Goal: Task Accomplishment & Management: Use online tool/utility

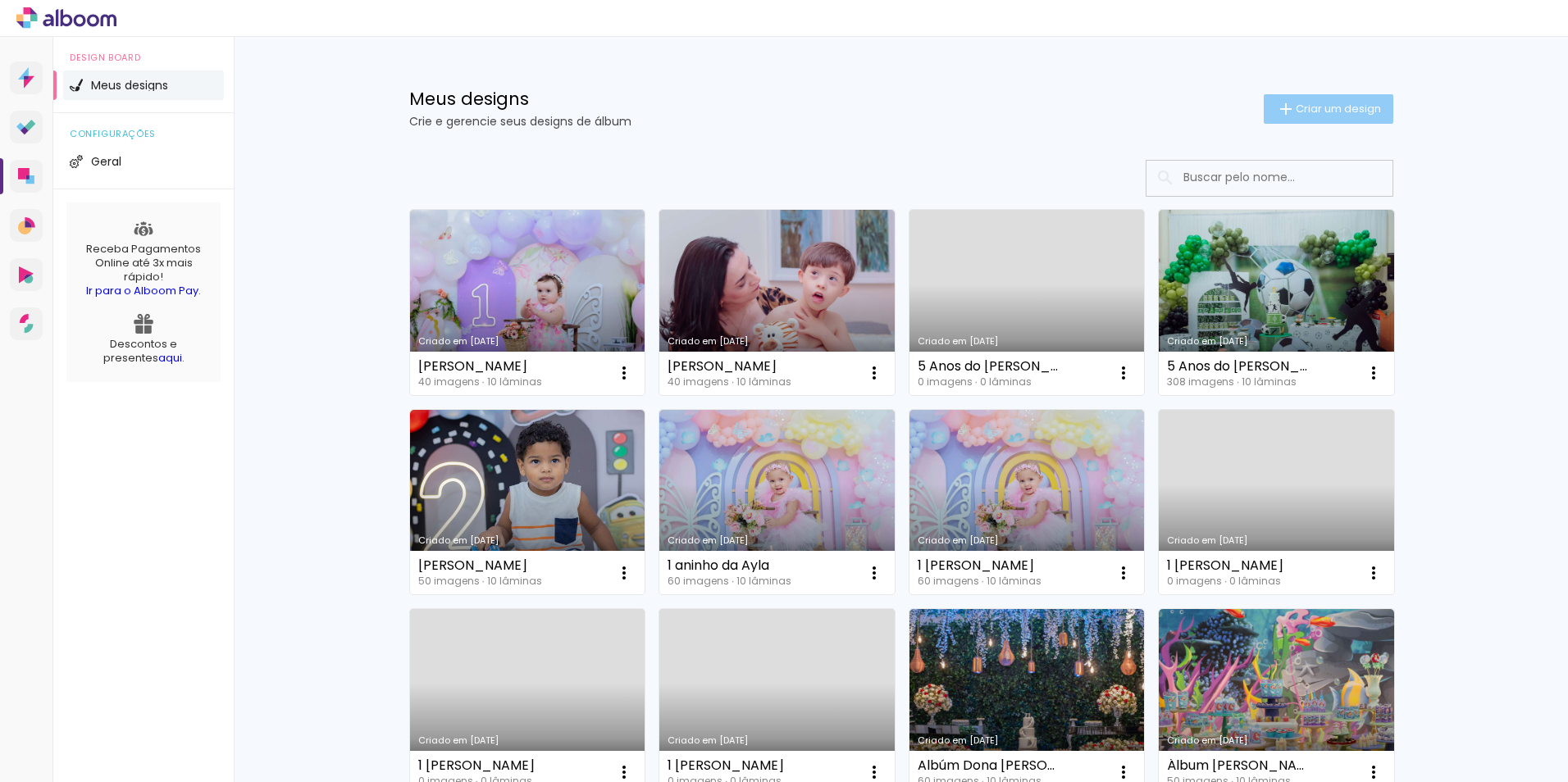
click at [1313, 104] on span "Criar um design" at bounding box center [1337, 109] width 85 height 11
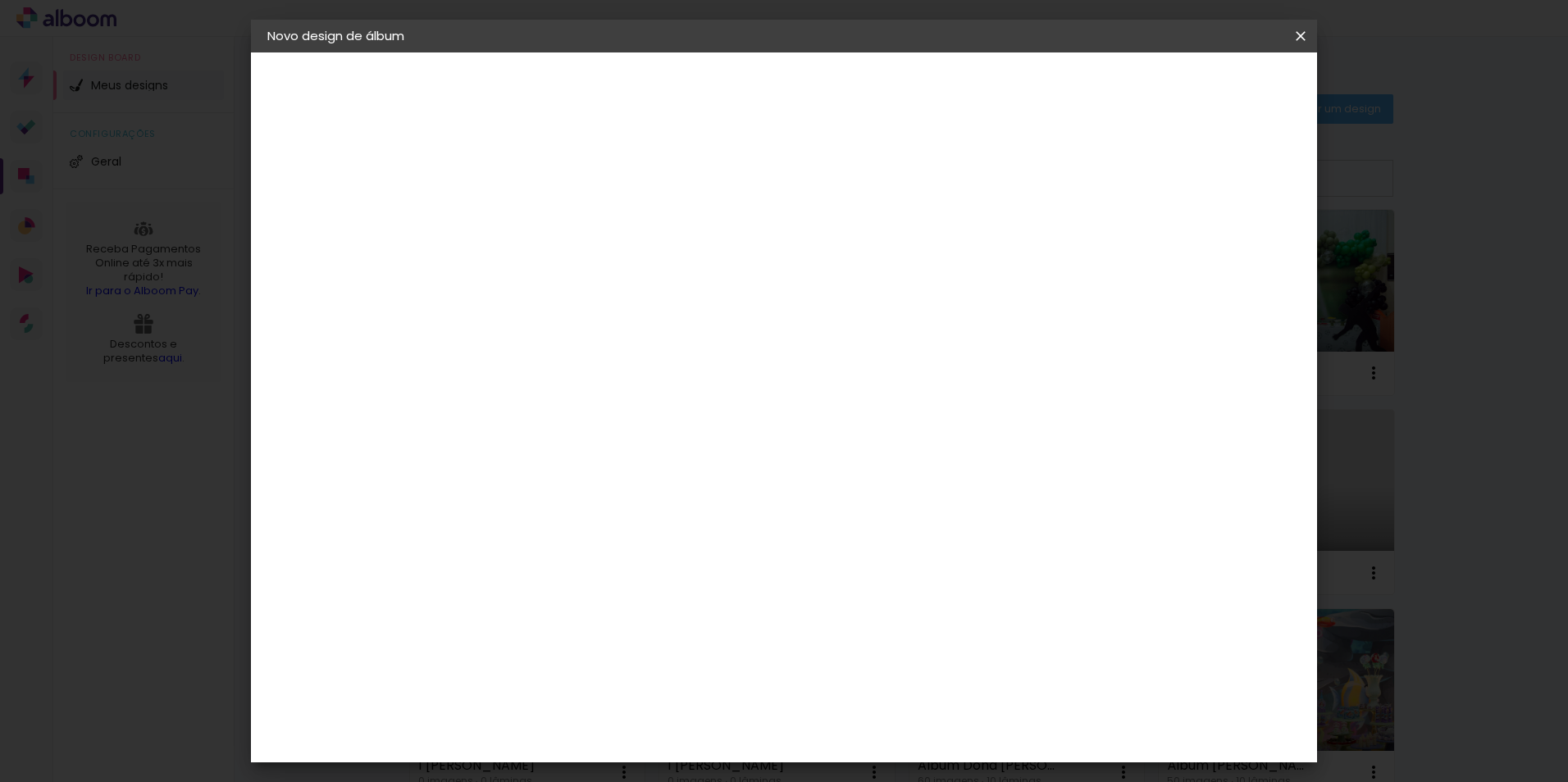
click at [535, 213] on input at bounding box center [535, 220] width 0 height 25
type input "[PERSON_NAME] 1 aninho"
type paper-input "[PERSON_NAME] 1 aninho"
click at [0, 0] on slot "Avançar" at bounding box center [0, 0] width 0 height 0
click at [557, 322] on div at bounding box center [577, 323] width 165 height 2
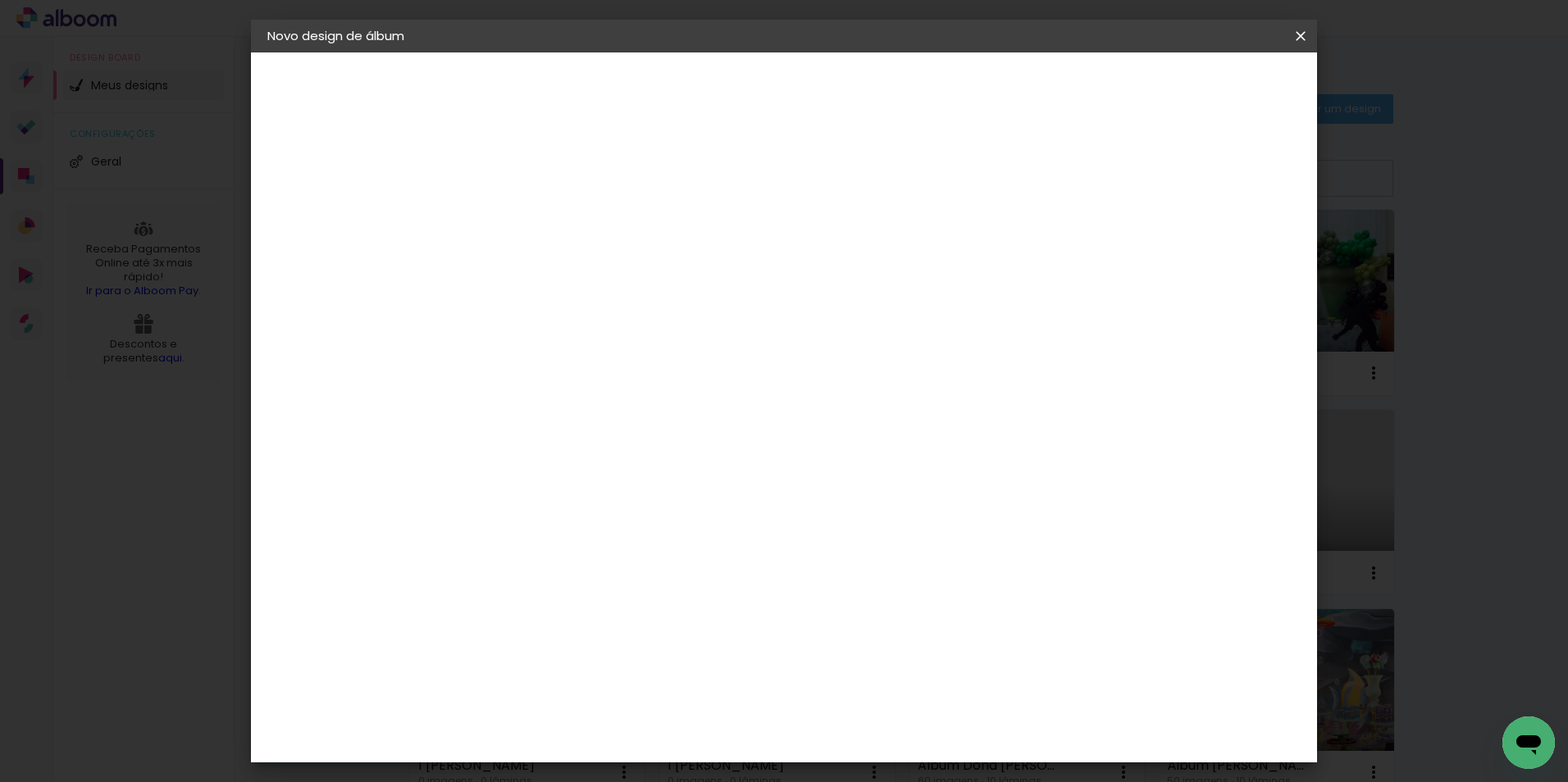
type input "matia"
type paper-input "matia"
click at [626, 374] on div "Matias Encadernações" at bounding box center [575, 374] width 101 height 26
click at [0, 0] on slot "Avançar" at bounding box center [0, 0] width 0 height 0
click at [599, 273] on input "text" at bounding box center [568, 285] width 64 height 25
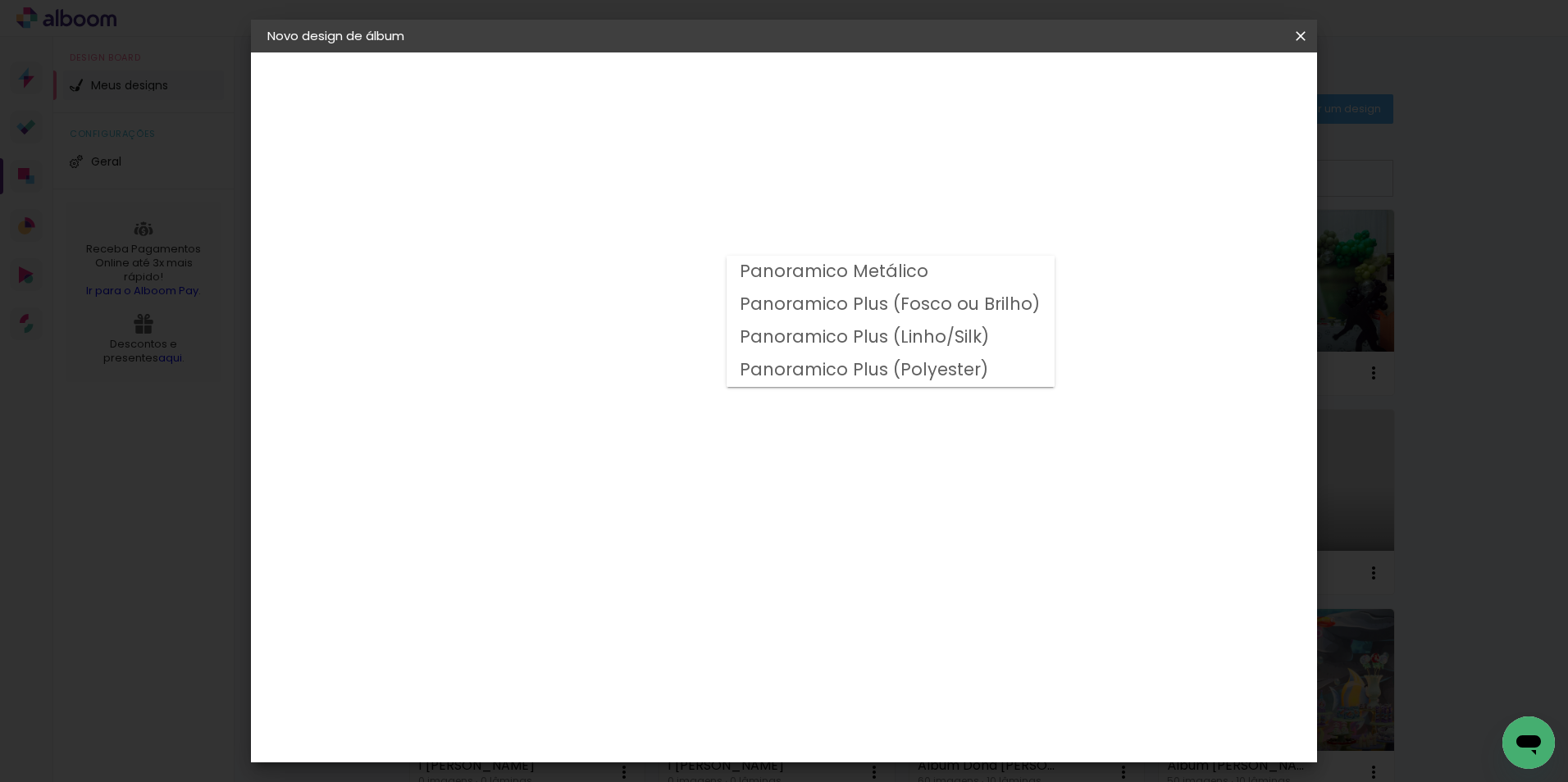
click at [0, 0] on slot "Panoramico Plus (Fosco ou Brilho)" at bounding box center [0, 0] width 0 height 0
type input "Panoramico Plus (Fosco ou Brilho)"
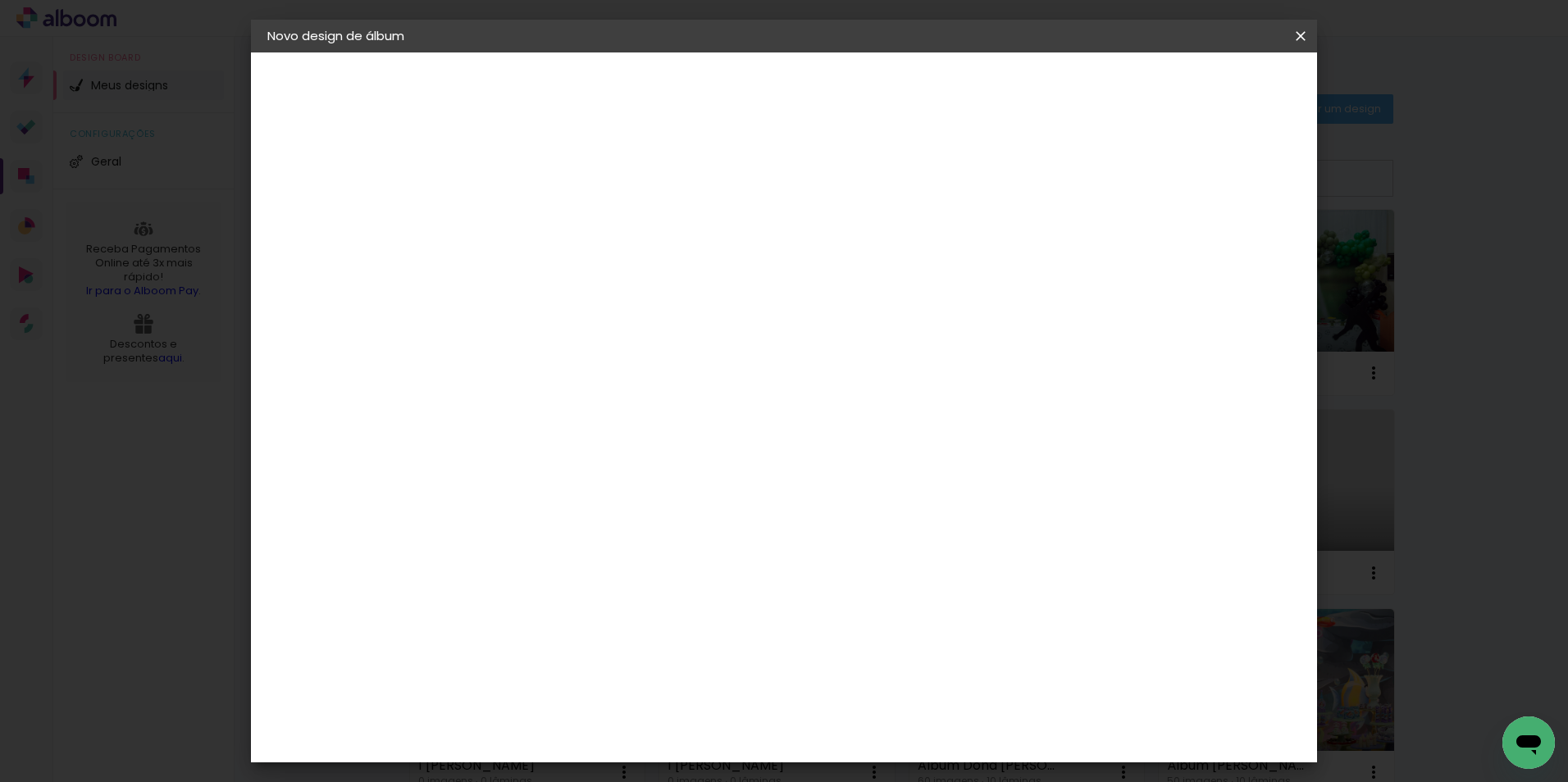
scroll to position [410, 0]
click at [646, 749] on span "20 × 20" at bounding box center [607, 770] width 76 height 44
click at [0, 0] on slot "Avançar" at bounding box center [0, 0] width 0 height 0
click at [1198, 89] on span "Iniciar design" at bounding box center [1159, 87] width 74 height 12
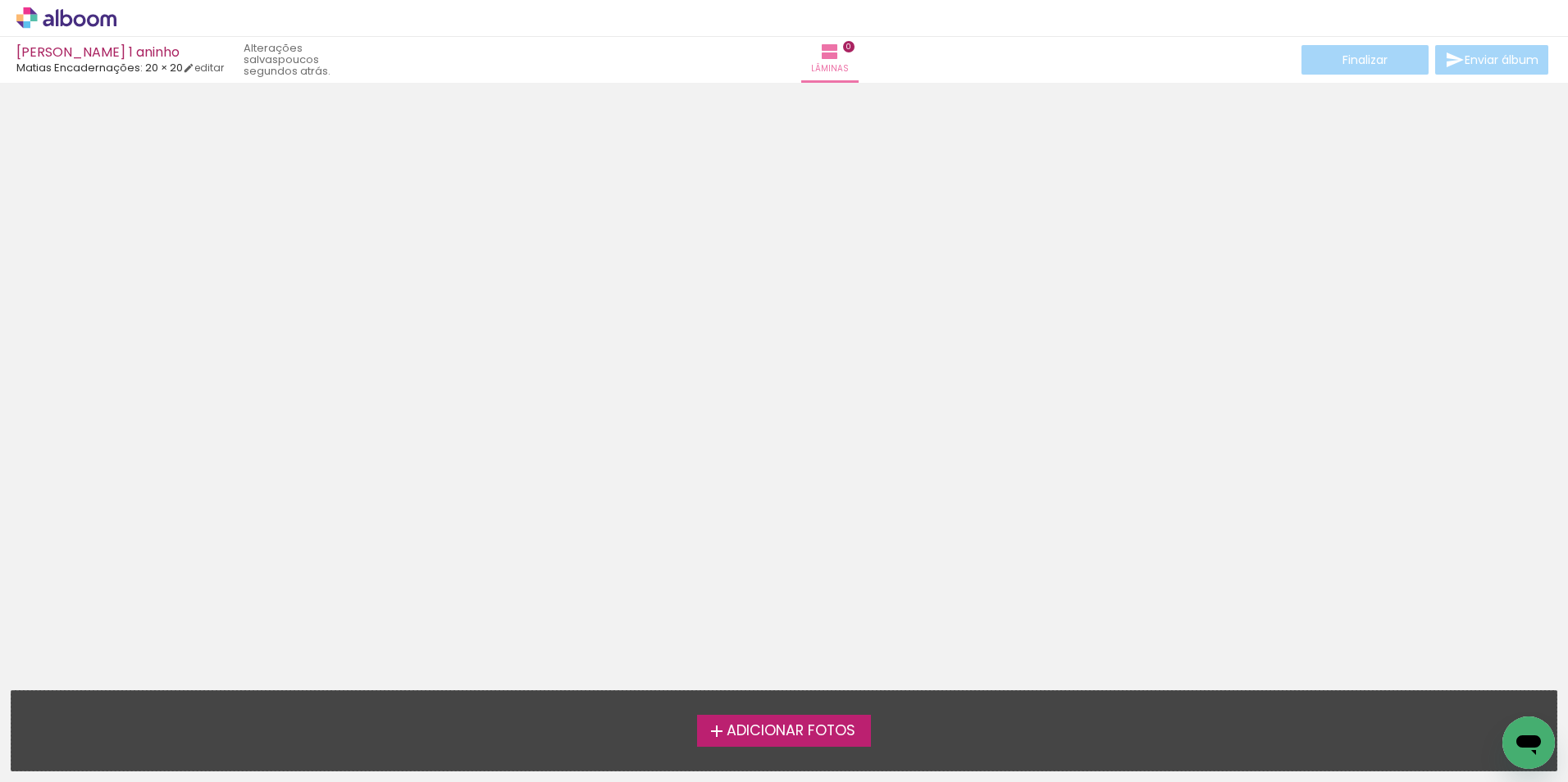
click at [801, 732] on span "Adicionar Fotos" at bounding box center [791, 731] width 129 height 15
click at [0, 0] on input "file" at bounding box center [0, 0] width 0 height 0
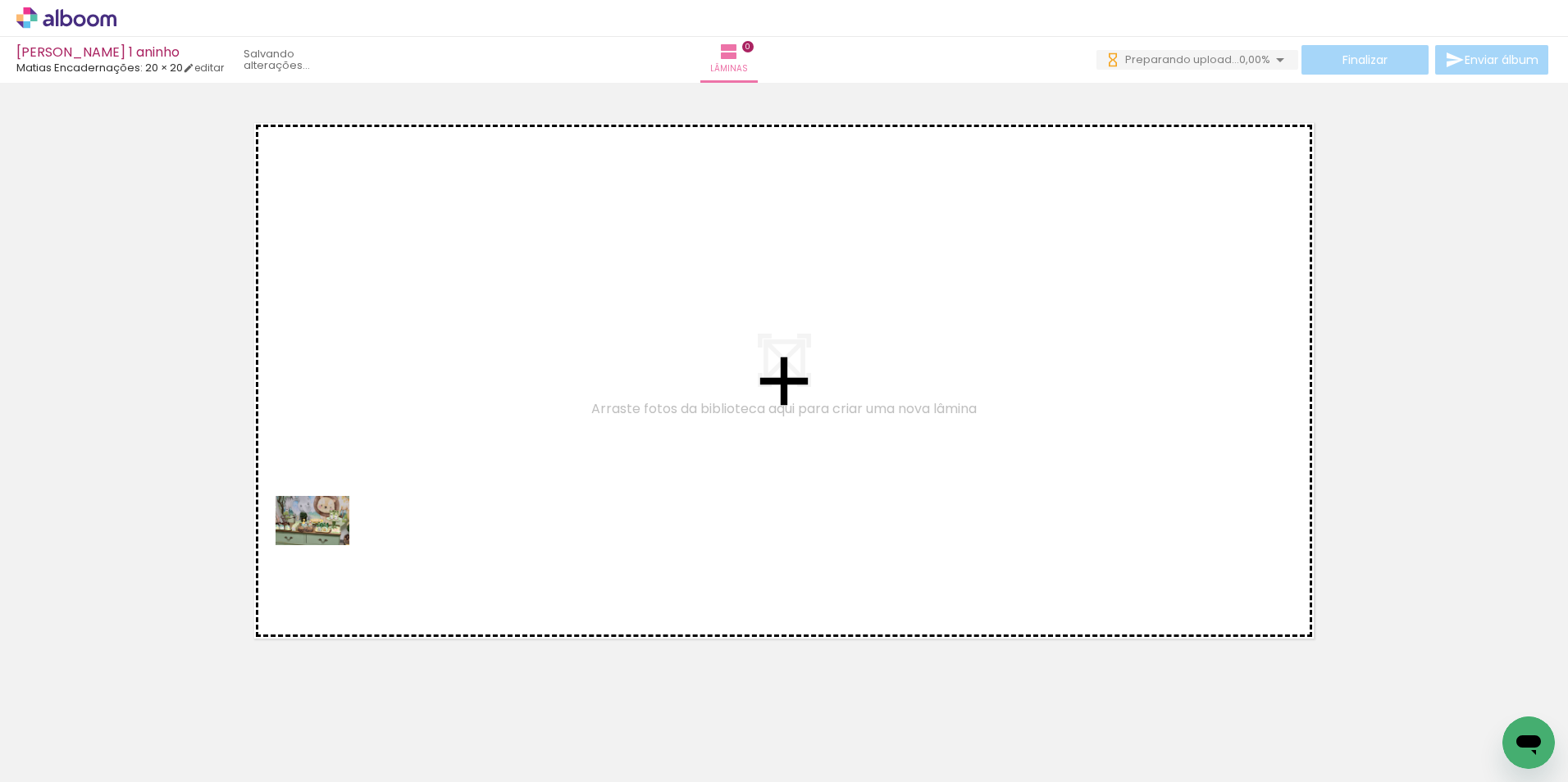
drag, startPoint x: 183, startPoint y: 729, endPoint x: 175, endPoint y: 725, distance: 8.9
click at [392, 464] on quentale-workspace at bounding box center [784, 391] width 1568 height 782
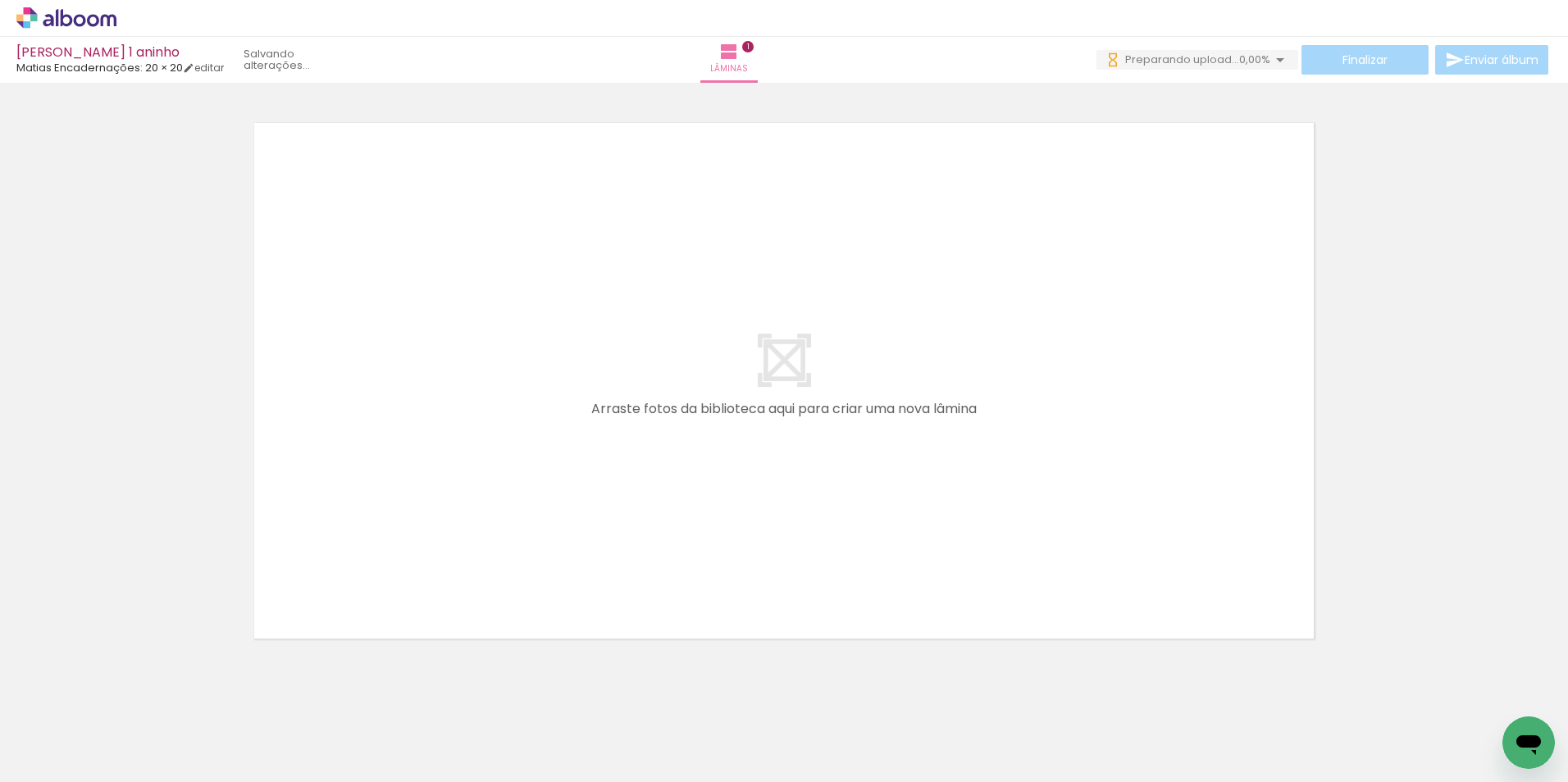
scroll to position [21, 0]
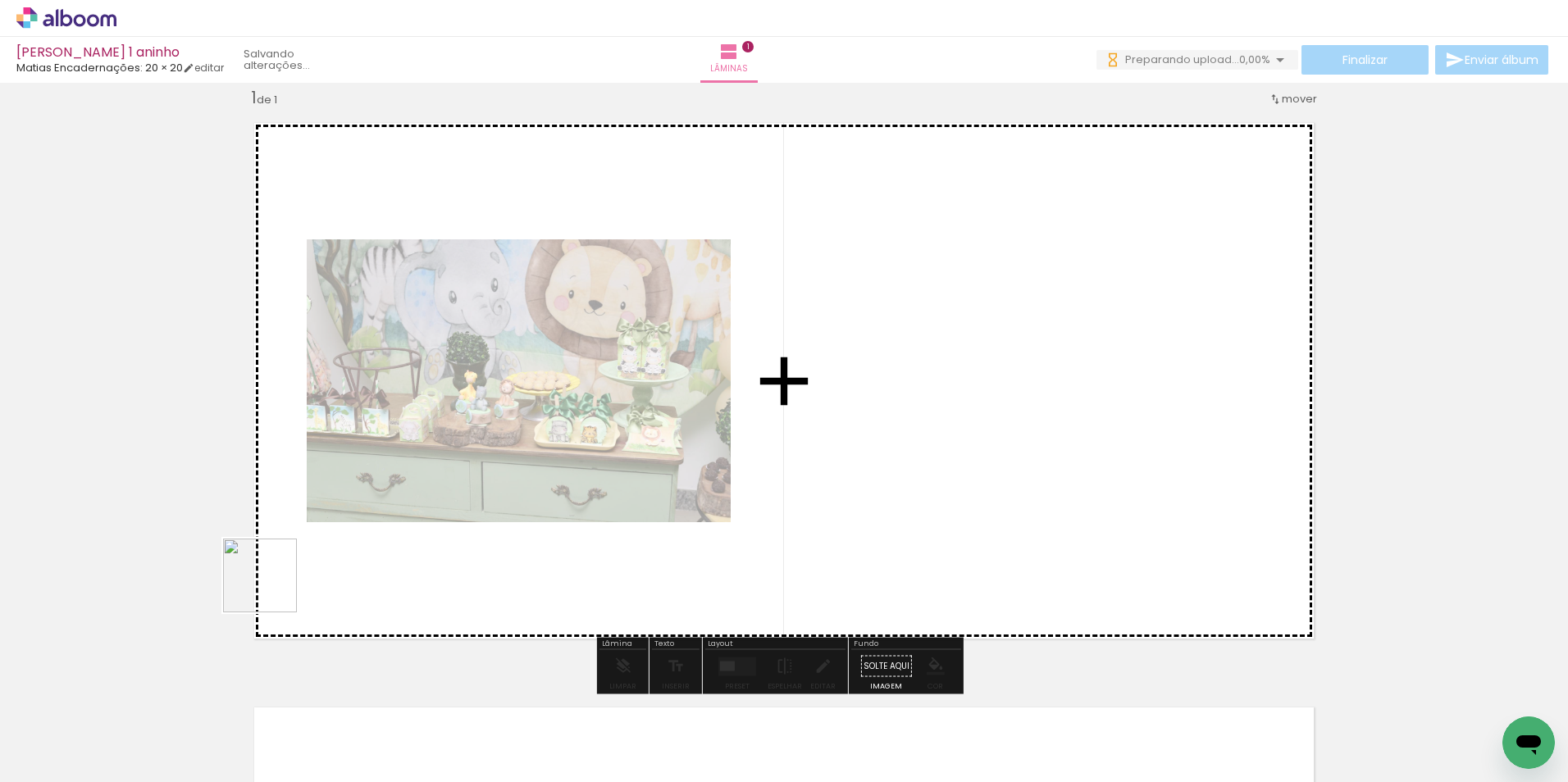
drag, startPoint x: 266, startPoint y: 744, endPoint x: 276, endPoint y: 553, distance: 191.3
click at [276, 553] on quentale-workspace at bounding box center [784, 391] width 1568 height 782
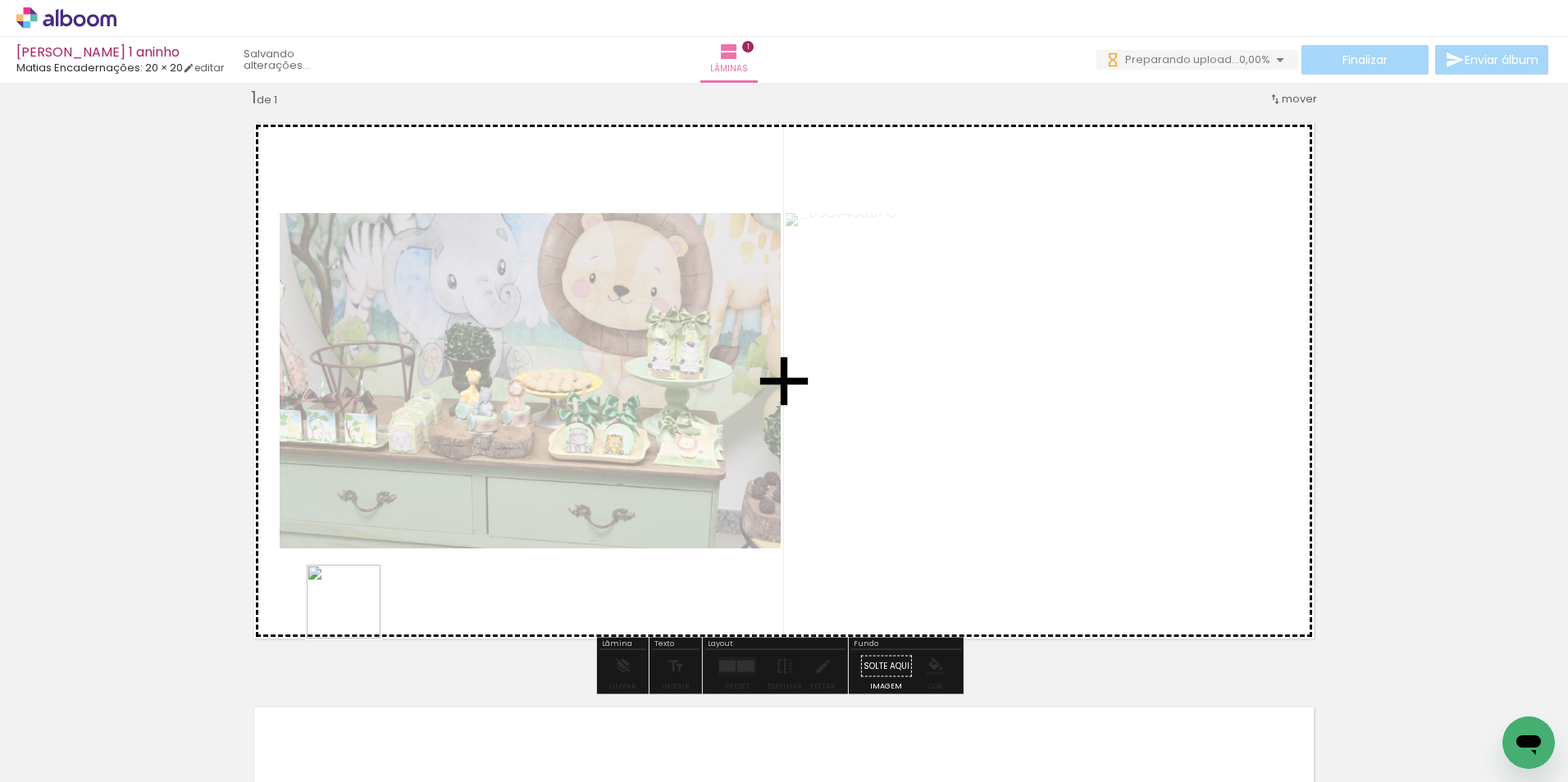
scroll to position [0, 0]
drag, startPoint x: 356, startPoint y: 737, endPoint x: 350, endPoint y: 662, distance: 75.2
click at [354, 596] on quentale-workspace at bounding box center [784, 391] width 1568 height 782
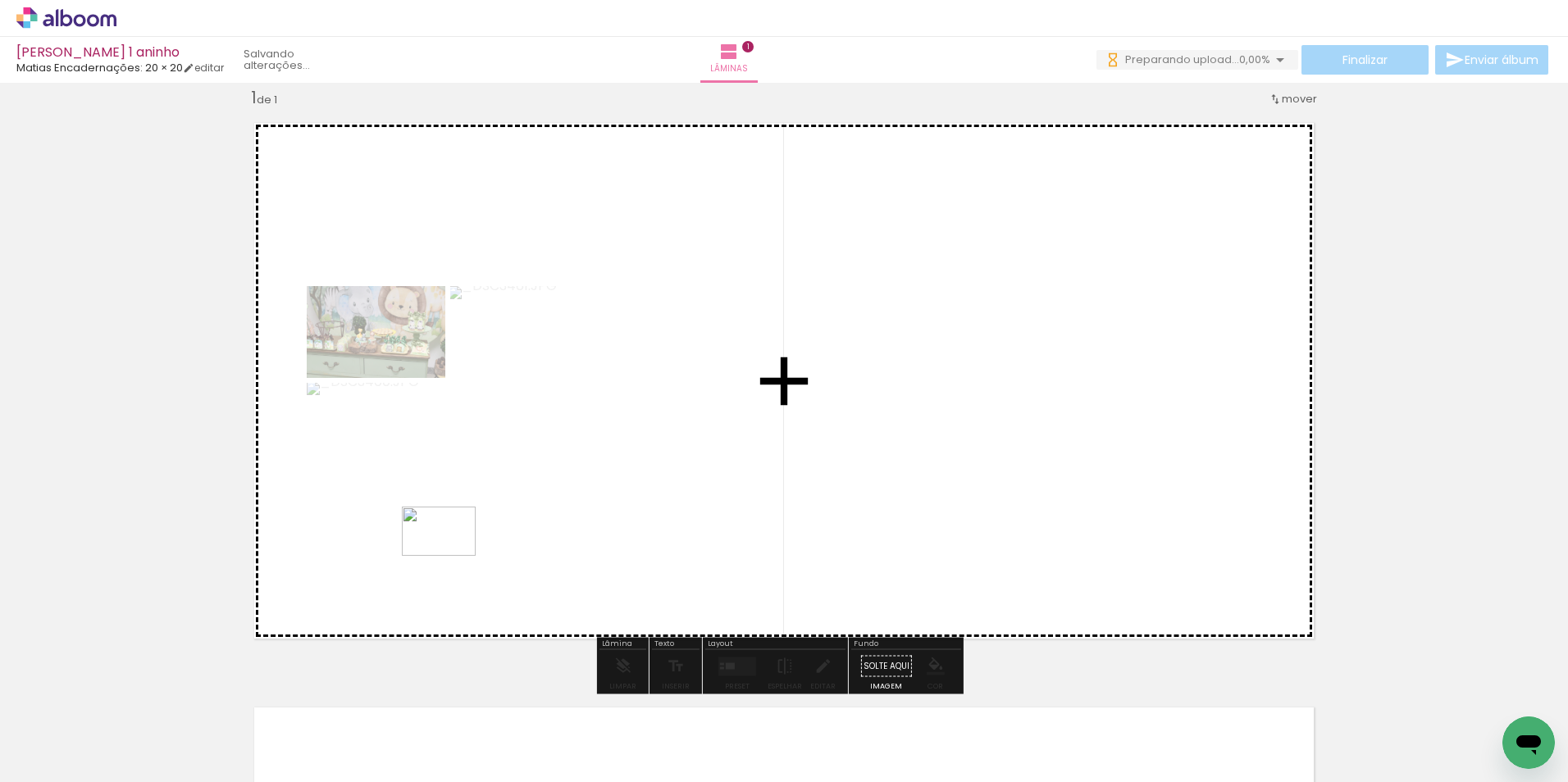
drag, startPoint x: 451, startPoint y: 733, endPoint x: 442, endPoint y: 655, distance: 78.5
click at [451, 557] on quentale-workspace at bounding box center [784, 391] width 1568 height 782
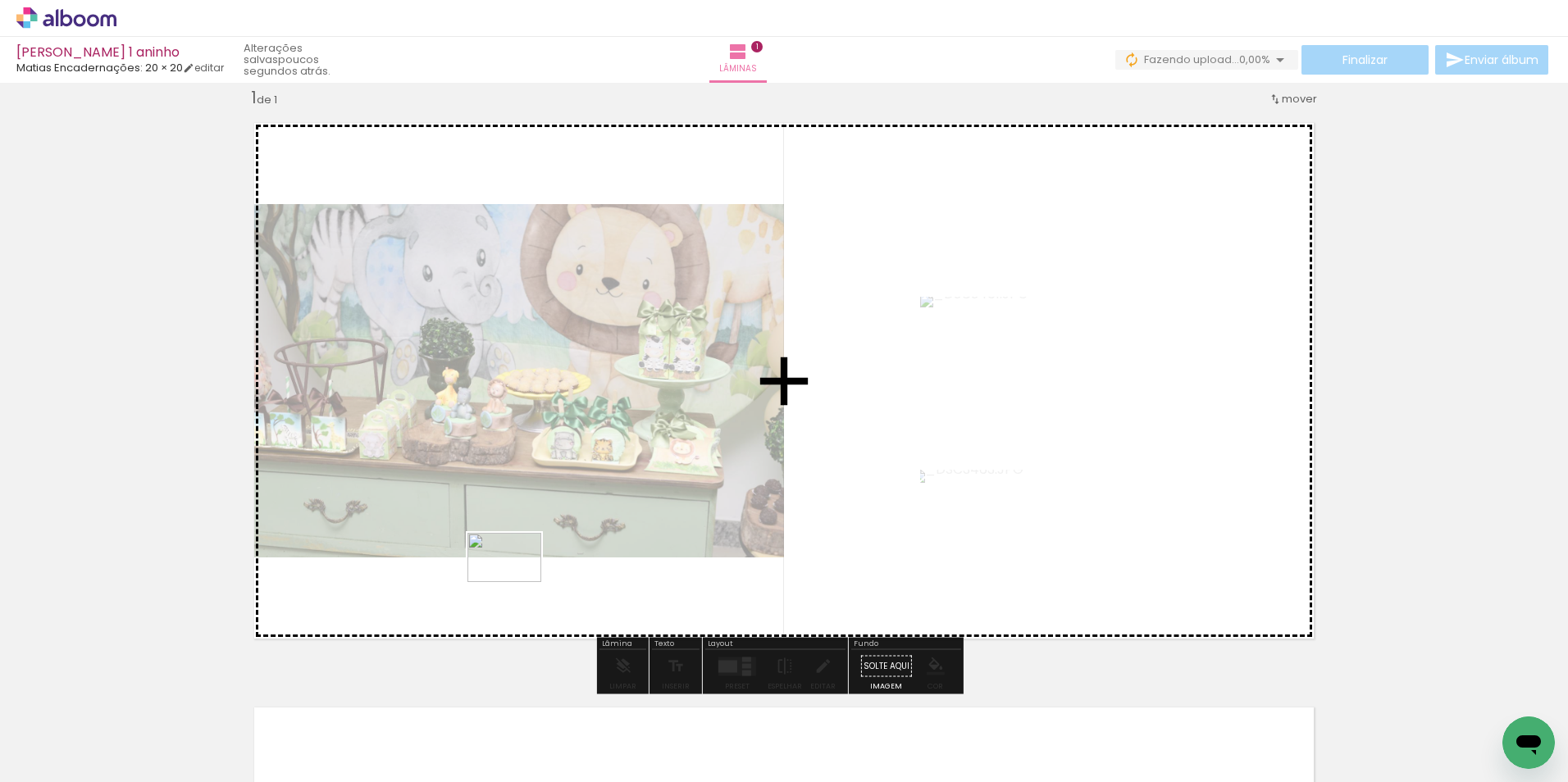
drag, startPoint x: 535, startPoint y: 696, endPoint x: 511, endPoint y: 668, distance: 36.9
click at [516, 583] on quentale-workspace at bounding box center [784, 391] width 1568 height 782
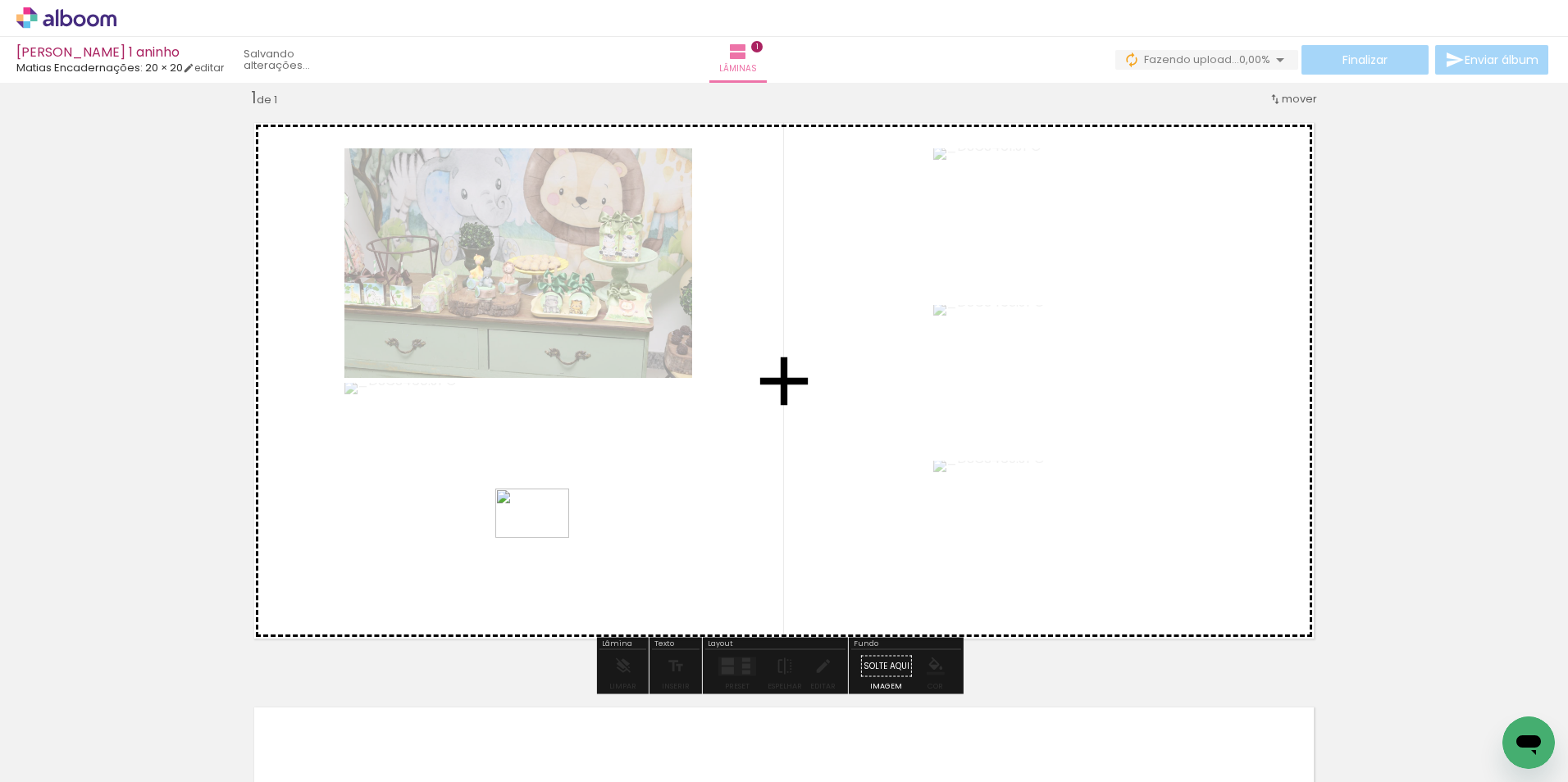
drag, startPoint x: 611, startPoint y: 729, endPoint x: 539, endPoint y: 525, distance: 216.3
click at [539, 525] on quentale-workspace at bounding box center [784, 391] width 1568 height 782
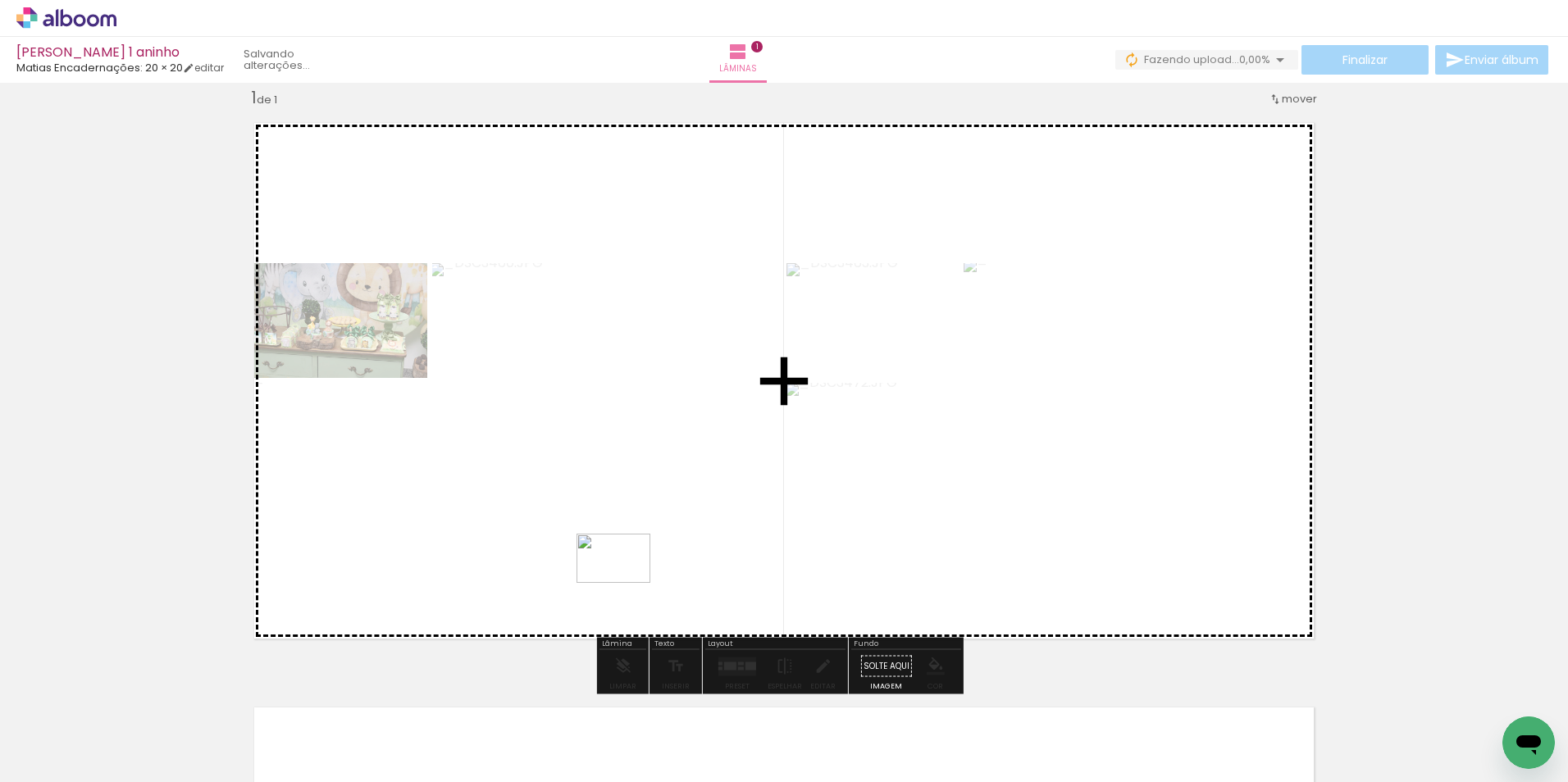
drag, startPoint x: 702, startPoint y: 704, endPoint x: 626, endPoint y: 583, distance: 142.9
click at [626, 583] on quentale-workspace at bounding box center [784, 391] width 1568 height 782
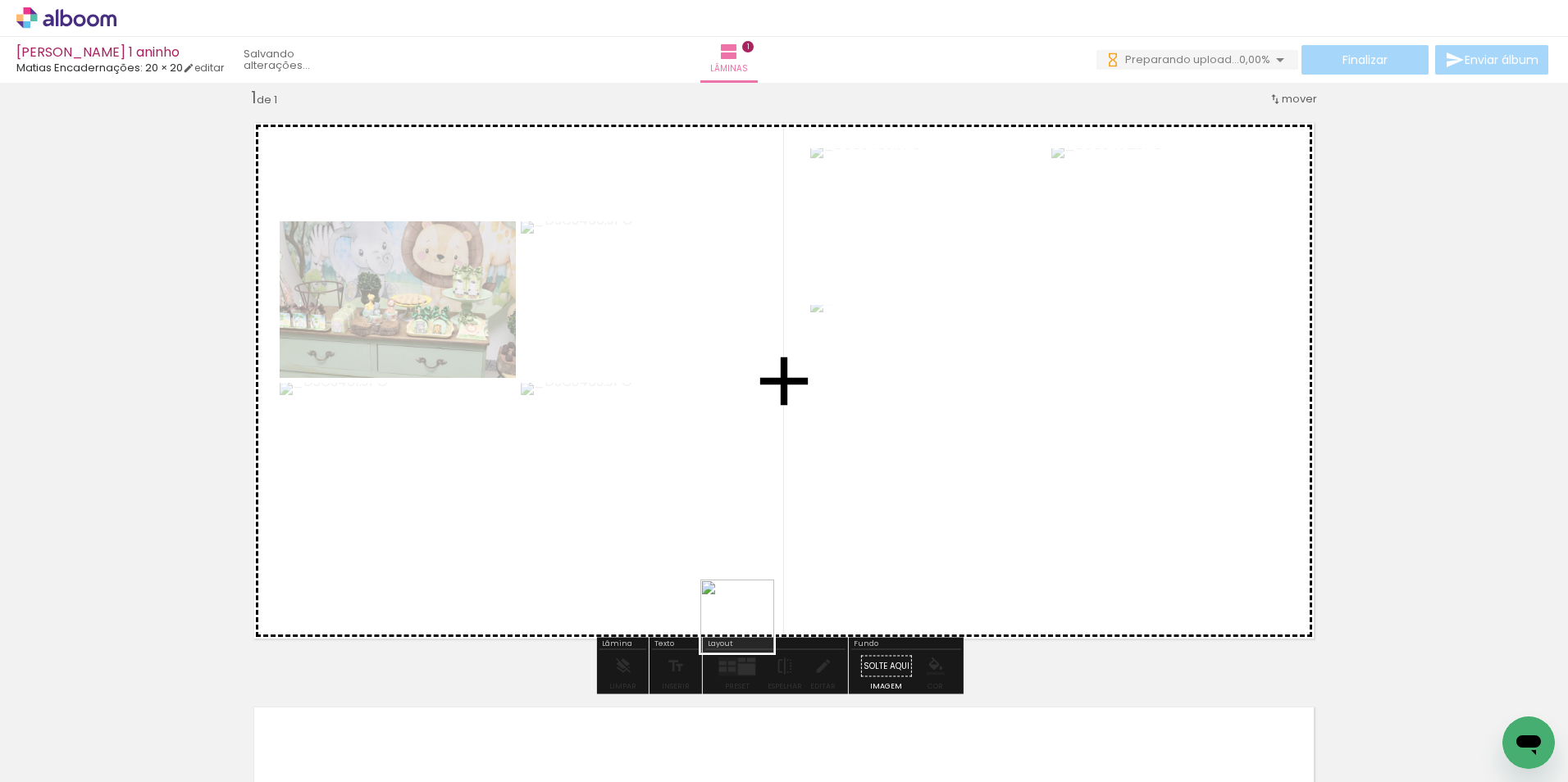
drag, startPoint x: 821, startPoint y: 738, endPoint x: 706, endPoint y: 579, distance: 196.2
click at [706, 579] on quentale-workspace at bounding box center [784, 391] width 1568 height 782
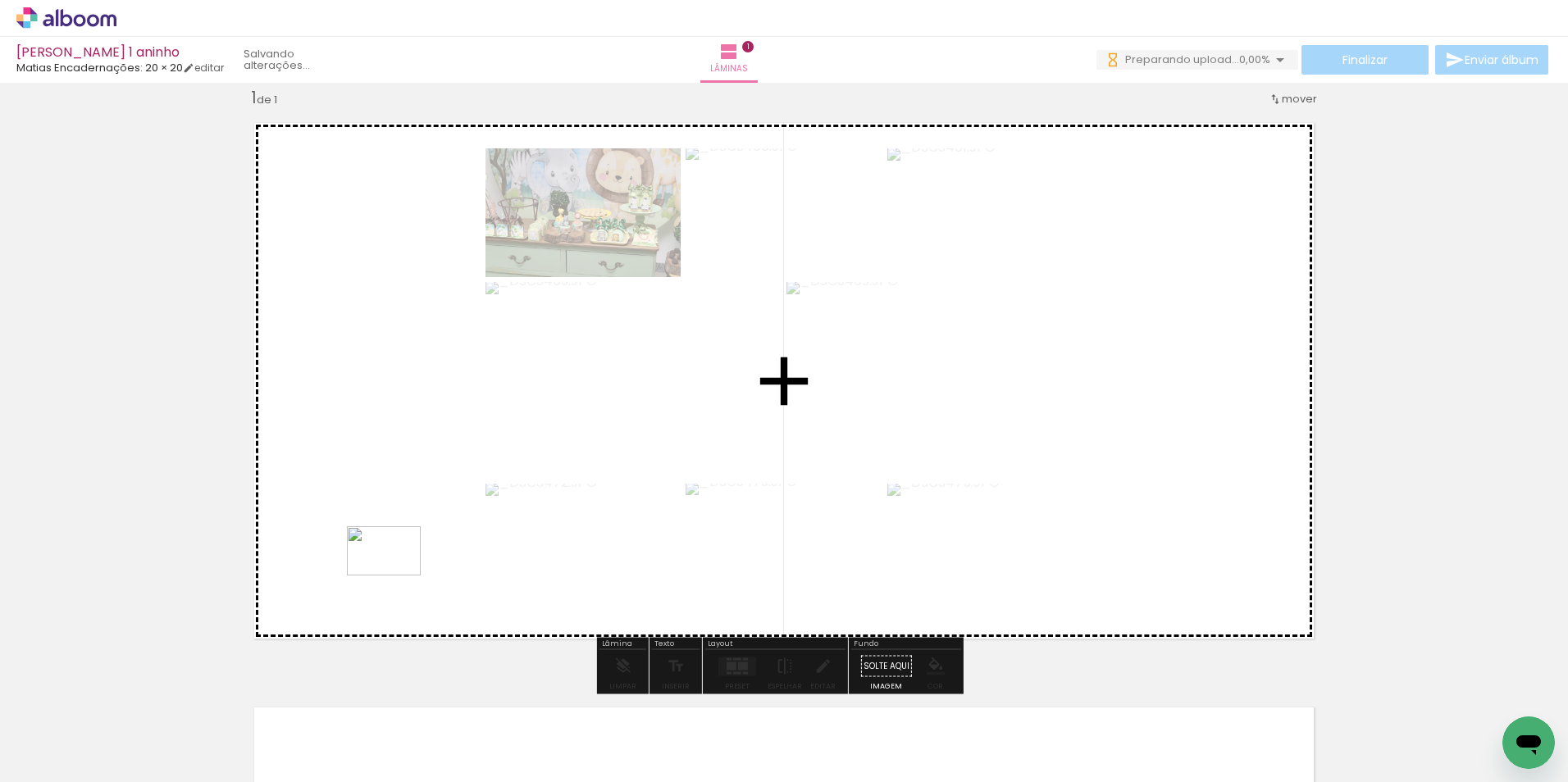
drag, startPoint x: 865, startPoint y: 694, endPoint x: 396, endPoint y: 576, distance: 483.6
click at [396, 576] on quentale-workspace at bounding box center [784, 391] width 1568 height 782
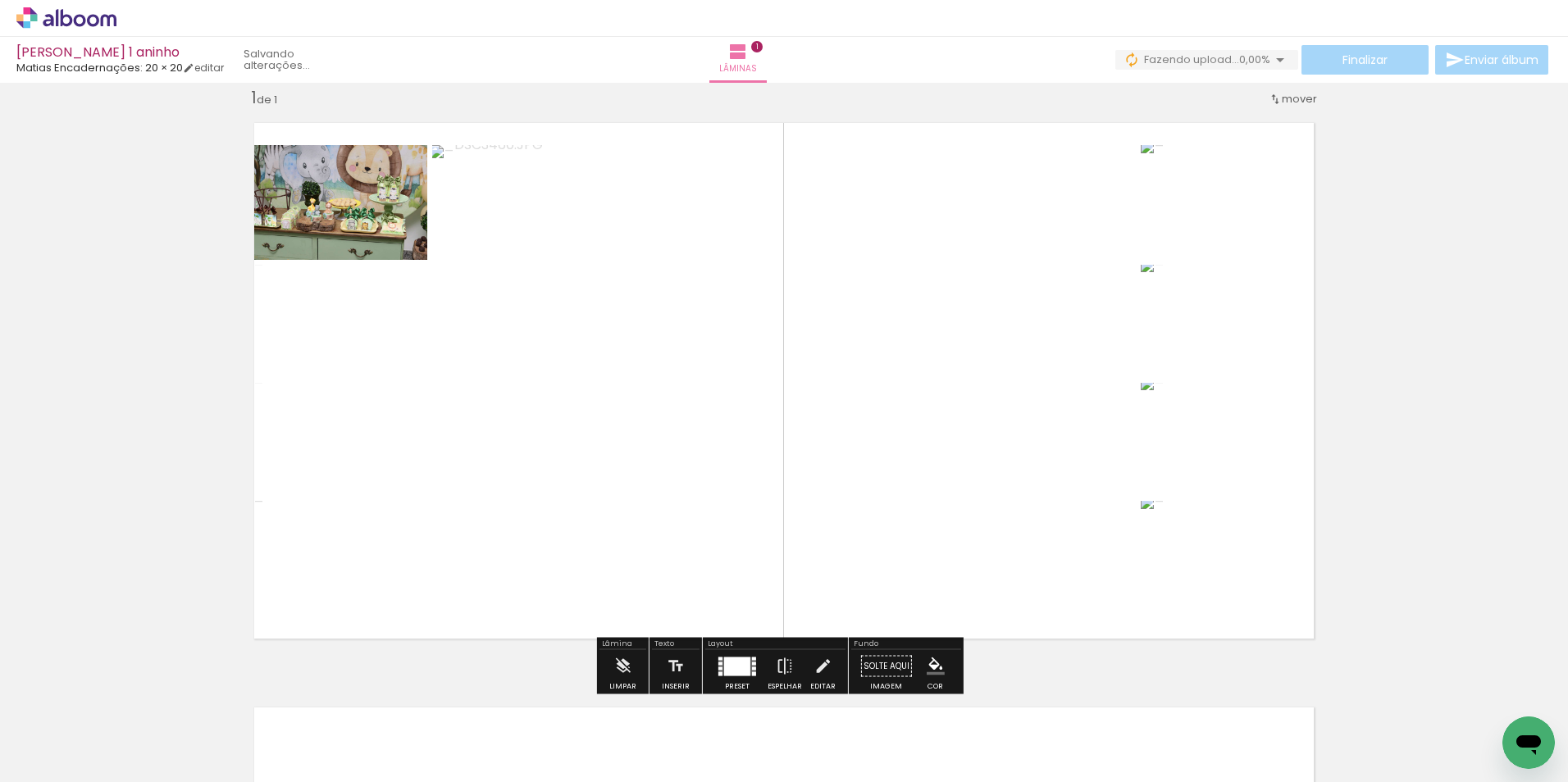
click at [725, 664] on div at bounding box center [737, 666] width 26 height 19
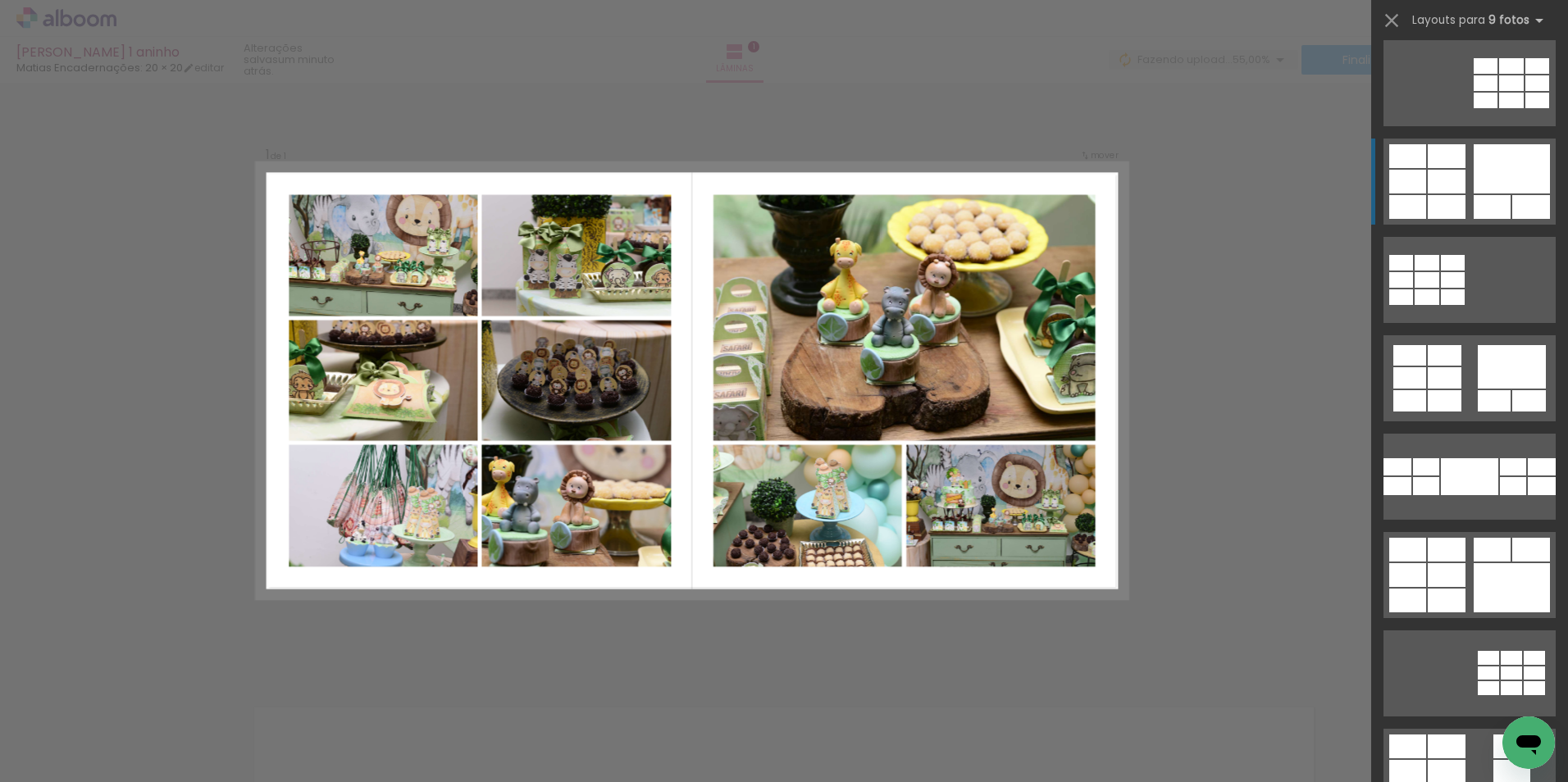
click at [1428, 159] on div at bounding box center [1446, 156] width 38 height 24
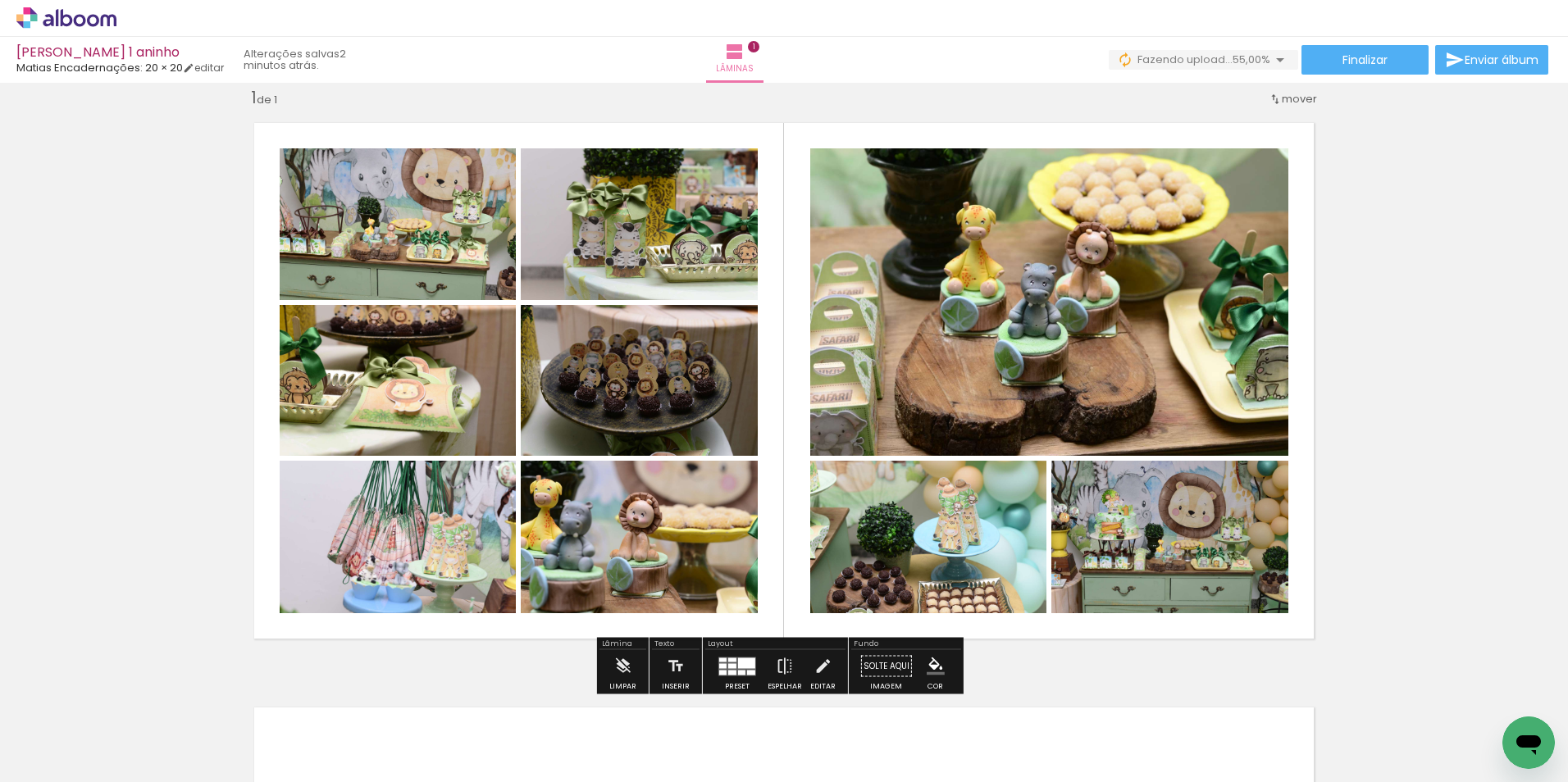
click at [443, 564] on quentale-photo at bounding box center [398, 536] width 236 height 153
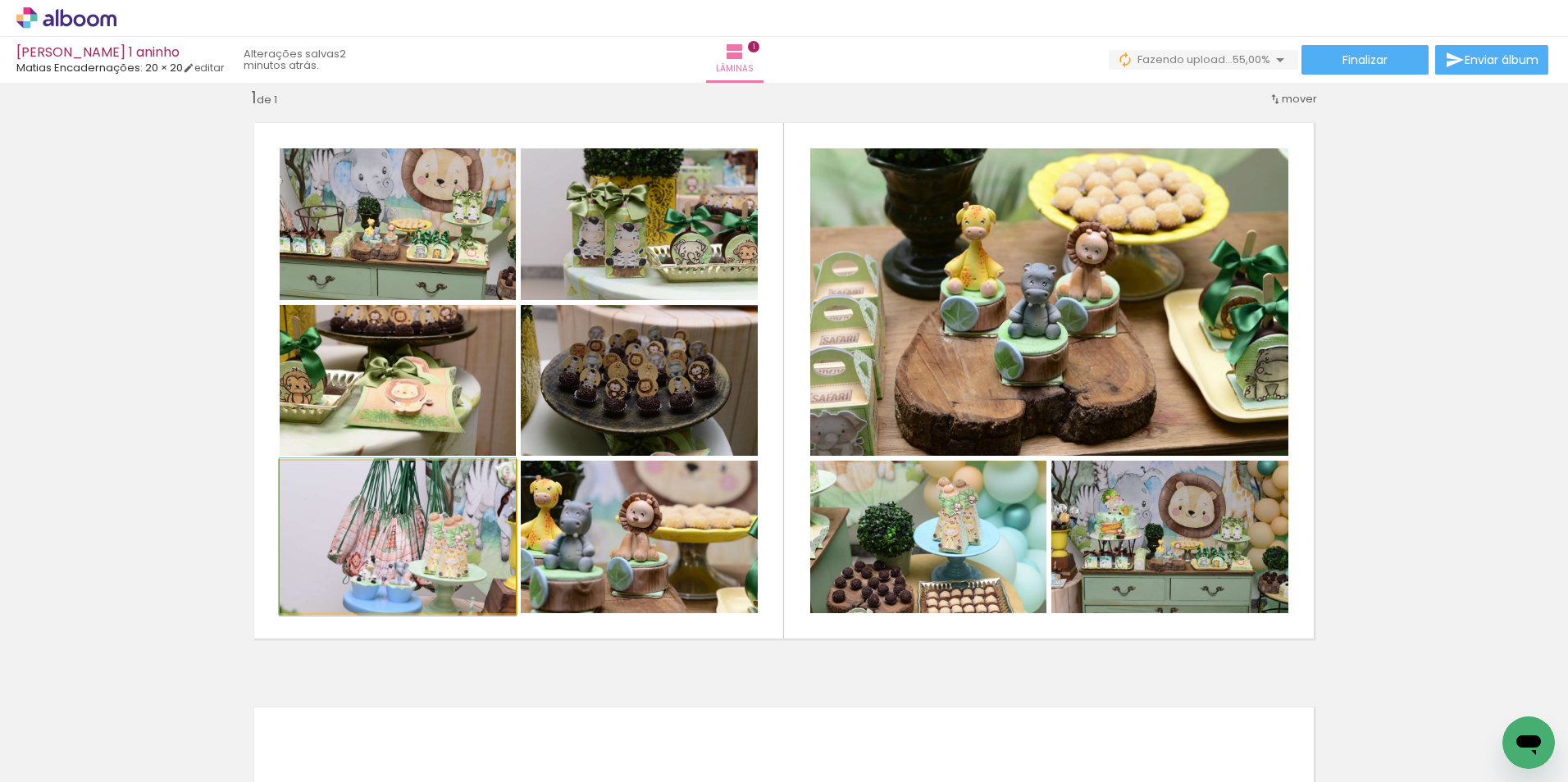
click at [443, 564] on quentale-photo at bounding box center [398, 536] width 236 height 153
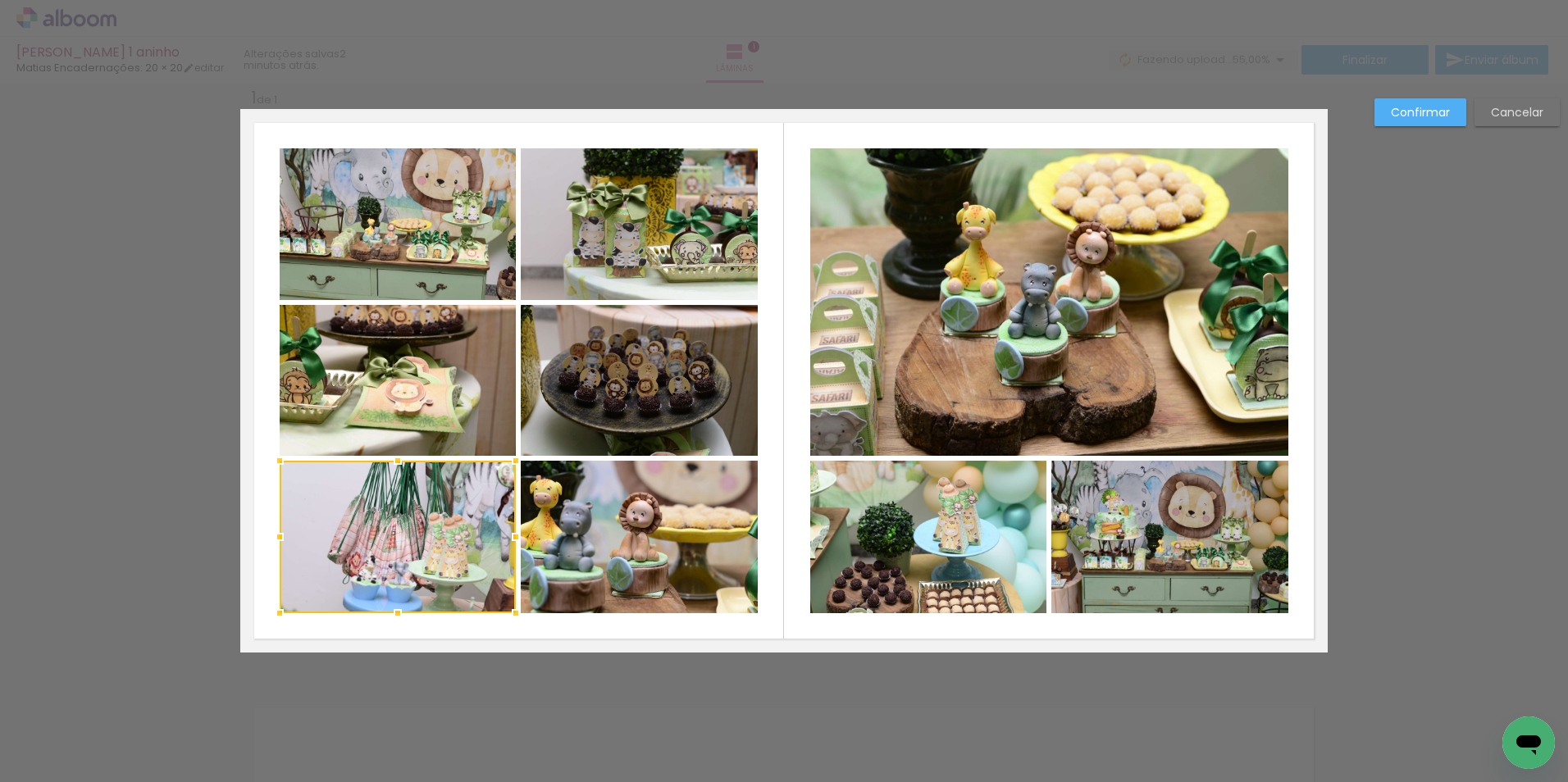
click at [443, 564] on div at bounding box center [398, 536] width 236 height 153
click at [824, 756] on div "Confirmar Cancelar" at bounding box center [784, 666] width 1568 height 1208
click at [0, 0] on slot "Cancelar" at bounding box center [0, 0] width 0 height 0
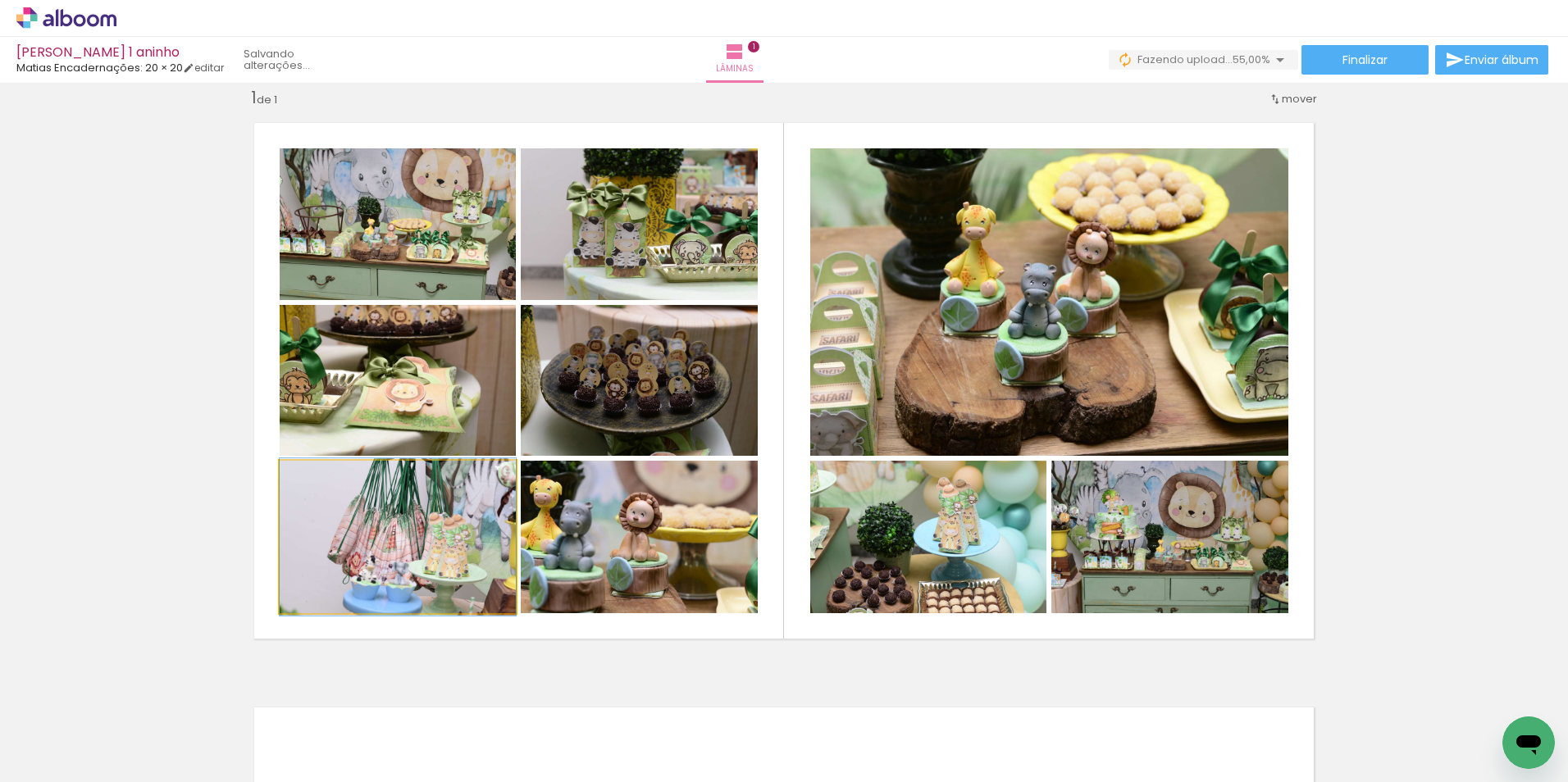
click at [426, 563] on quentale-photo at bounding box center [398, 536] width 236 height 153
drag, startPoint x: 426, startPoint y: 567, endPoint x: 424, endPoint y: 610, distance: 43.0
drag, startPoint x: 427, startPoint y: 565, endPoint x: 406, endPoint y: 590, distance: 32.6
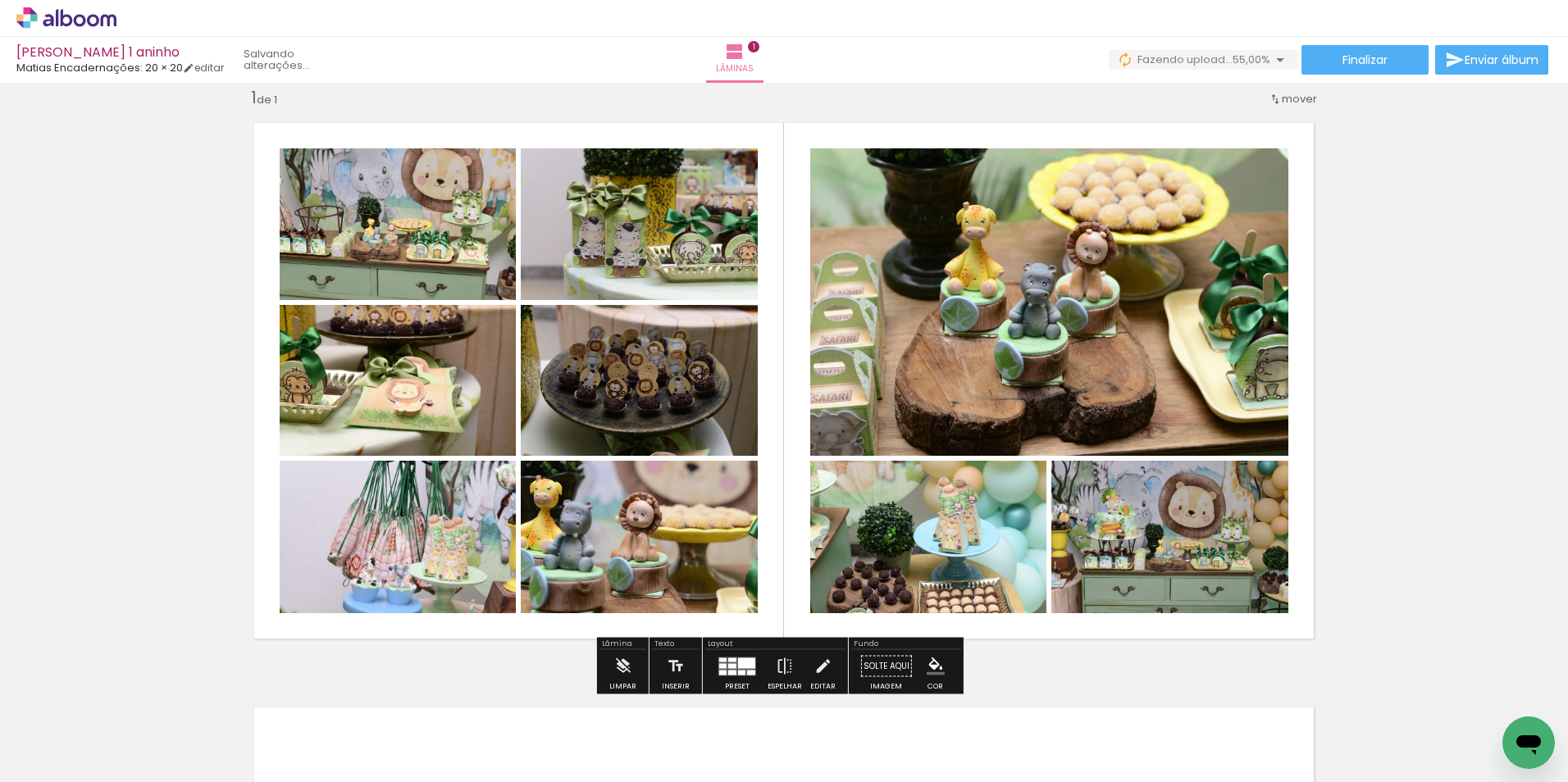
click at [409, 404] on quentale-photo at bounding box center [398, 380] width 236 height 151
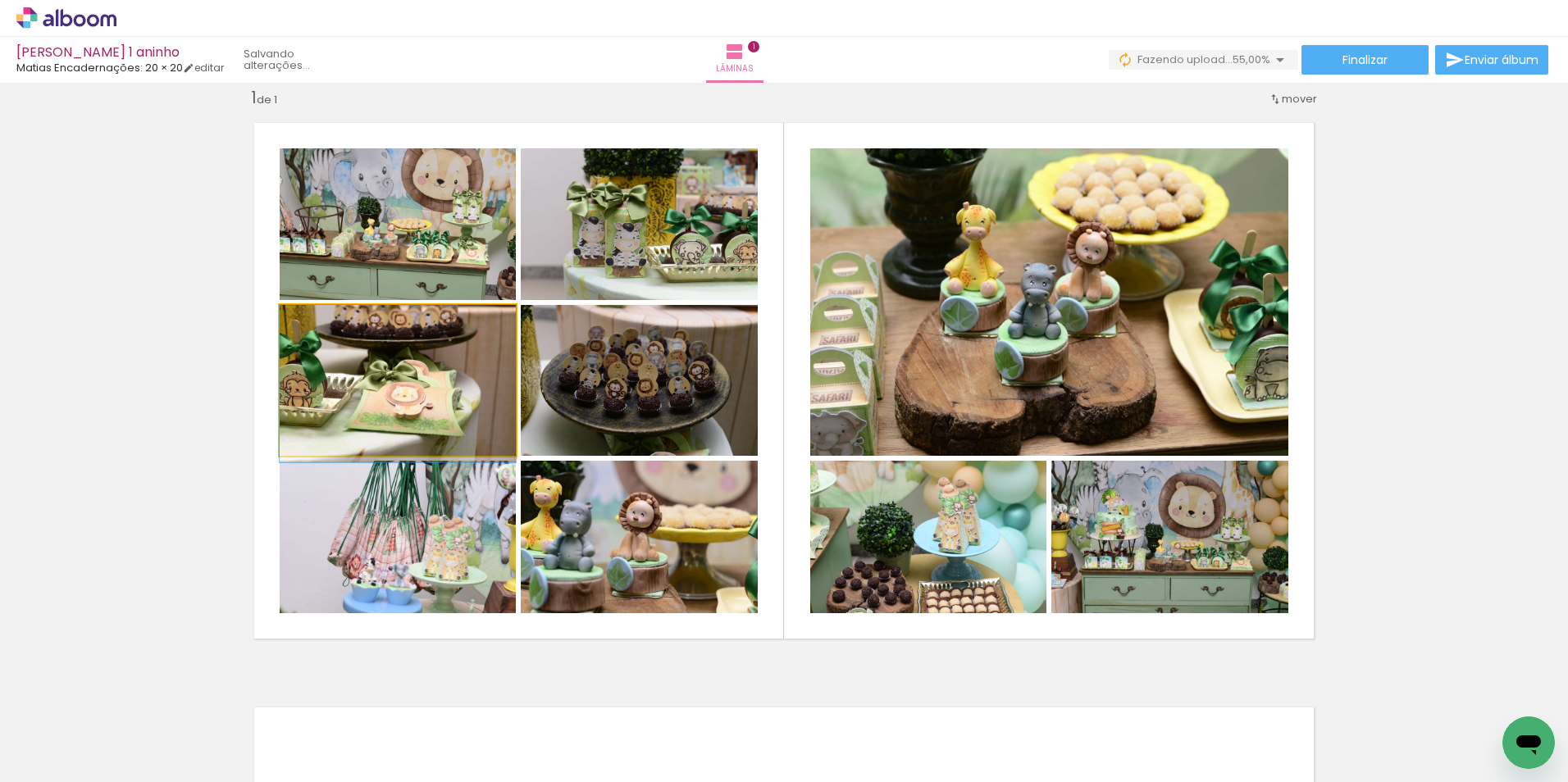
drag, startPoint x: 409, startPoint y: 404, endPoint x: 410, endPoint y: 423, distance: 19.0
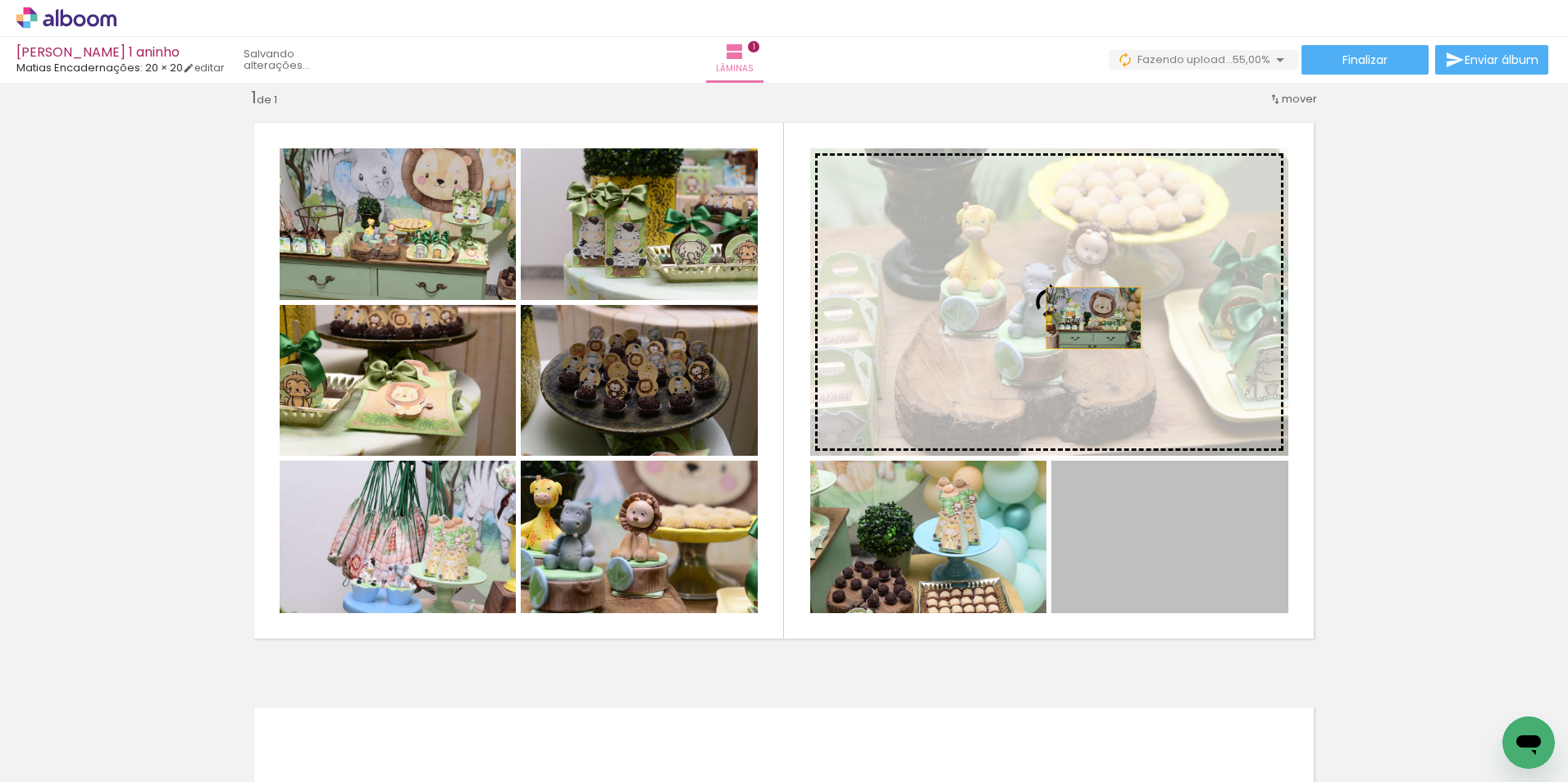
drag, startPoint x: 1159, startPoint y: 583, endPoint x: 1087, endPoint y: 318, distance: 274.6
click at [0, 0] on slot at bounding box center [0, 0] width 0 height 0
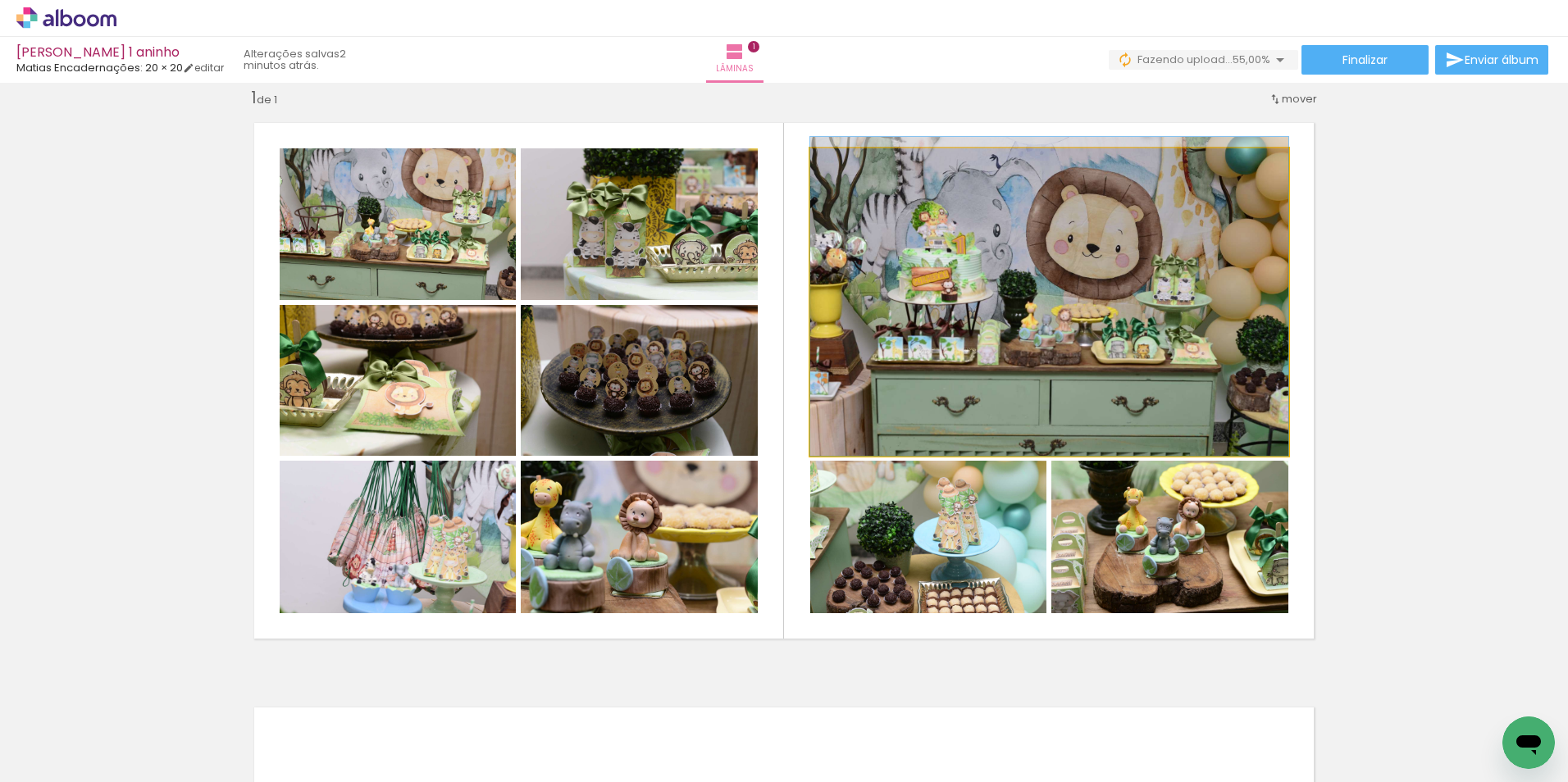
drag, startPoint x: 1045, startPoint y: 346, endPoint x: 1099, endPoint y: 256, distance: 105.0
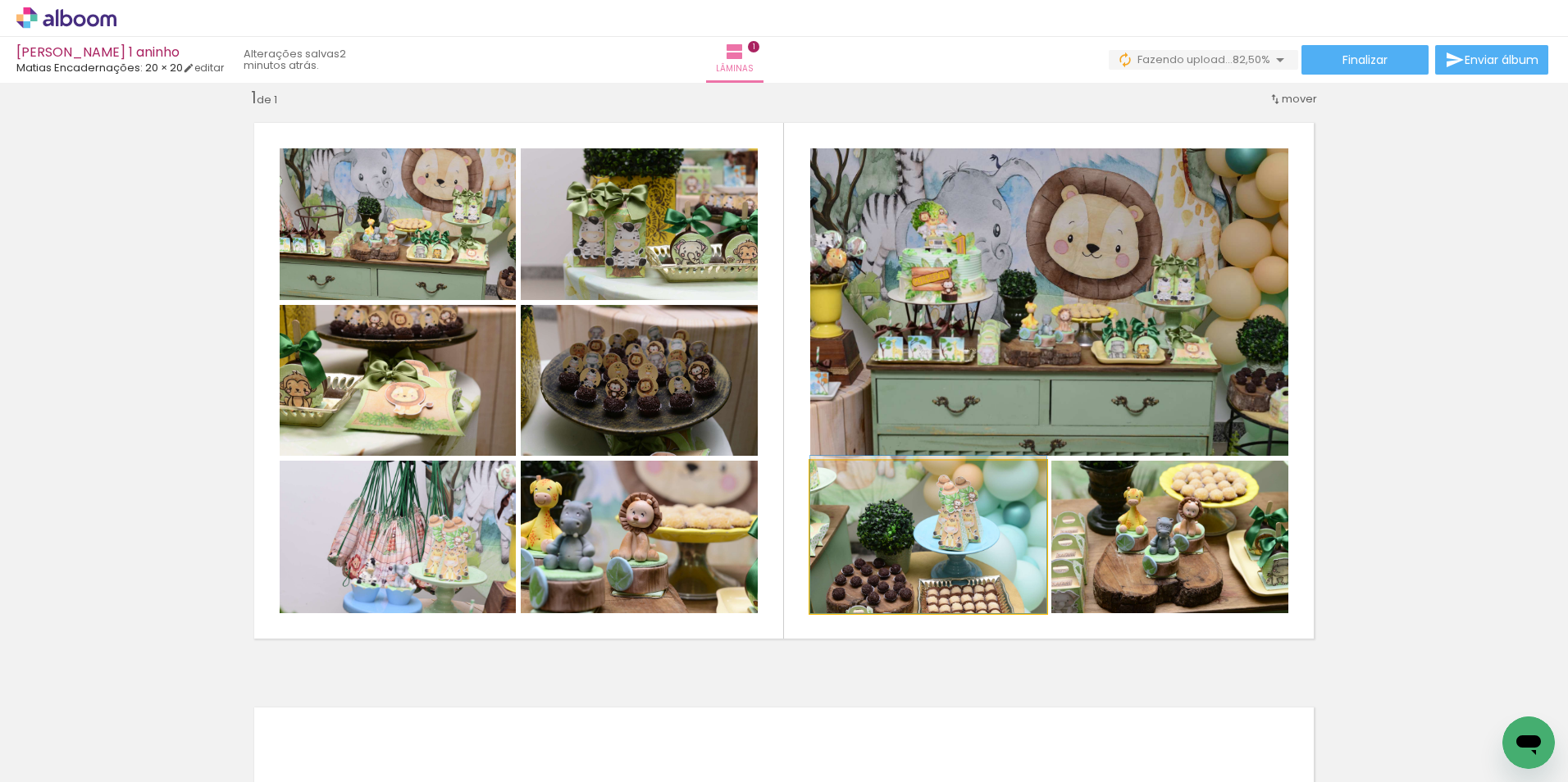
drag, startPoint x: 965, startPoint y: 552, endPoint x: 965, endPoint y: 511, distance: 41.0
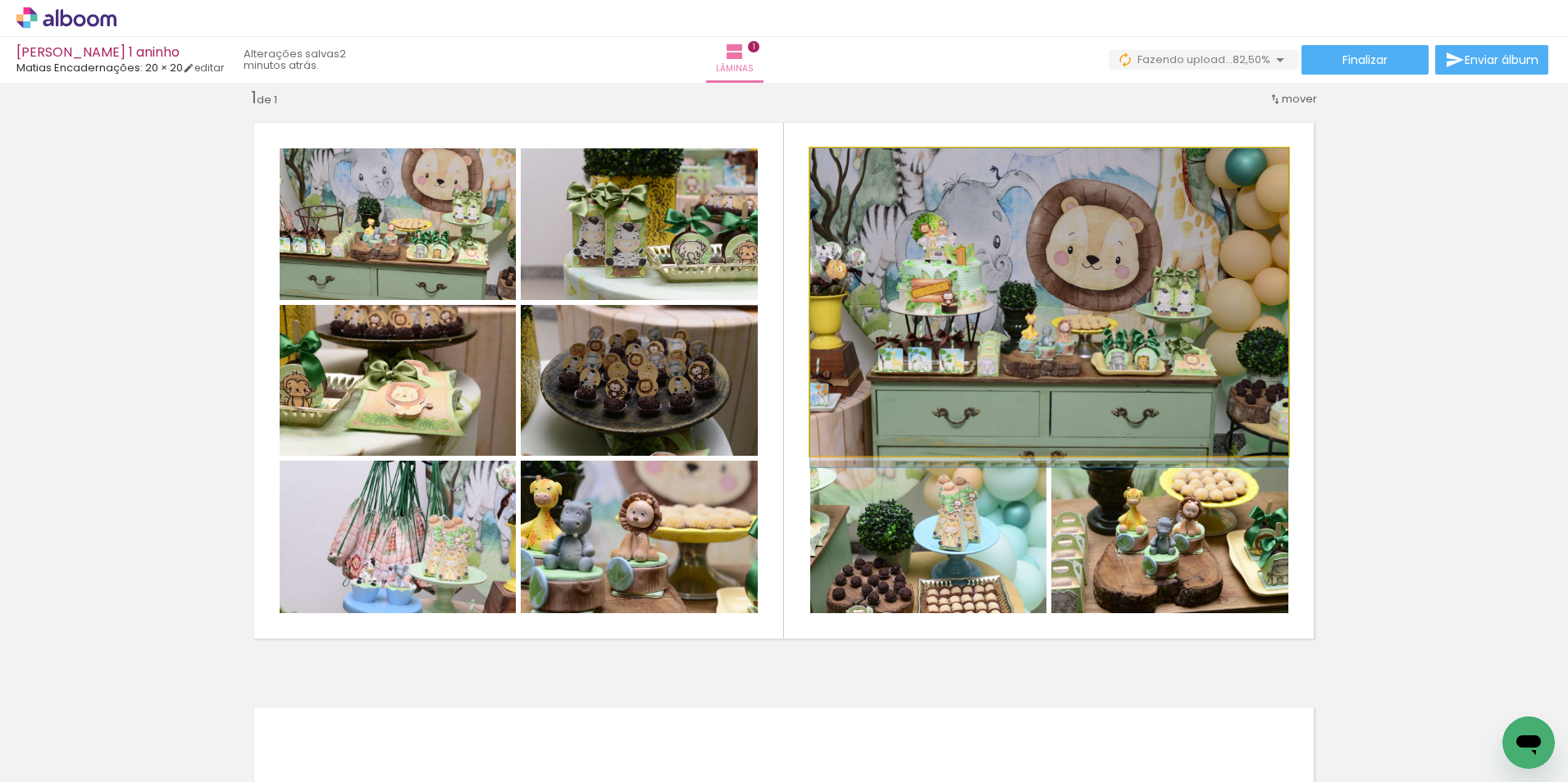
drag, startPoint x: 1066, startPoint y: 329, endPoint x: 1073, endPoint y: 420, distance: 91.3
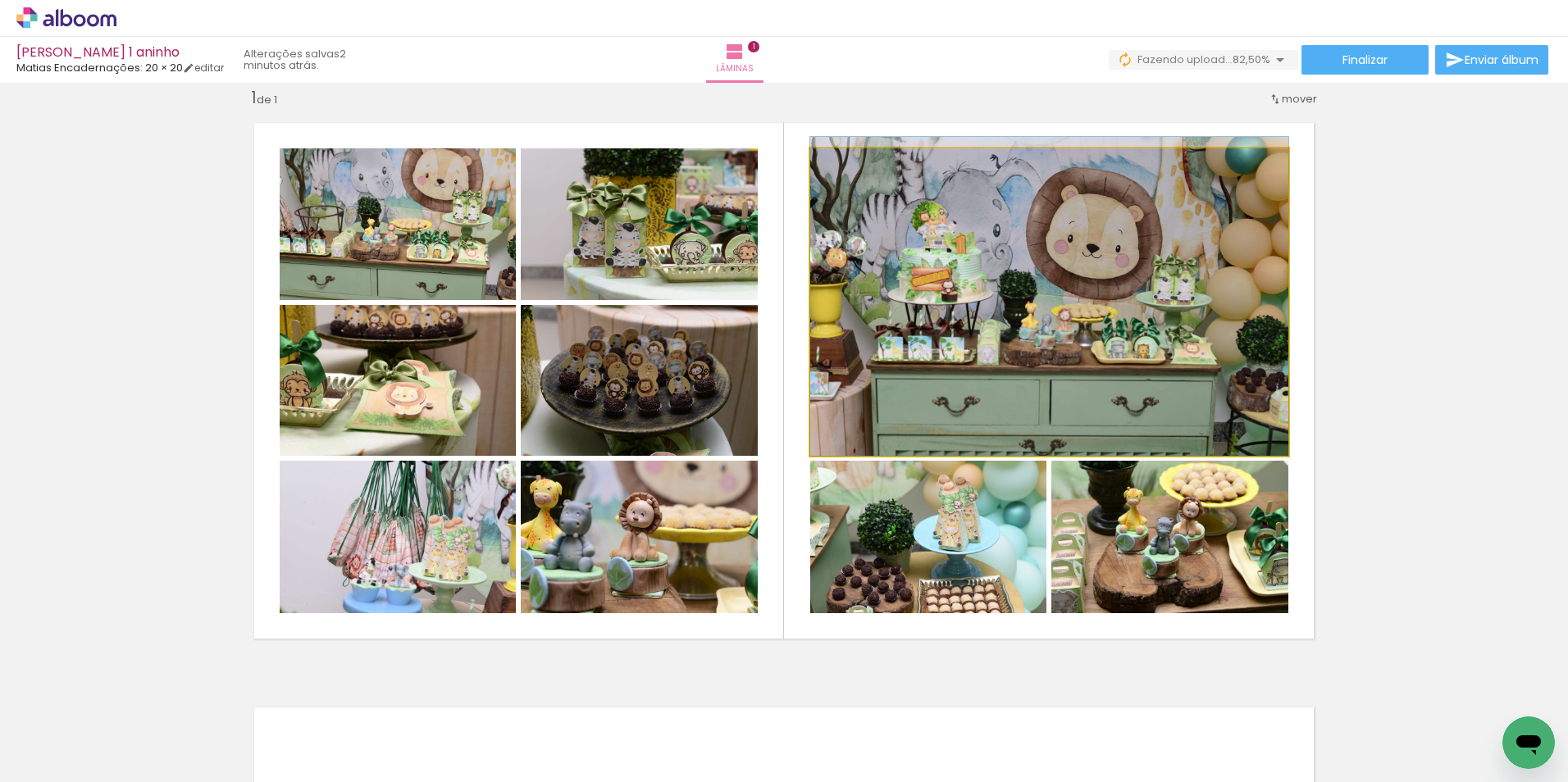
drag, startPoint x: 1080, startPoint y: 391, endPoint x: 1089, endPoint y: 312, distance: 79.5
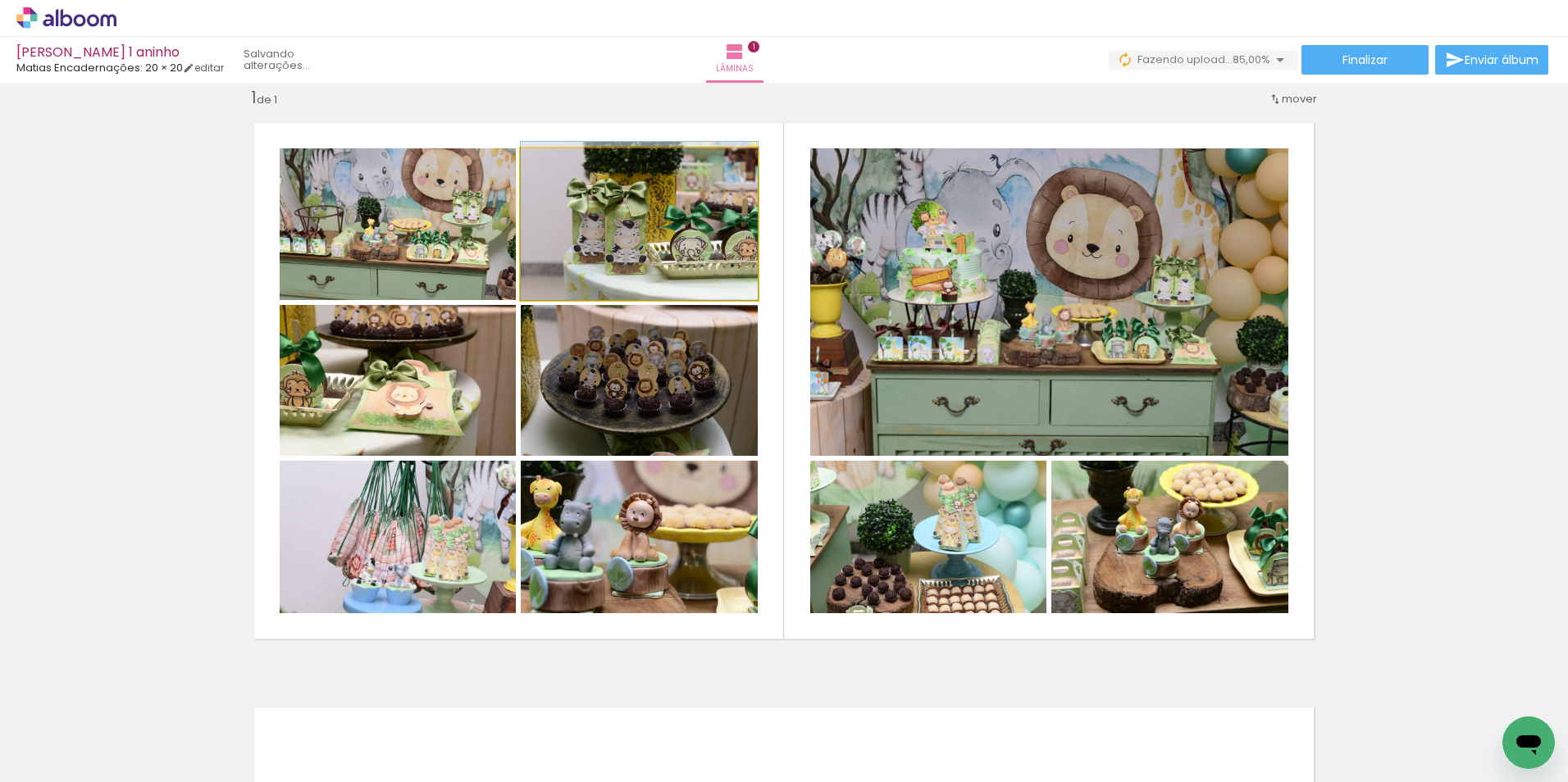
drag, startPoint x: 638, startPoint y: 235, endPoint x: 646, endPoint y: 203, distance: 33.0
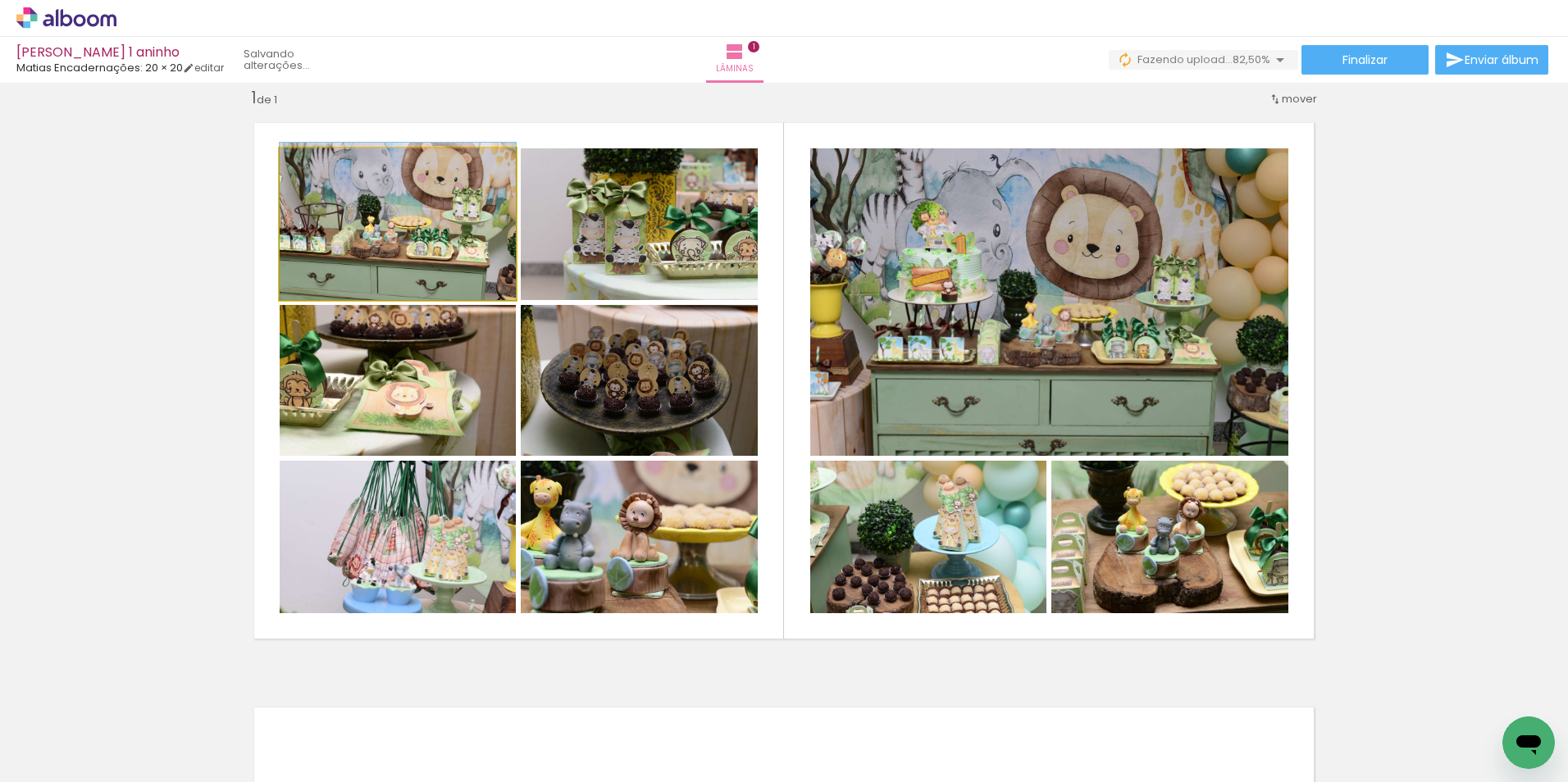
drag, startPoint x: 409, startPoint y: 232, endPoint x: 430, endPoint y: 173, distance: 62.6
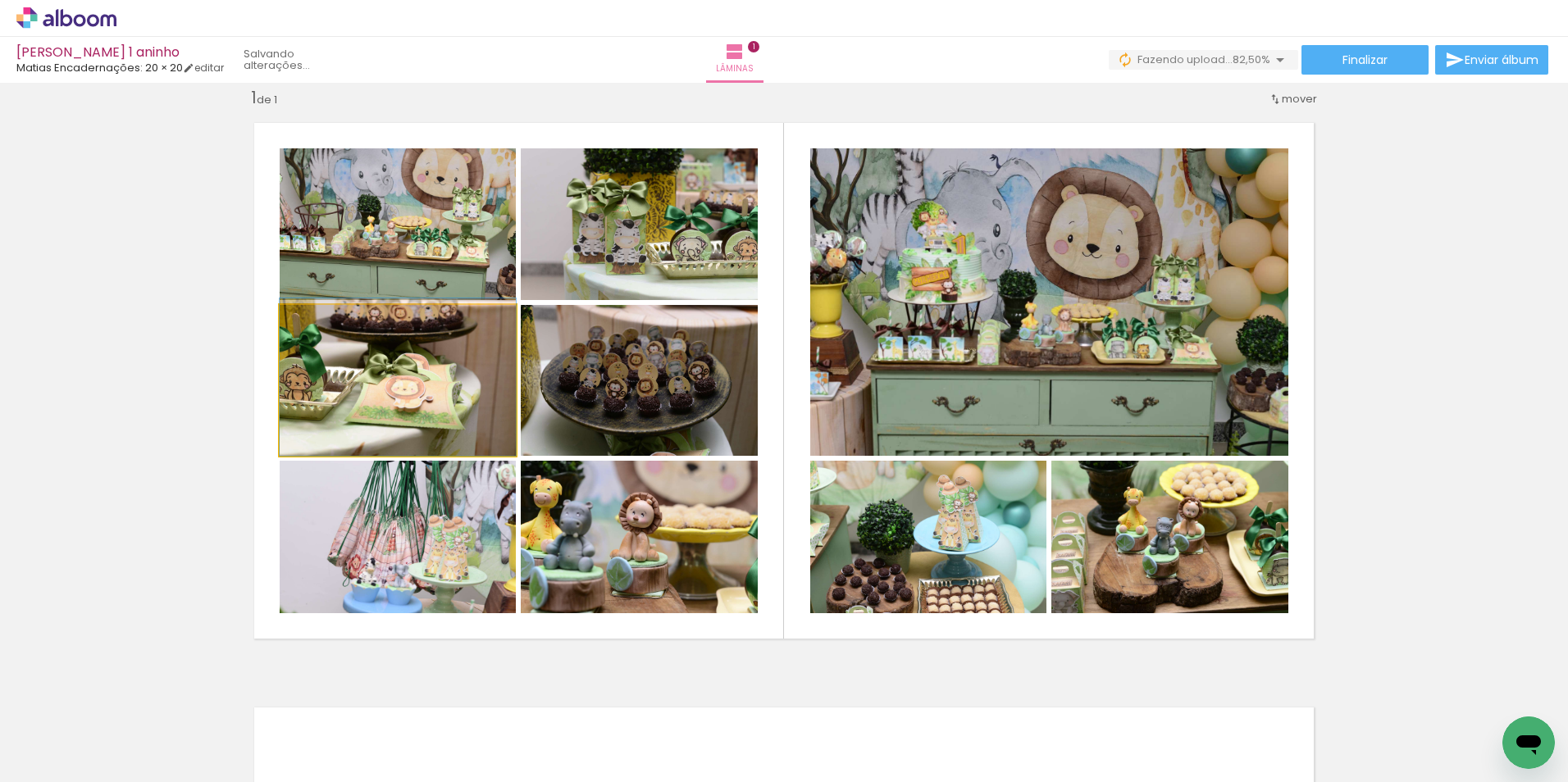
drag, startPoint x: 429, startPoint y: 383, endPoint x: 434, endPoint y: 322, distance: 61.2
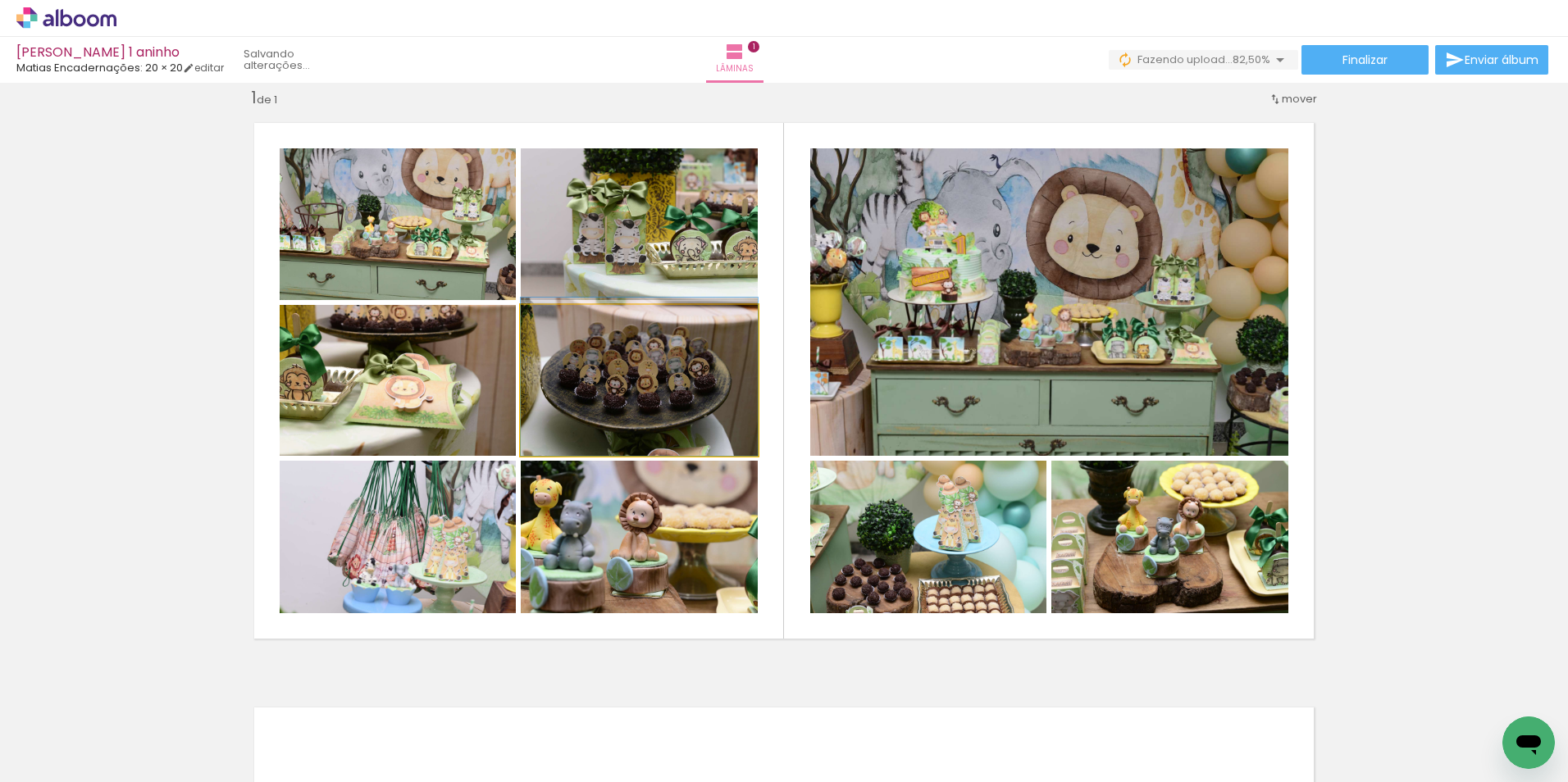
drag, startPoint x: 700, startPoint y: 388, endPoint x: 704, endPoint y: 339, distance: 49.2
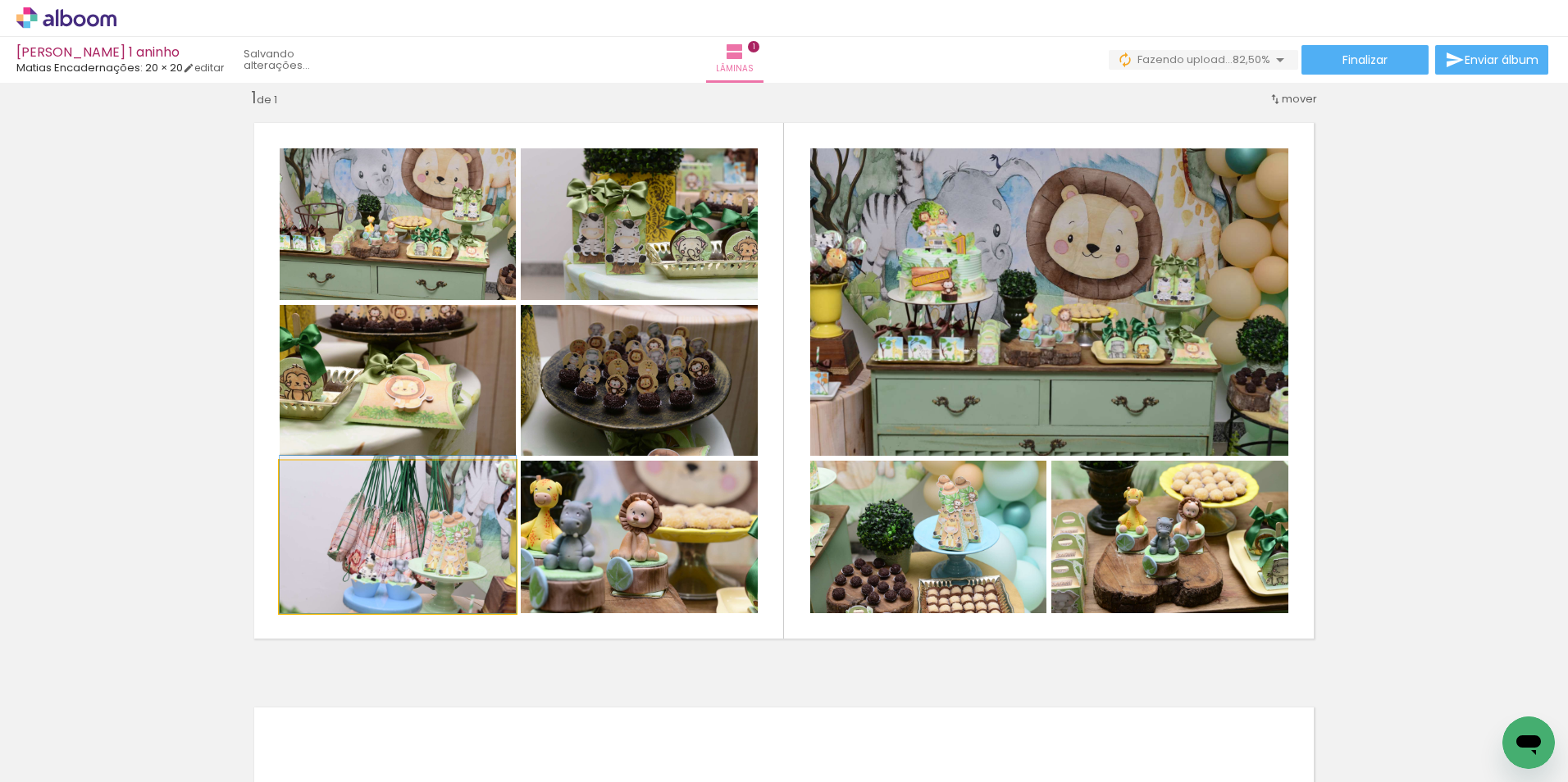
drag, startPoint x: 463, startPoint y: 528, endPoint x: 417, endPoint y: 509, distance: 49.8
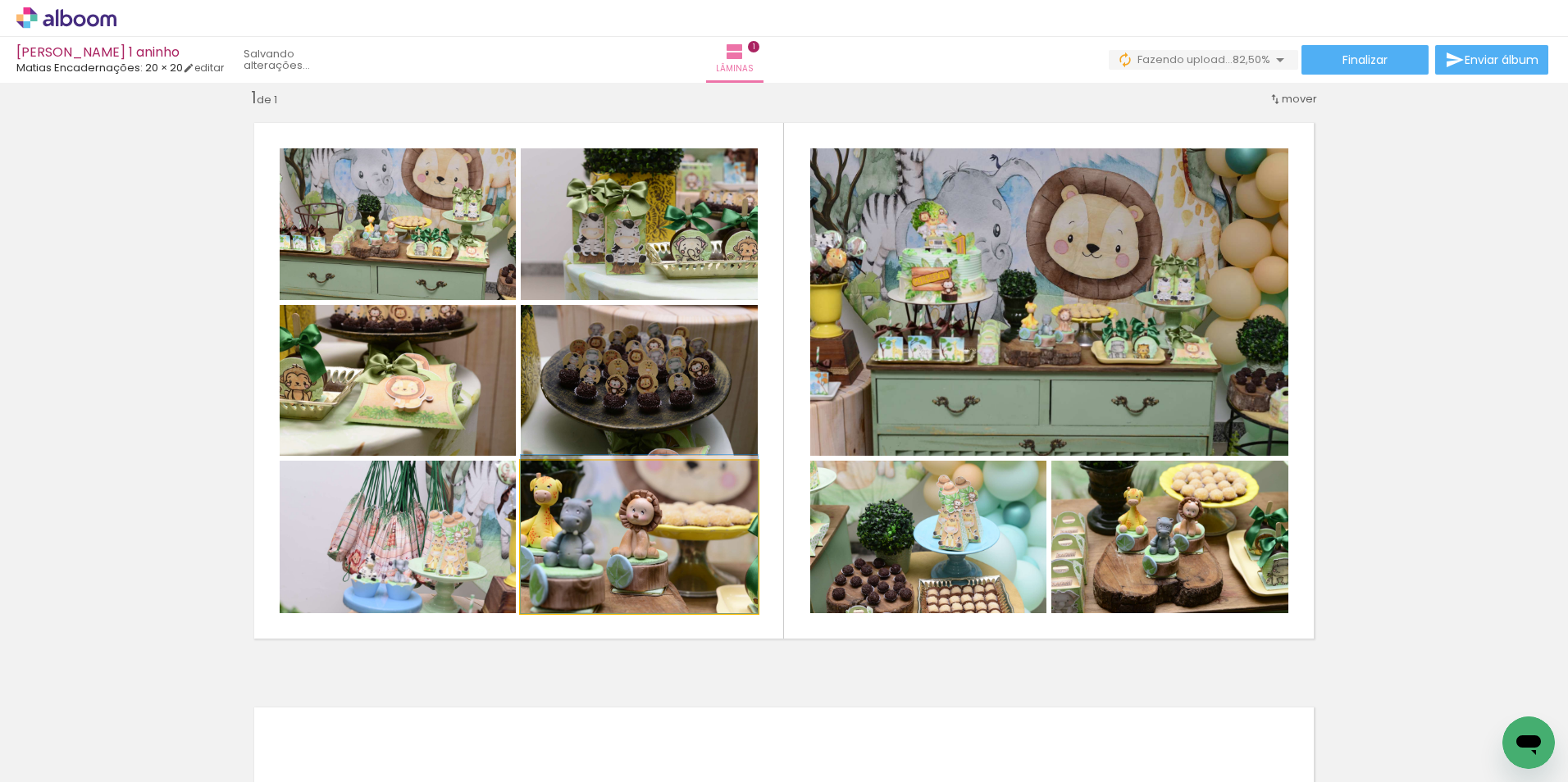
drag, startPoint x: 705, startPoint y: 578, endPoint x: 695, endPoint y: 514, distance: 64.8
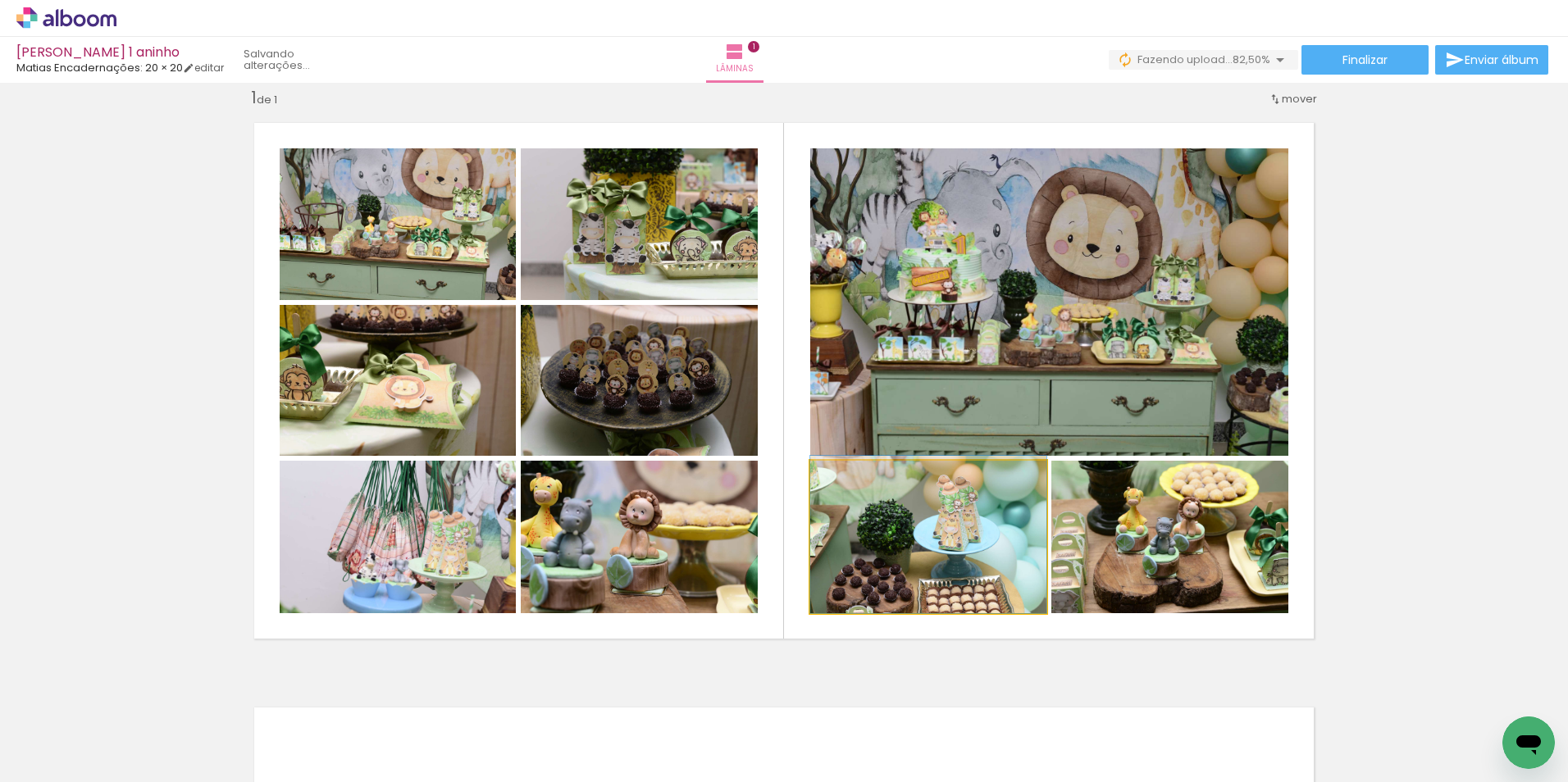
drag, startPoint x: 992, startPoint y: 571, endPoint x: 991, endPoint y: 476, distance: 95.0
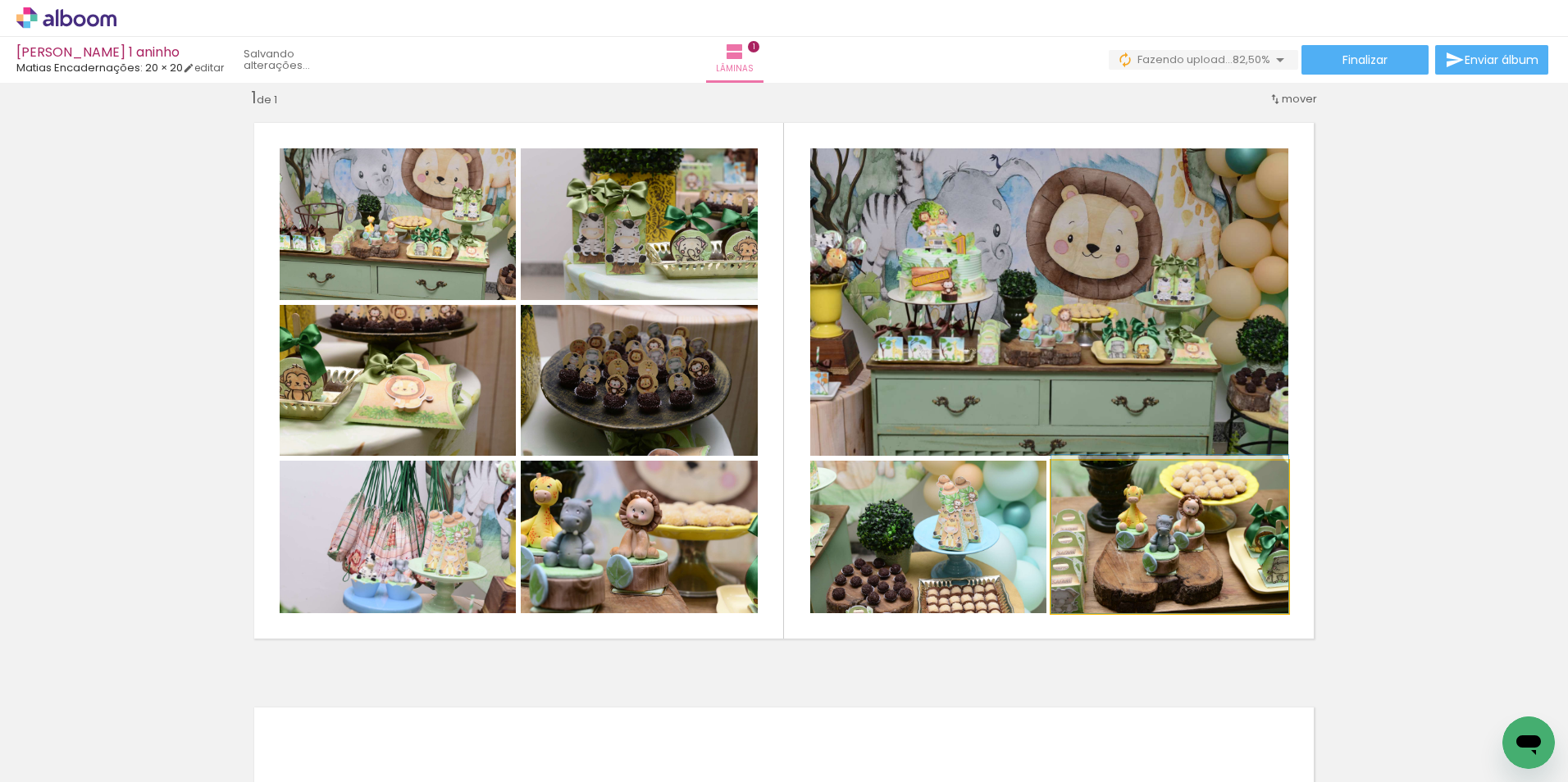
drag, startPoint x: 1193, startPoint y: 546, endPoint x: 1189, endPoint y: 497, distance: 49.2
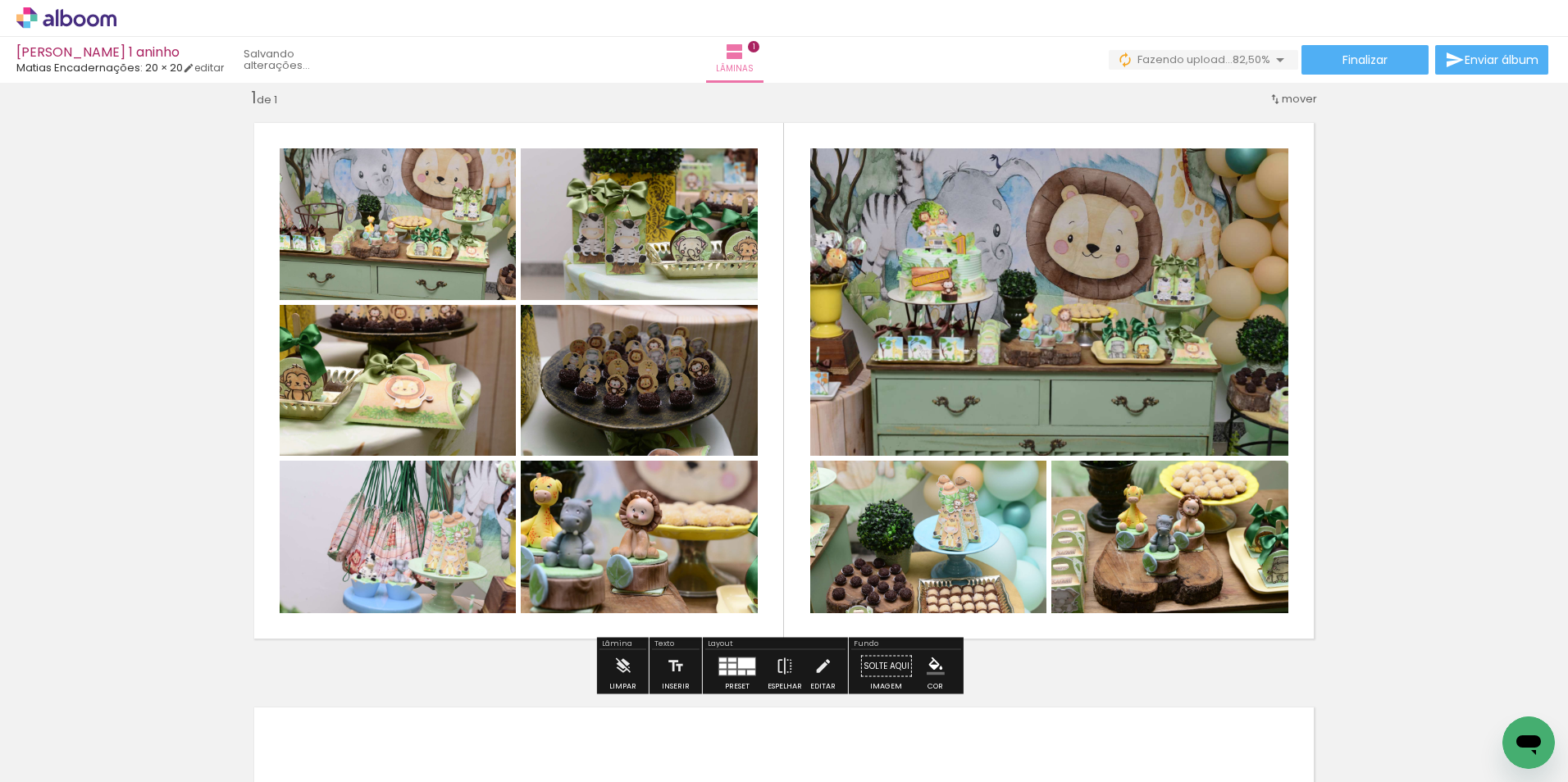
click at [1431, 531] on div "Inserir lâmina 1 de 1" at bounding box center [784, 652] width 1568 height 1170
click at [722, 667] on div at bounding box center [722, 666] width 7 height 5
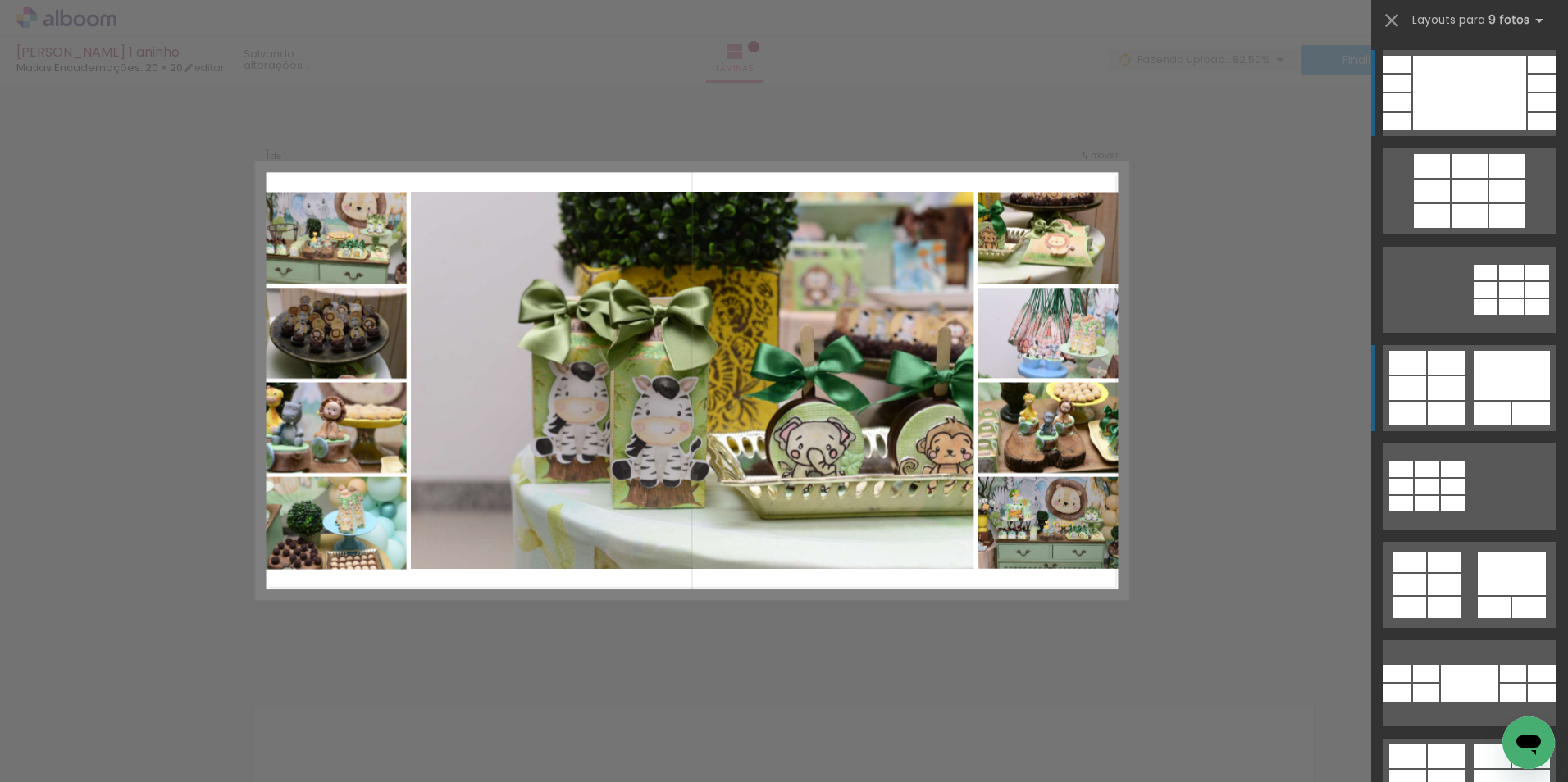
click at [1429, 92] on div at bounding box center [1469, 92] width 114 height 74
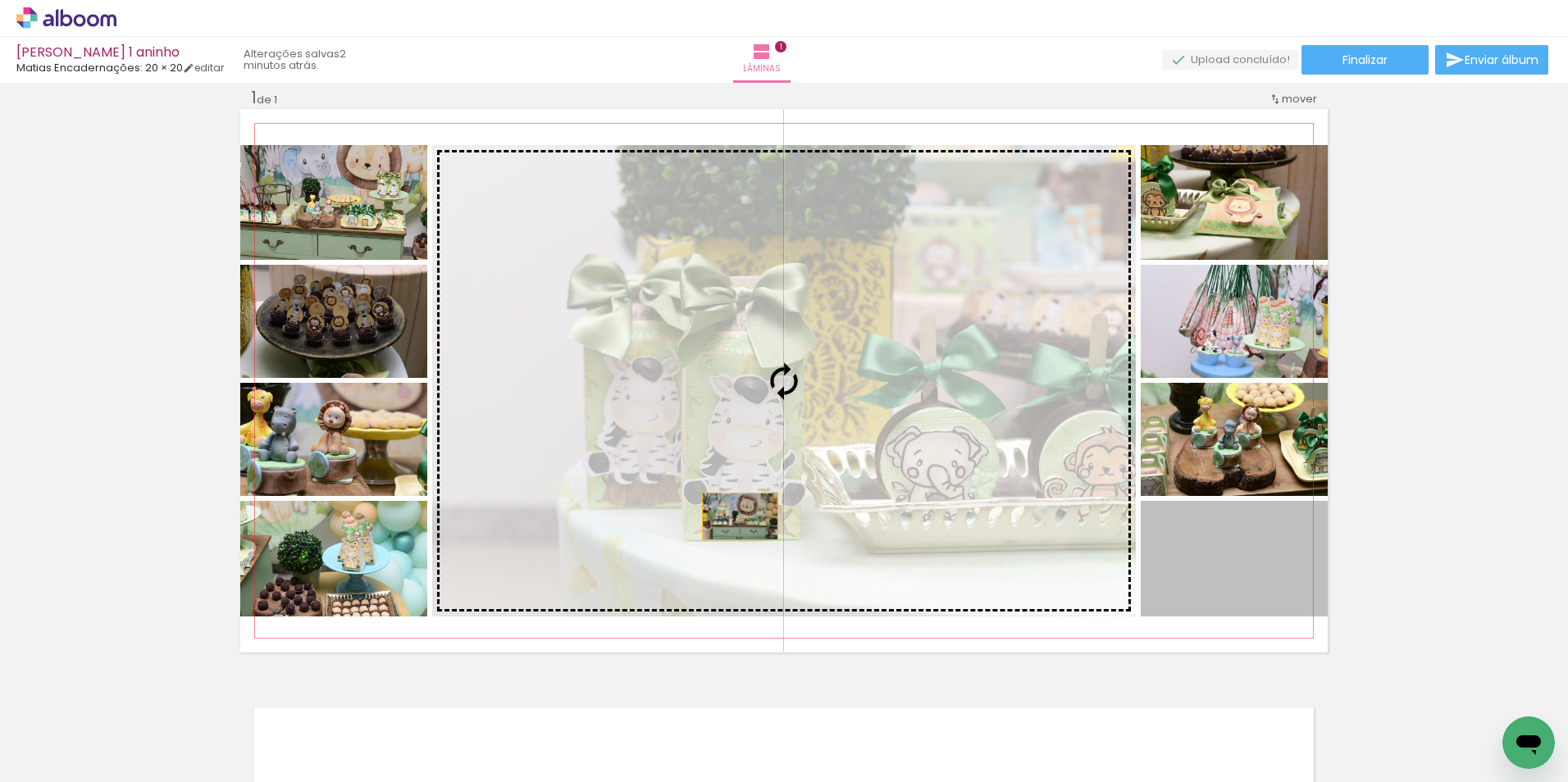
drag, startPoint x: 1239, startPoint y: 599, endPoint x: 734, endPoint y: 517, distance: 511.6
click at [0, 0] on slot at bounding box center [0, 0] width 0 height 0
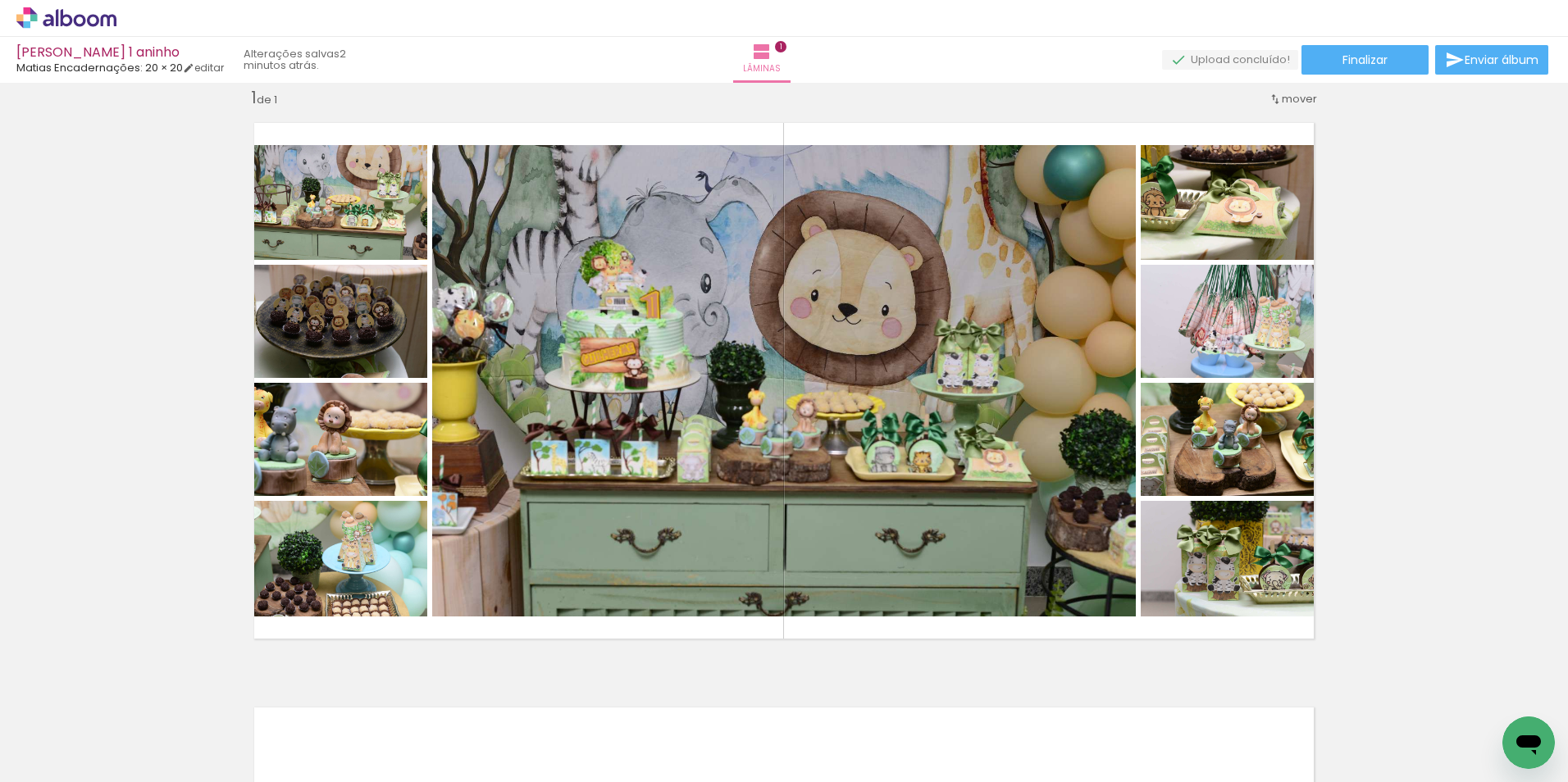
scroll to position [0, 431]
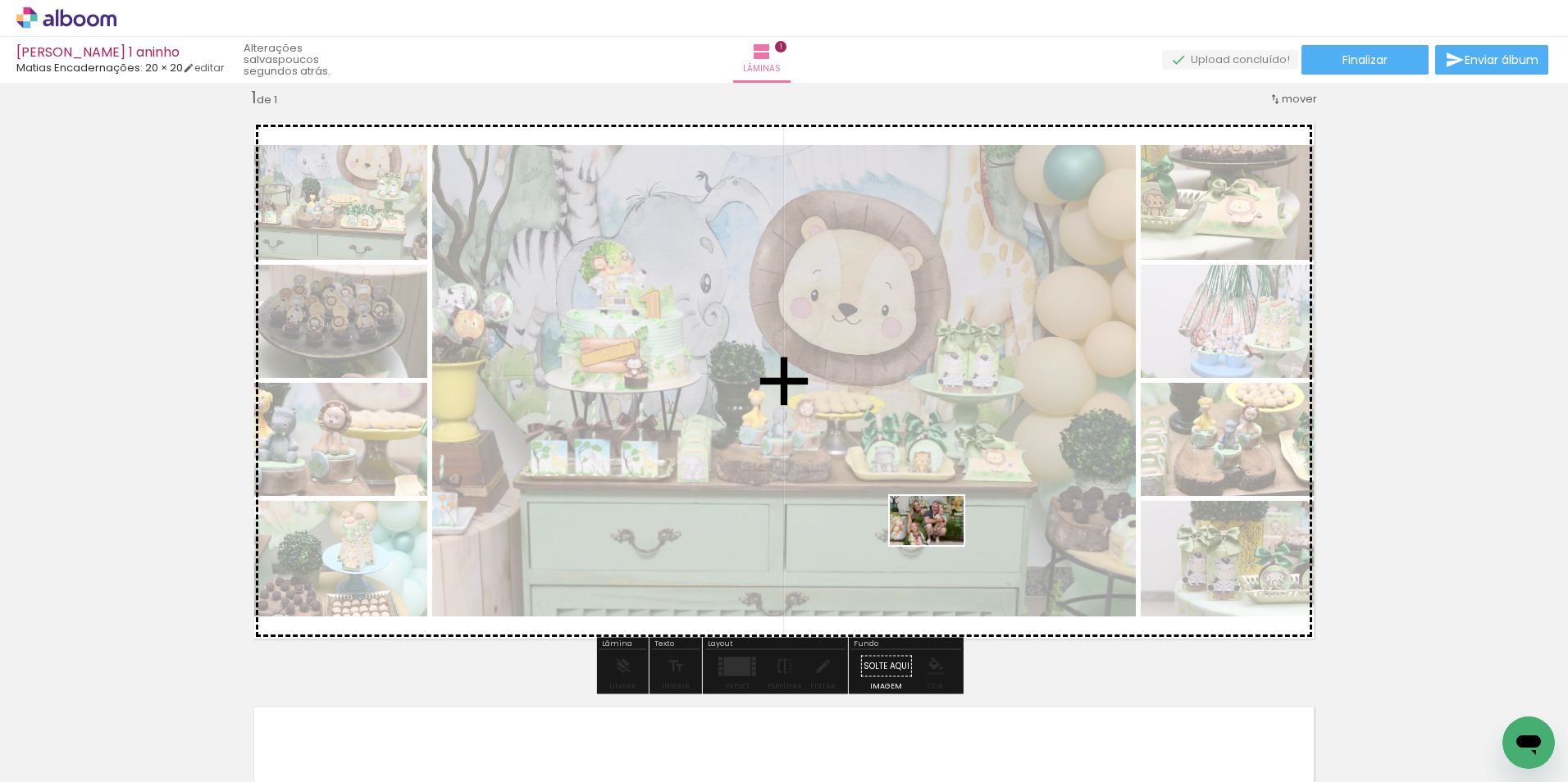
drag, startPoint x: 1123, startPoint y: 728, endPoint x: 939, endPoint y: 545, distance: 259.5
click at [939, 545] on quentale-workspace at bounding box center [784, 391] width 1568 height 782
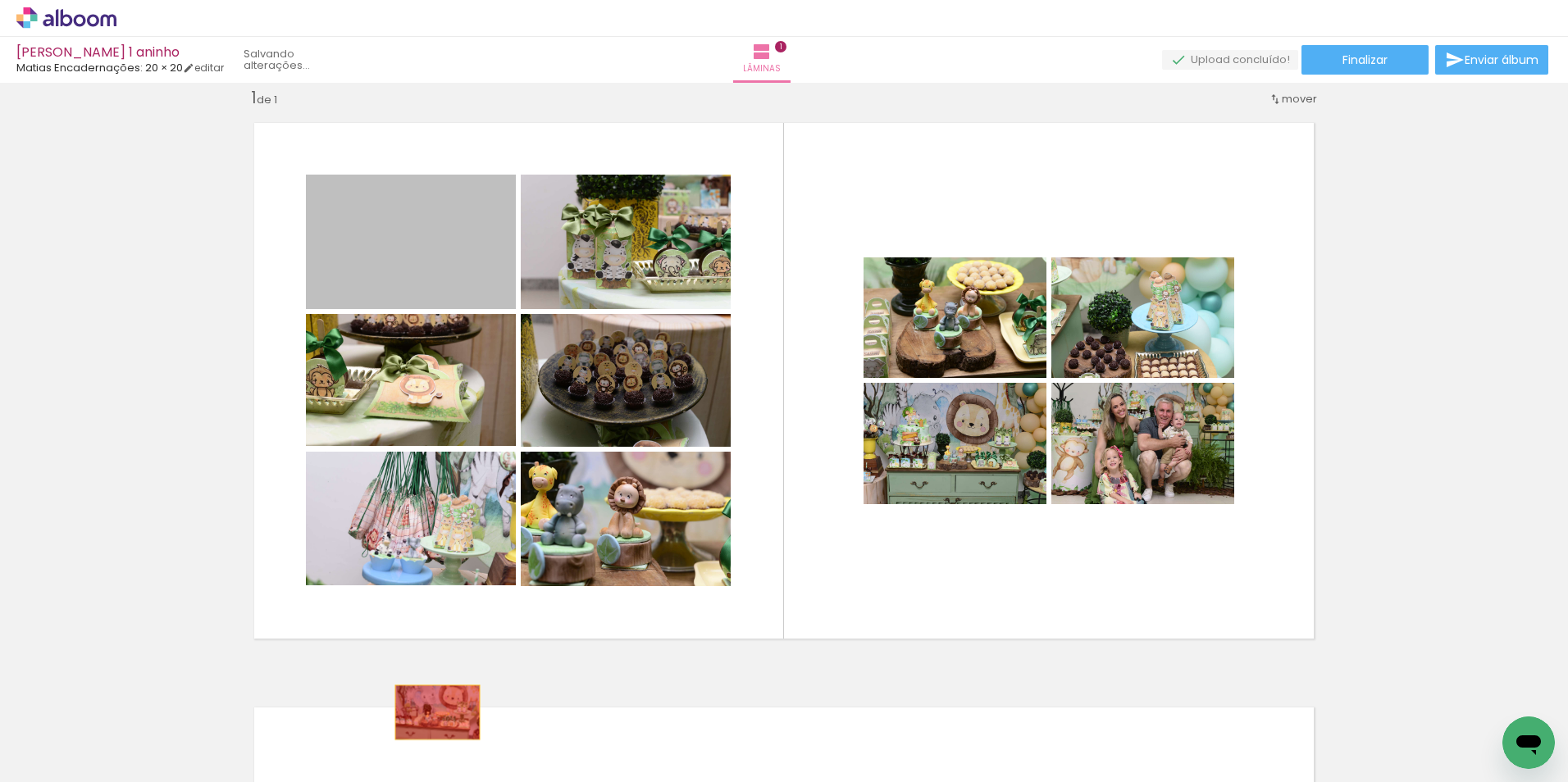
drag, startPoint x: 425, startPoint y: 256, endPoint x: 431, endPoint y: 712, distance: 456.0
click at [431, 712] on quentale-workspace at bounding box center [784, 391] width 1568 height 782
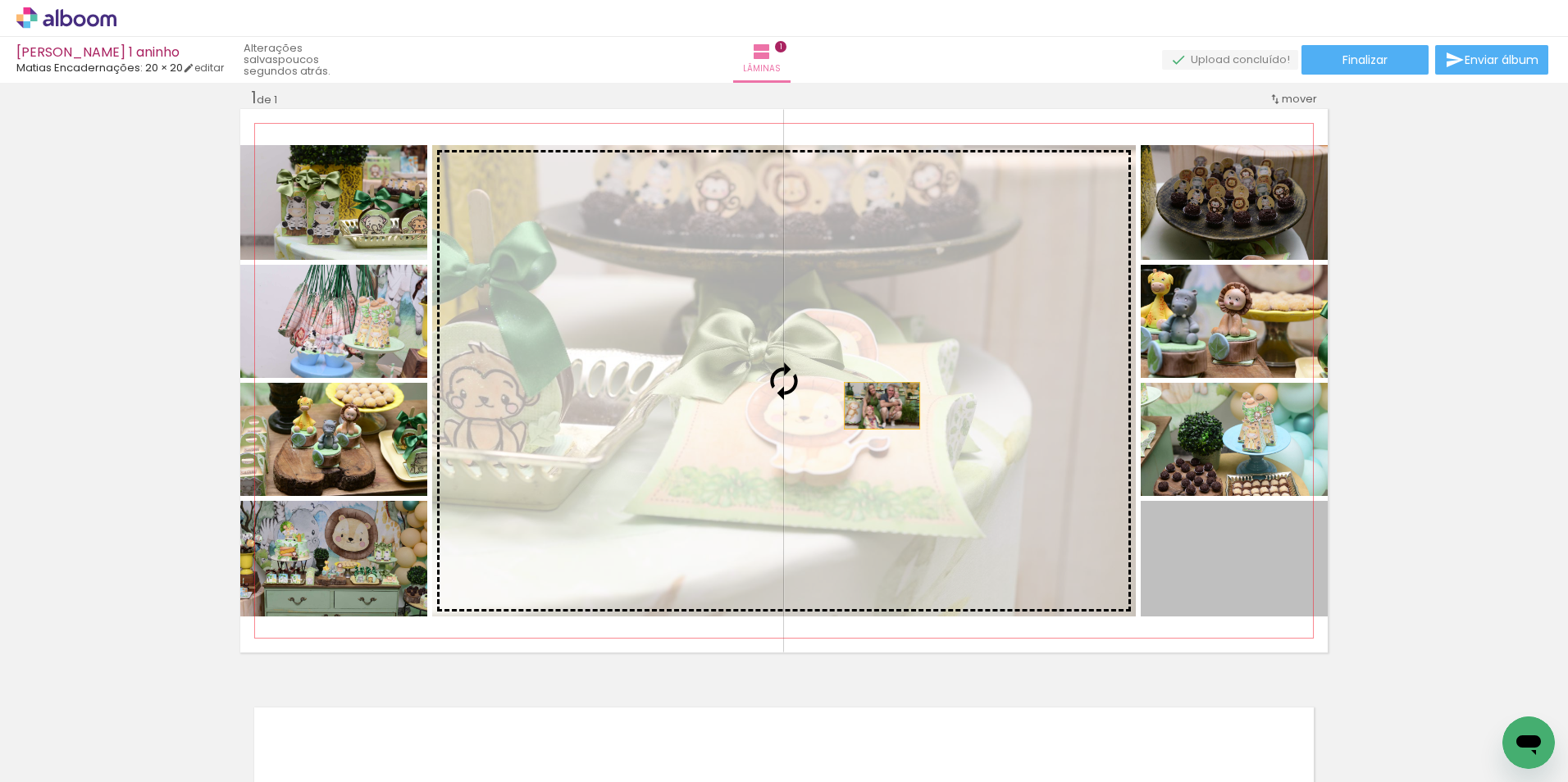
drag, startPoint x: 1222, startPoint y: 569, endPoint x: 819, endPoint y: 392, distance: 440.2
click at [0, 0] on slot at bounding box center [0, 0] width 0 height 0
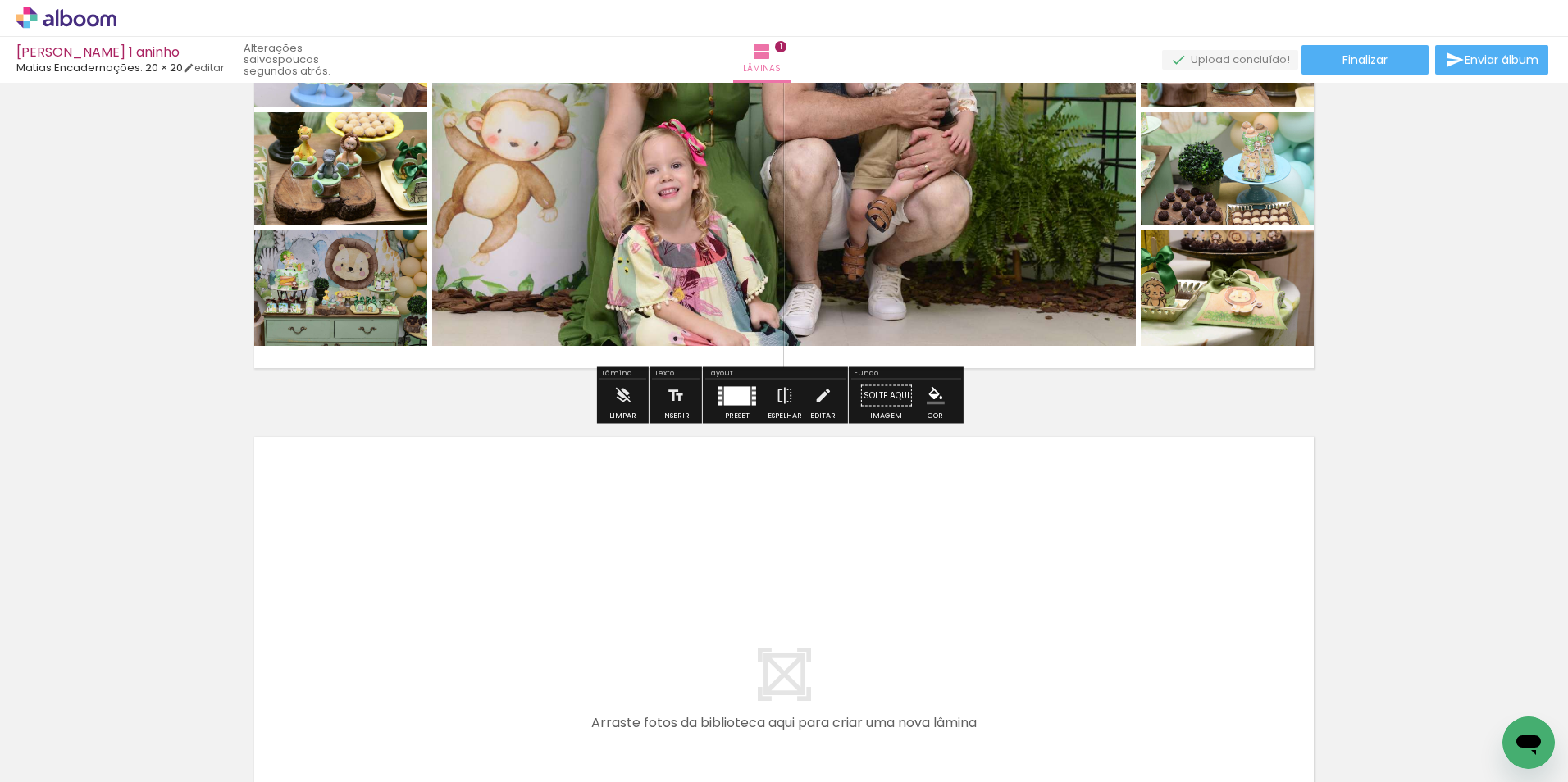
scroll to position [349, 0]
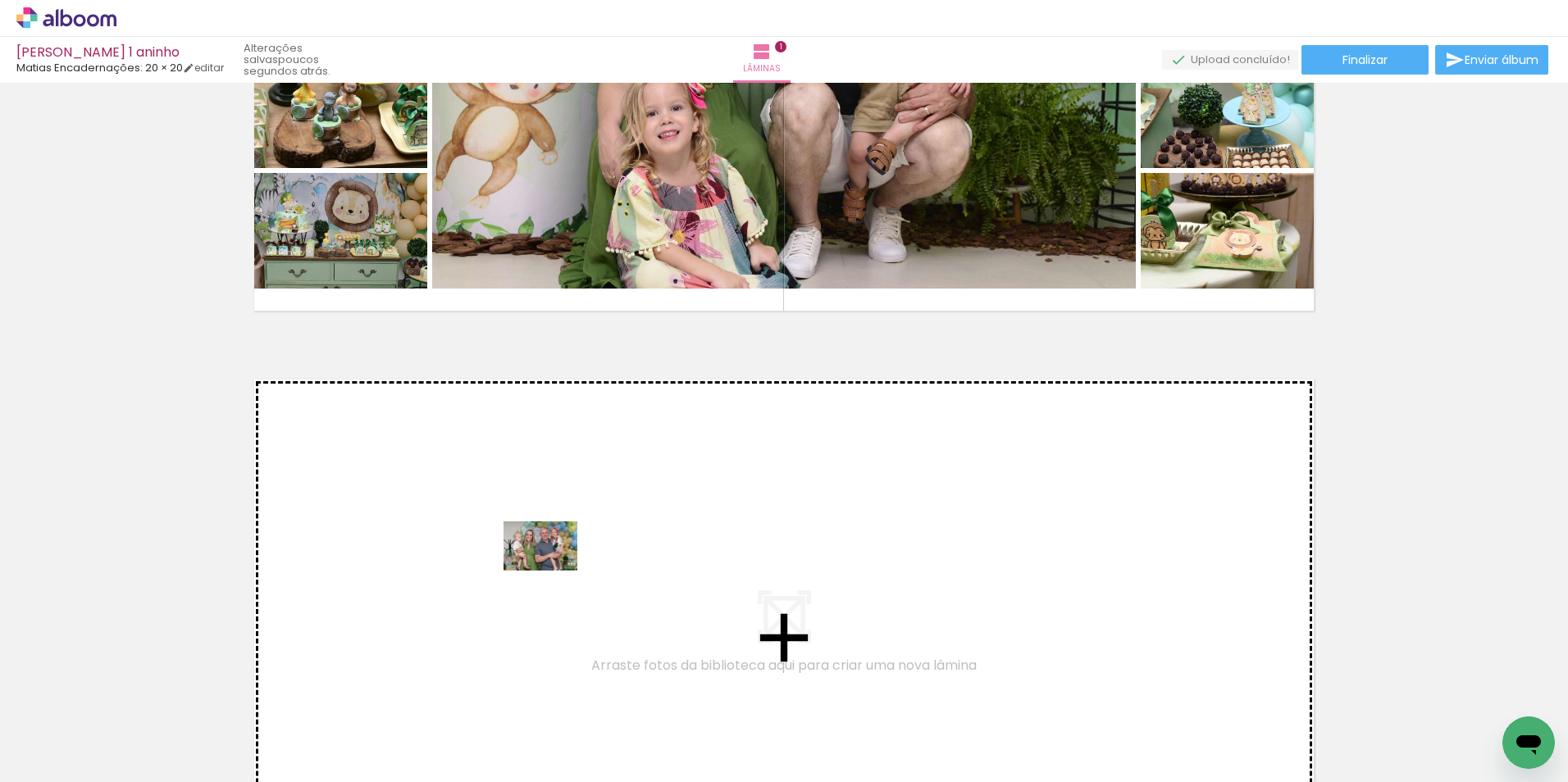
drag, startPoint x: 582, startPoint y: 744, endPoint x: 552, endPoint y: 559, distance: 187.4
click at [552, 559] on quentale-workspace at bounding box center [784, 391] width 1568 height 782
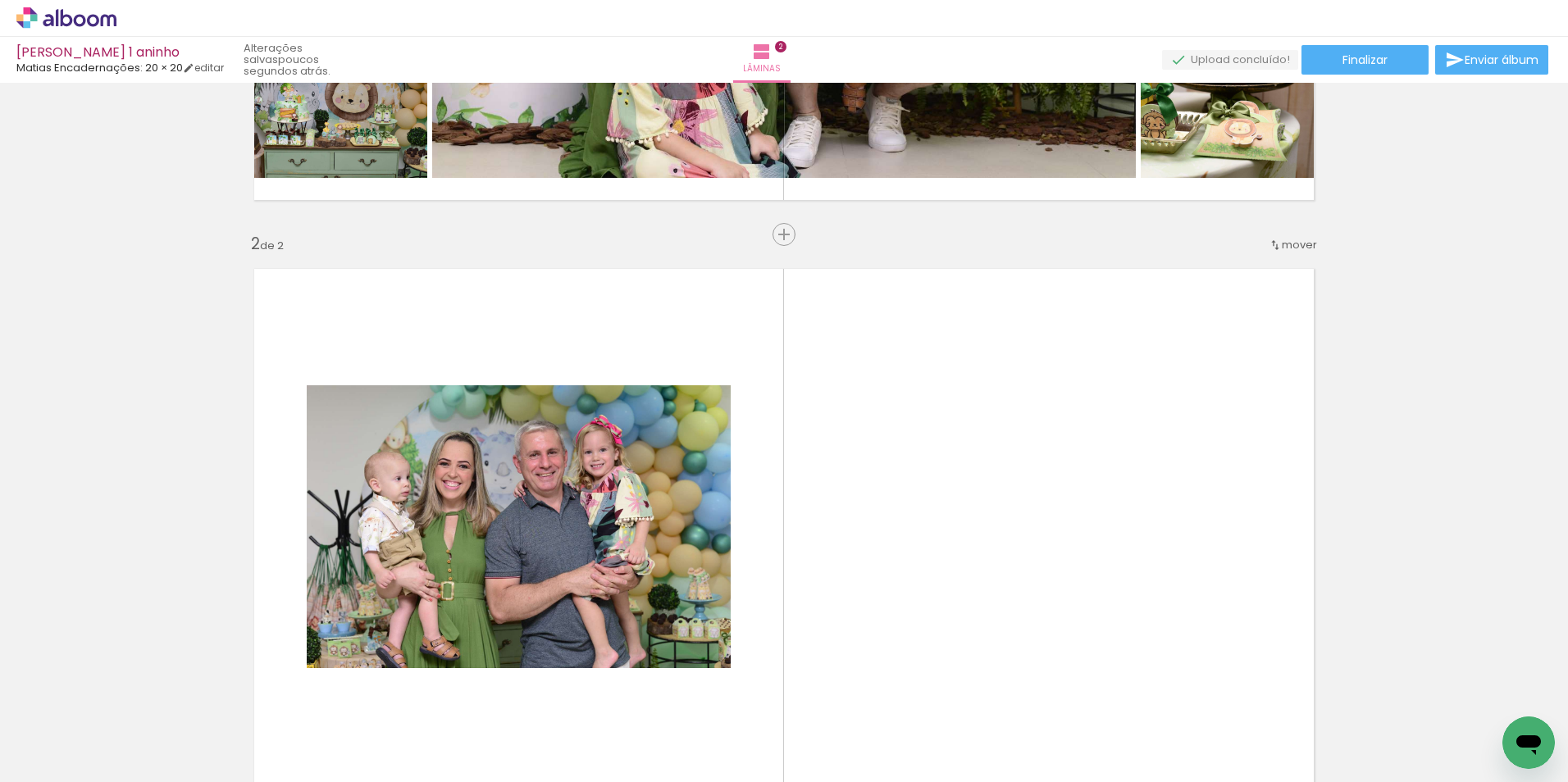
scroll to position [606, 0]
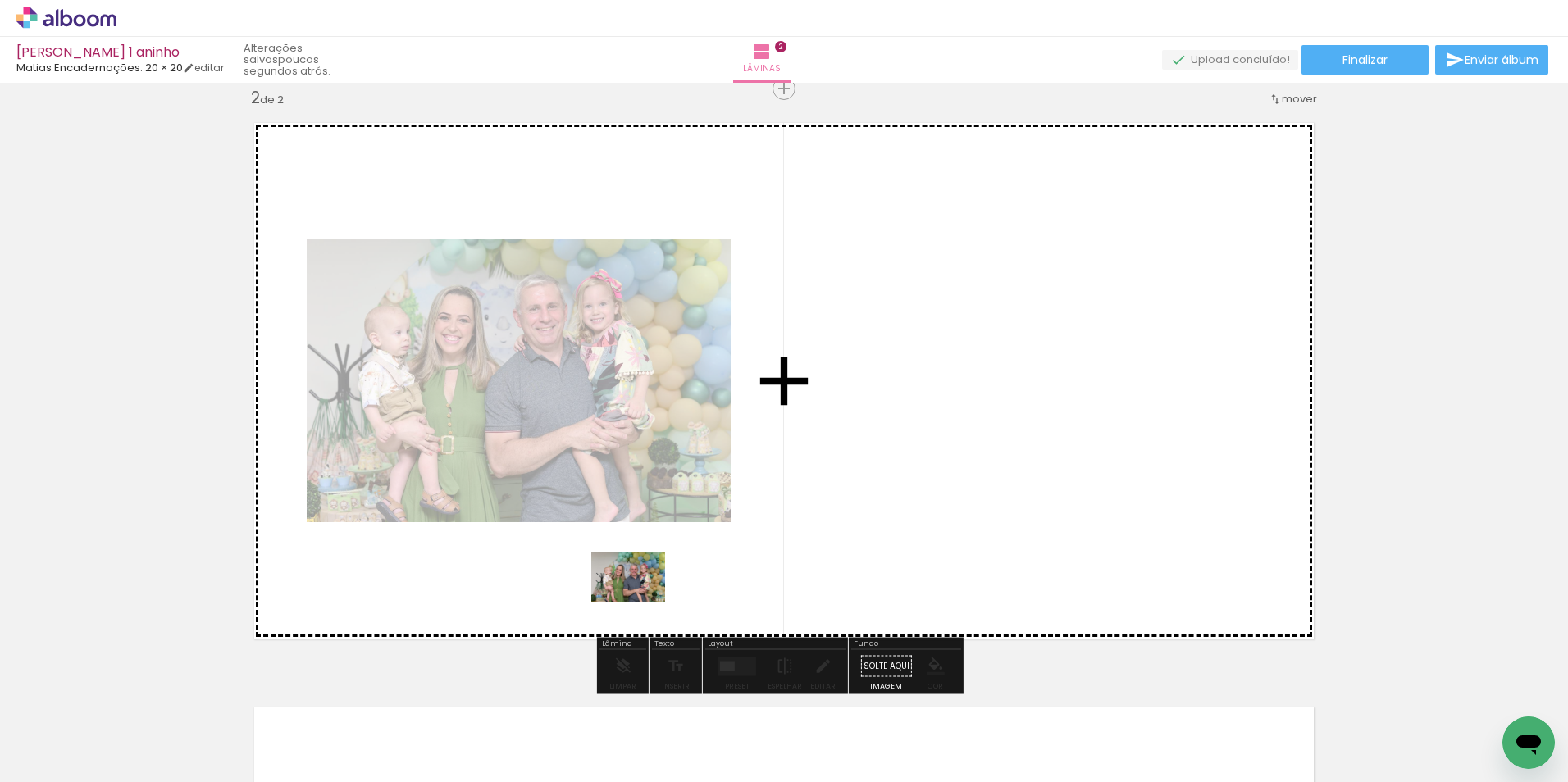
drag, startPoint x: 668, startPoint y: 737, endPoint x: 640, endPoint y: 601, distance: 138.9
click at [640, 601] on quentale-workspace at bounding box center [784, 391] width 1568 height 782
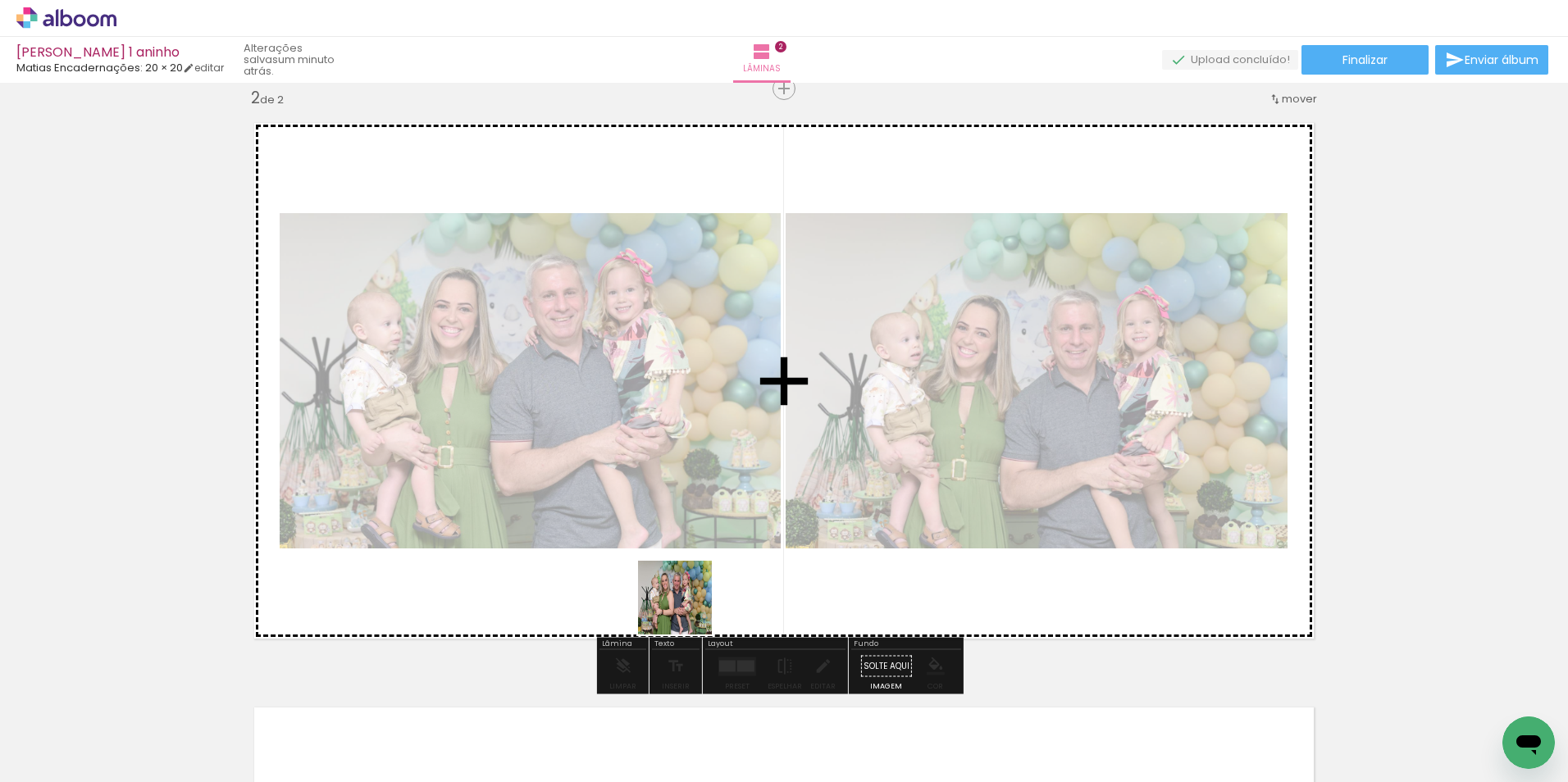
drag, startPoint x: 746, startPoint y: 737, endPoint x: 687, endPoint y: 610, distance: 140.0
click at [687, 610] on quentale-workspace at bounding box center [784, 391] width 1568 height 782
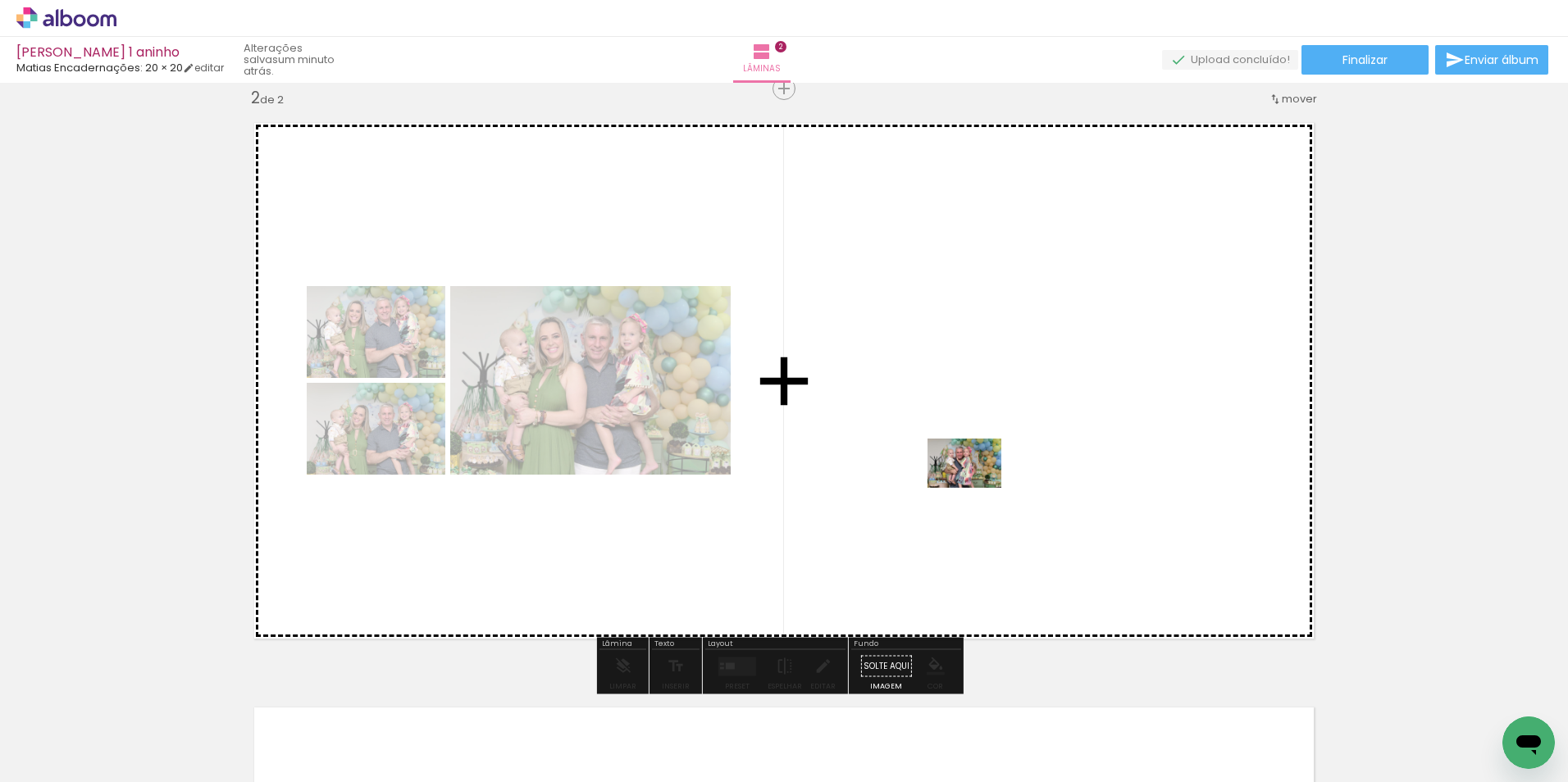
drag, startPoint x: 847, startPoint y: 736, endPoint x: 976, endPoint y: 488, distance: 279.5
click at [976, 488] on quentale-workspace at bounding box center [784, 391] width 1568 height 782
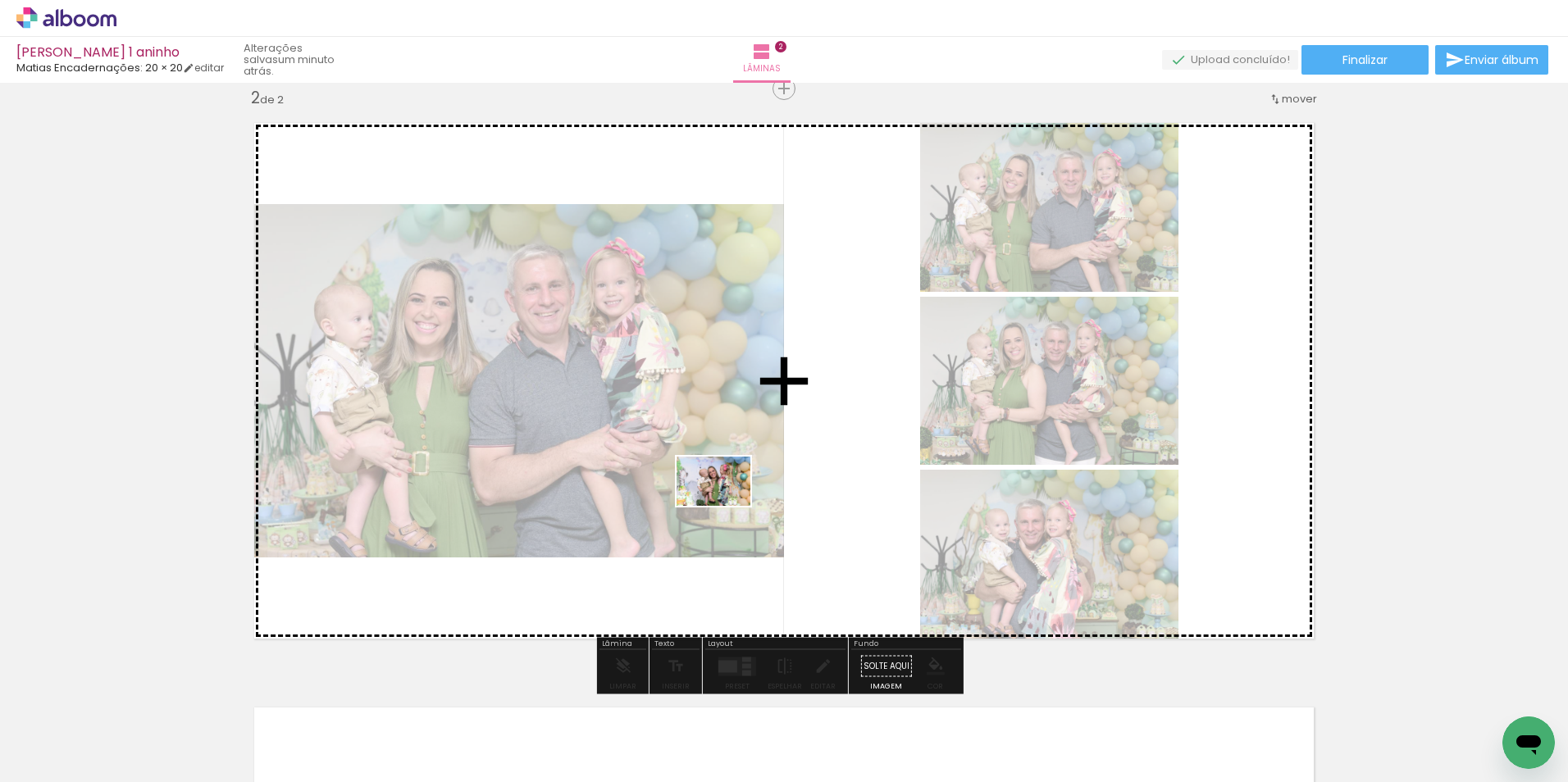
drag, startPoint x: 942, startPoint y: 740, endPoint x: 726, endPoint y: 506, distance: 318.5
click at [726, 506] on quentale-workspace at bounding box center [784, 391] width 1568 height 782
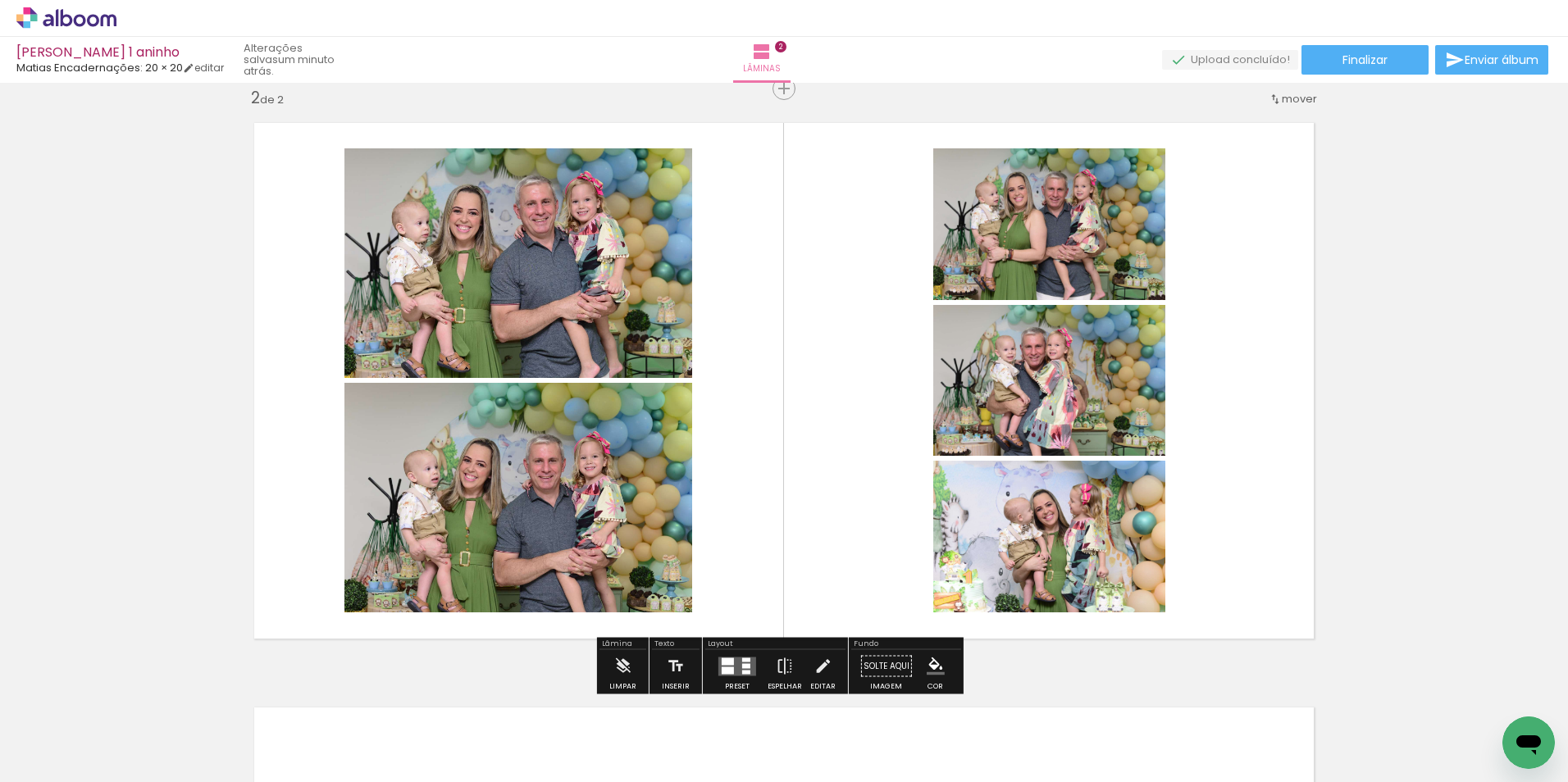
click at [737, 661] on quentale-layouter at bounding box center [737, 666] width 38 height 19
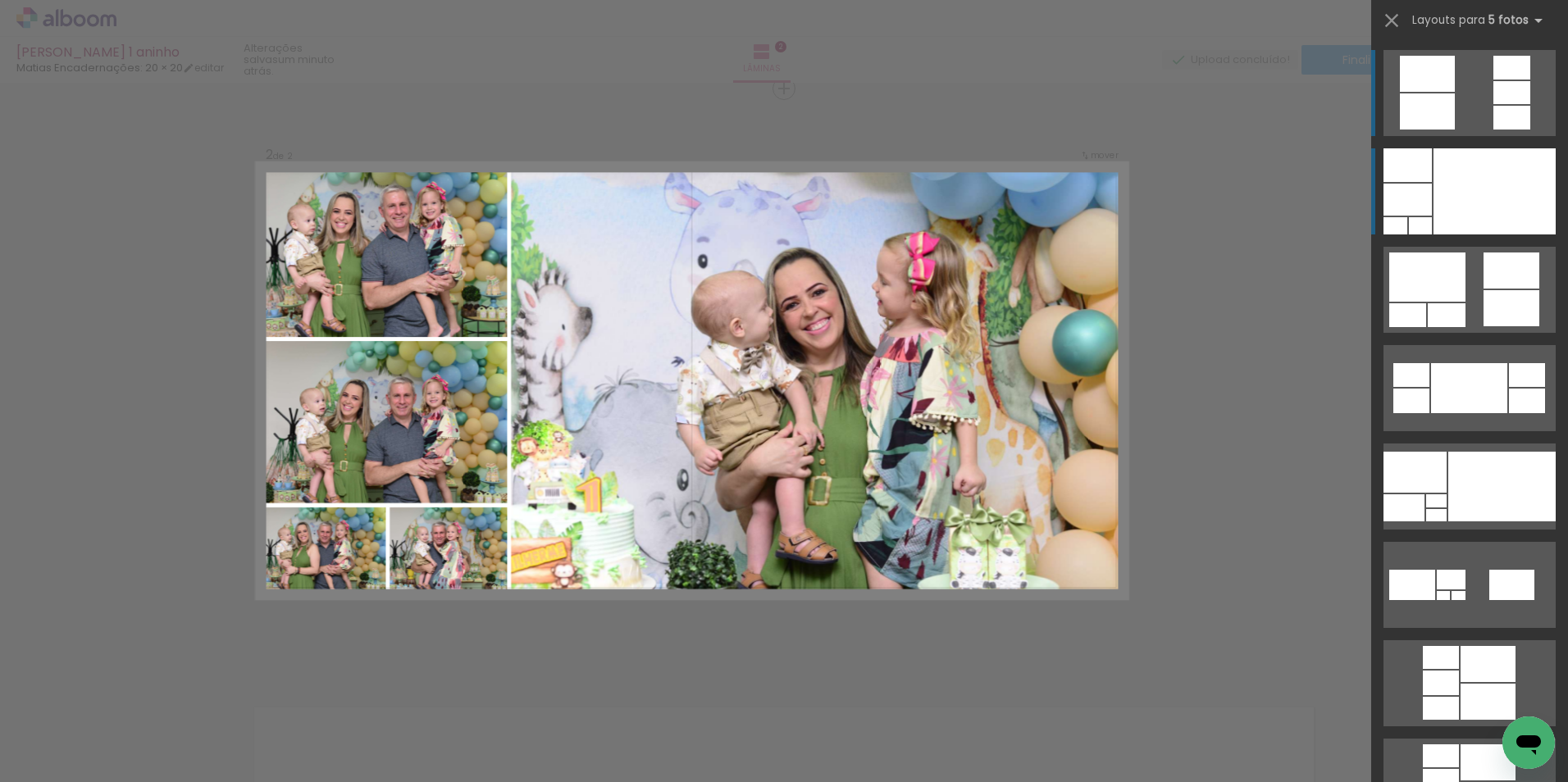
click at [1496, 202] on div at bounding box center [1494, 191] width 122 height 86
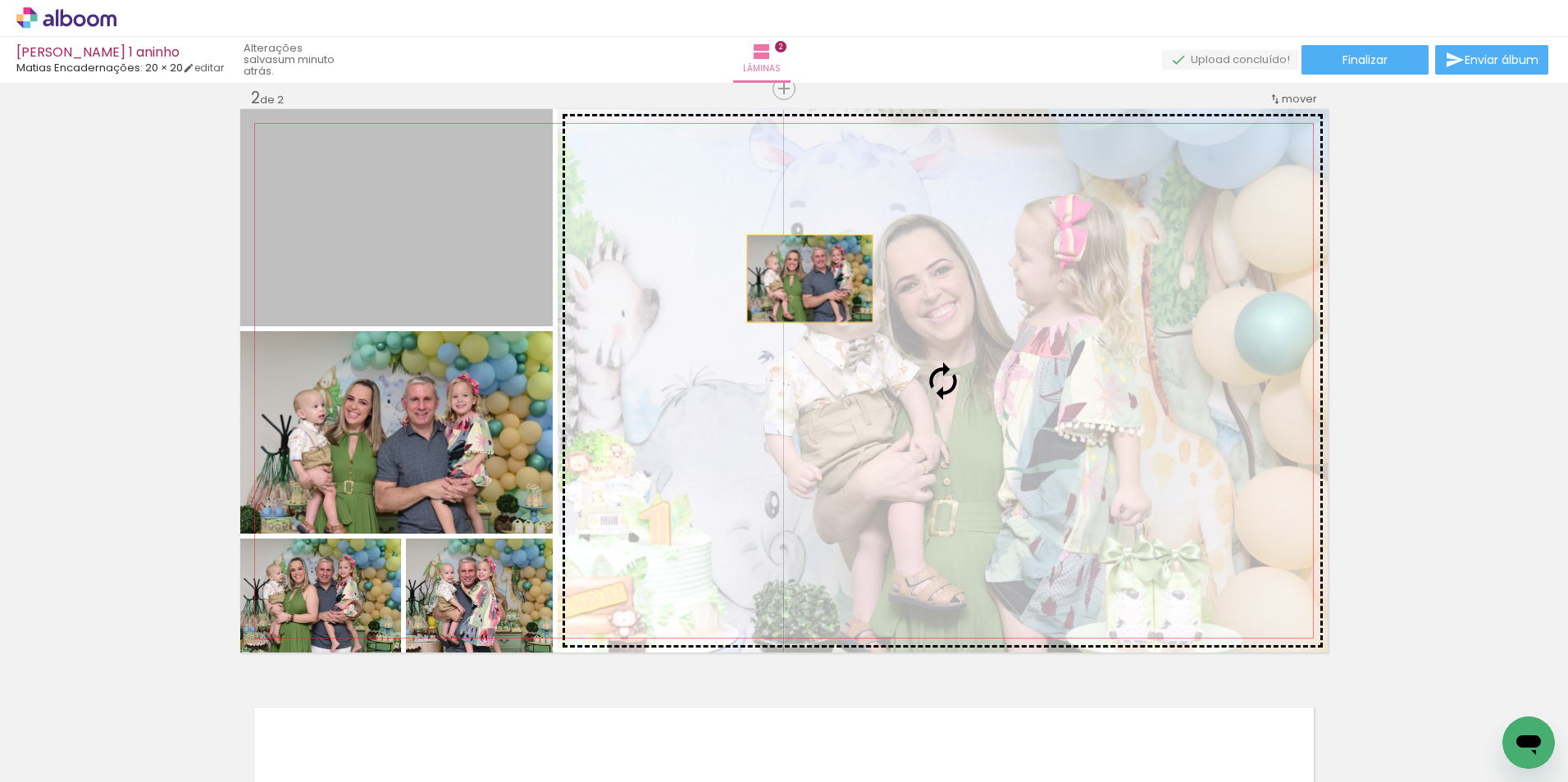
drag, startPoint x: 449, startPoint y: 267, endPoint x: 869, endPoint y: 291, distance: 420.7
click at [0, 0] on slot at bounding box center [0, 0] width 0 height 0
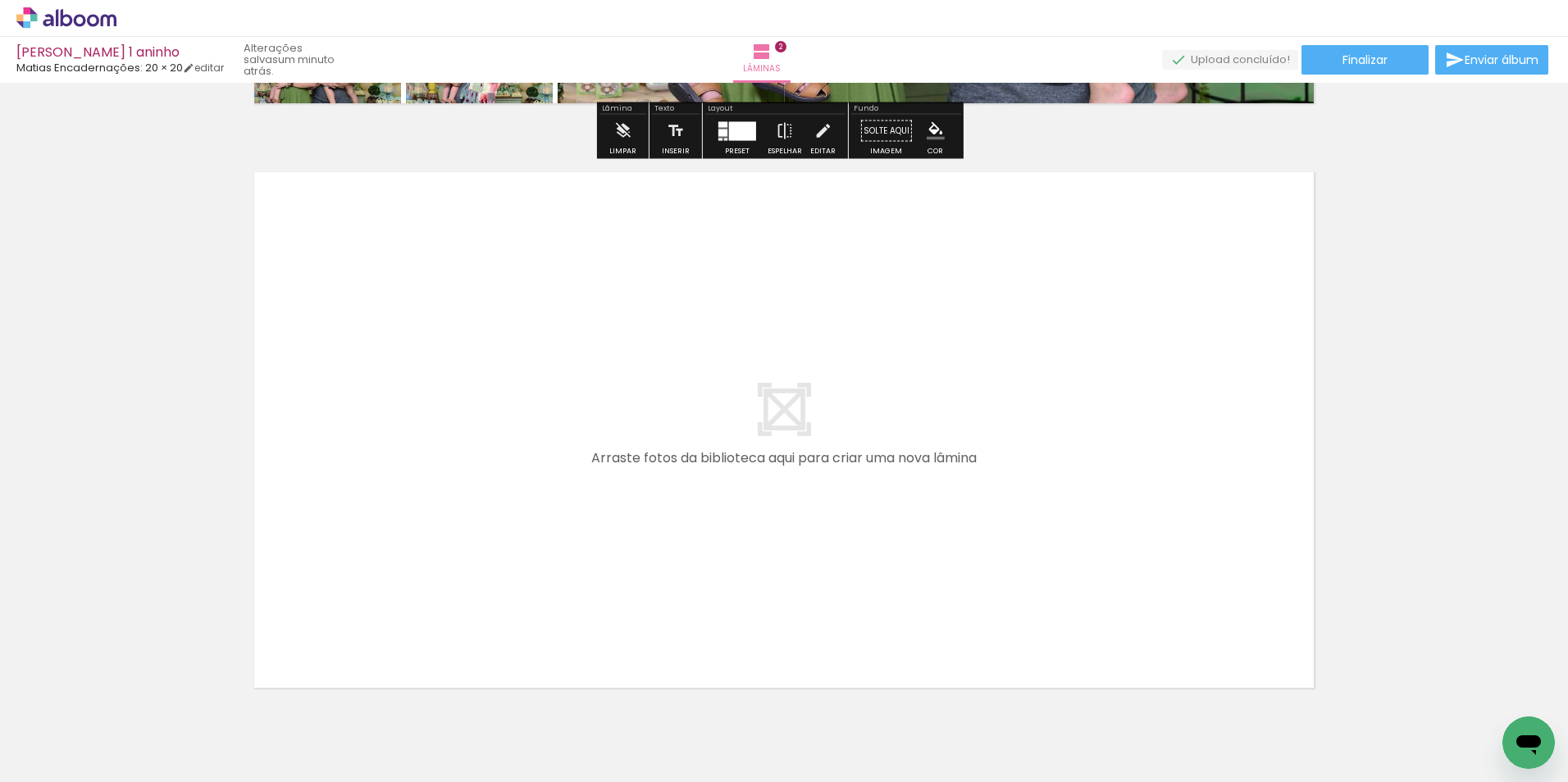
scroll to position [1180, 0]
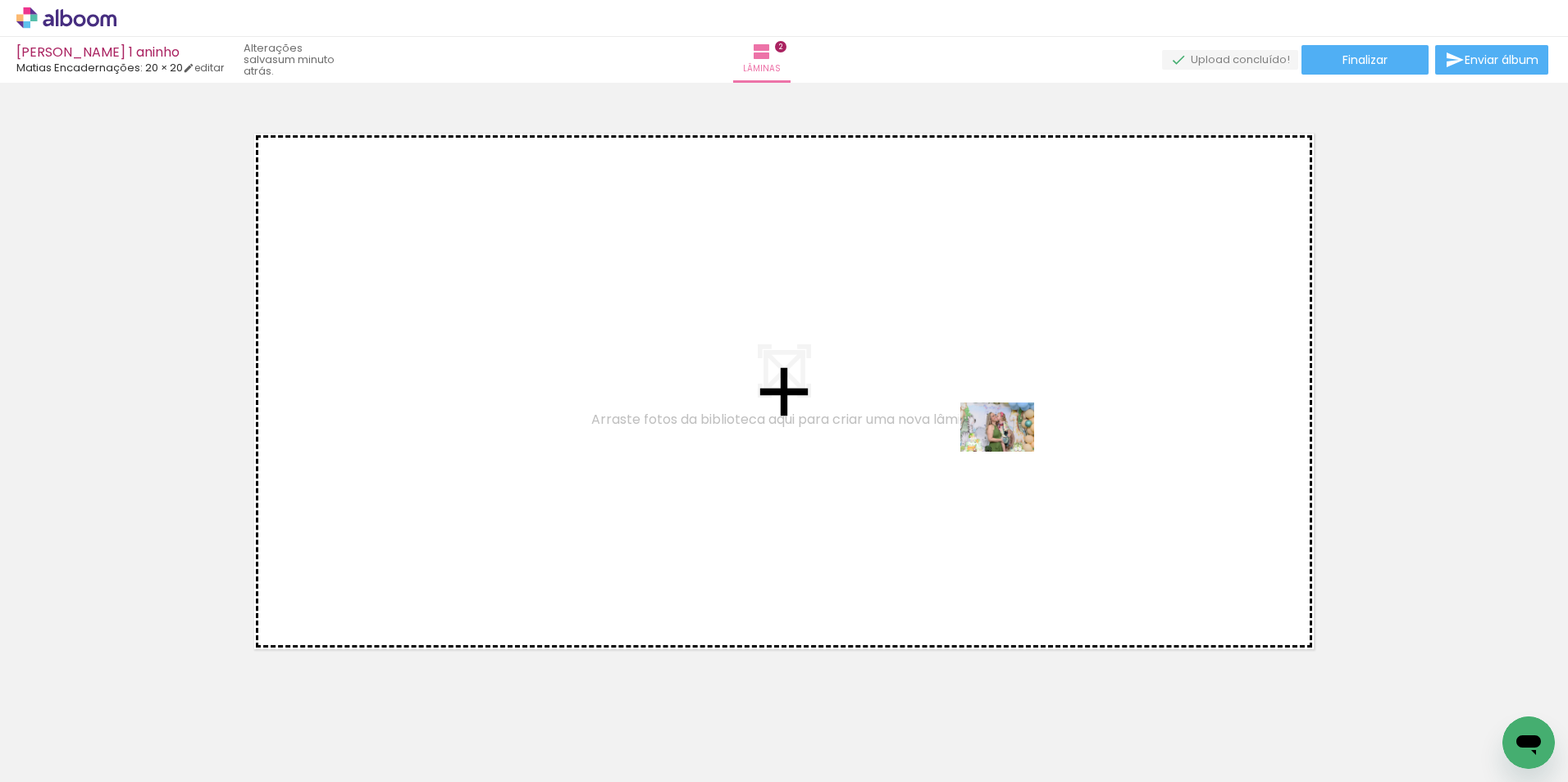
drag, startPoint x: 1017, startPoint y: 736, endPoint x: 1009, endPoint y: 451, distance: 285.1
click at [1009, 451] on quentale-workspace at bounding box center [784, 391] width 1568 height 782
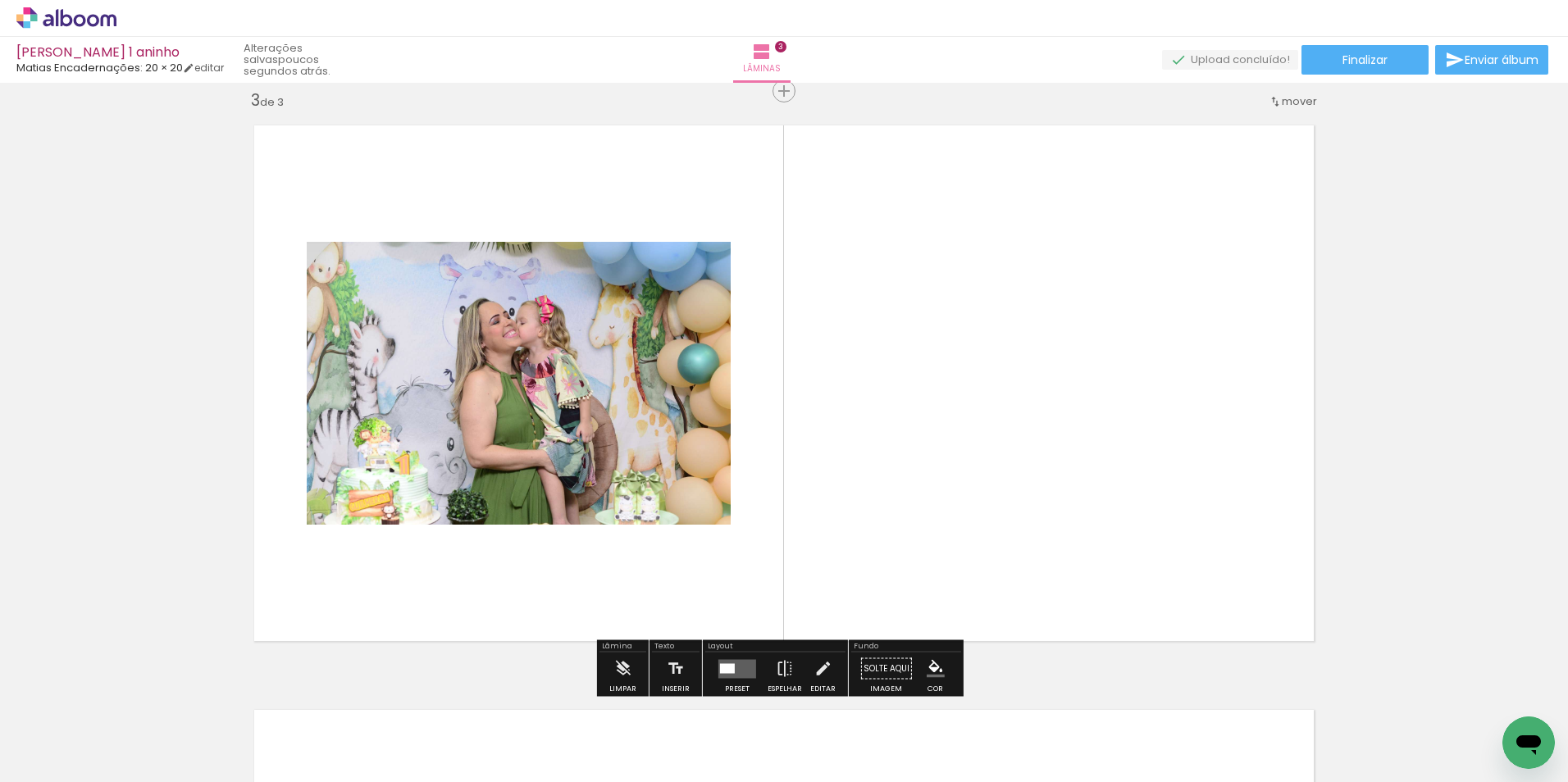
scroll to position [1190, 0]
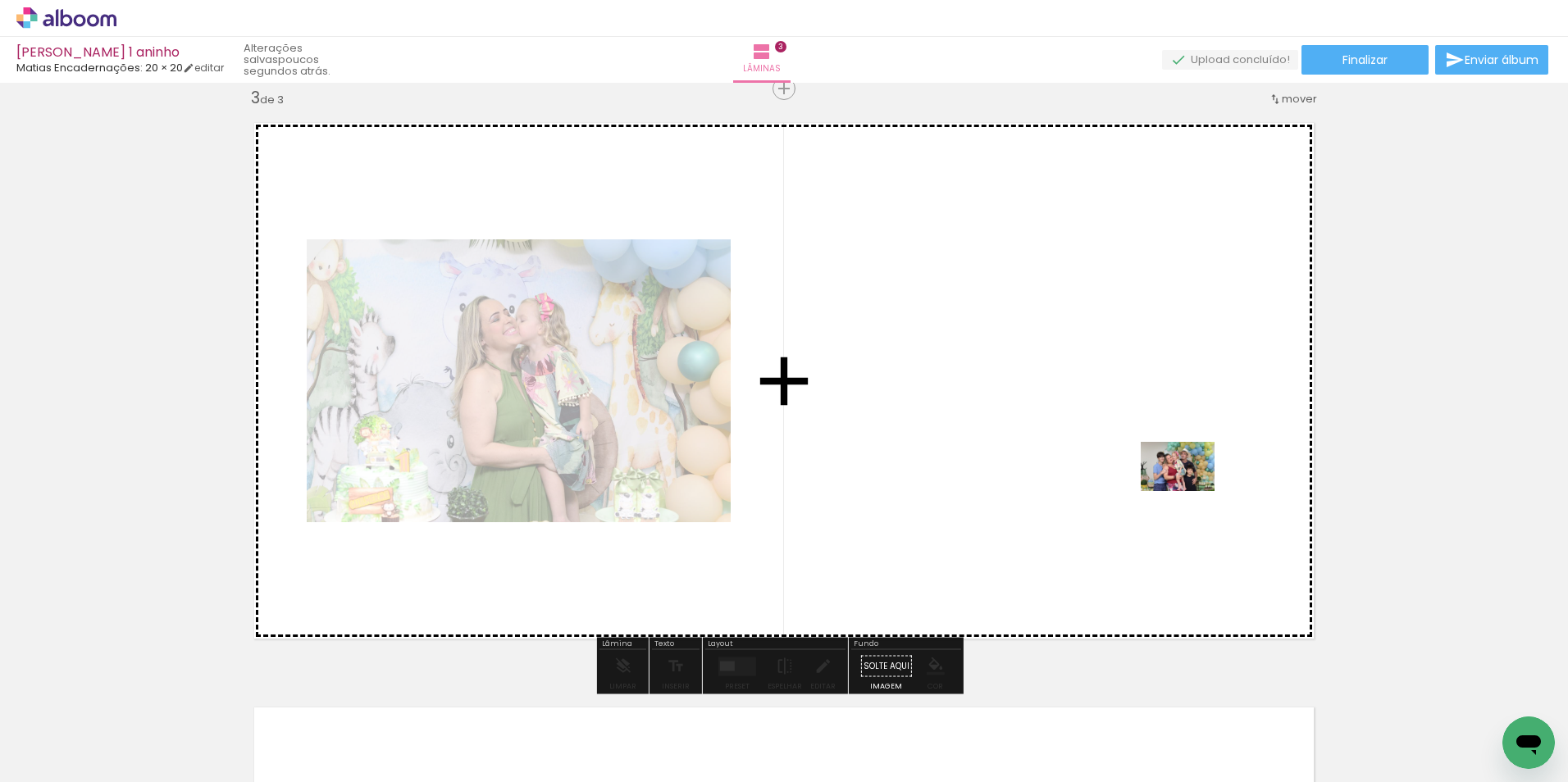
drag, startPoint x: 1209, startPoint y: 673, endPoint x: 1190, endPoint y: 491, distance: 183.0
click at [1190, 491] on quentale-workspace at bounding box center [784, 391] width 1568 height 782
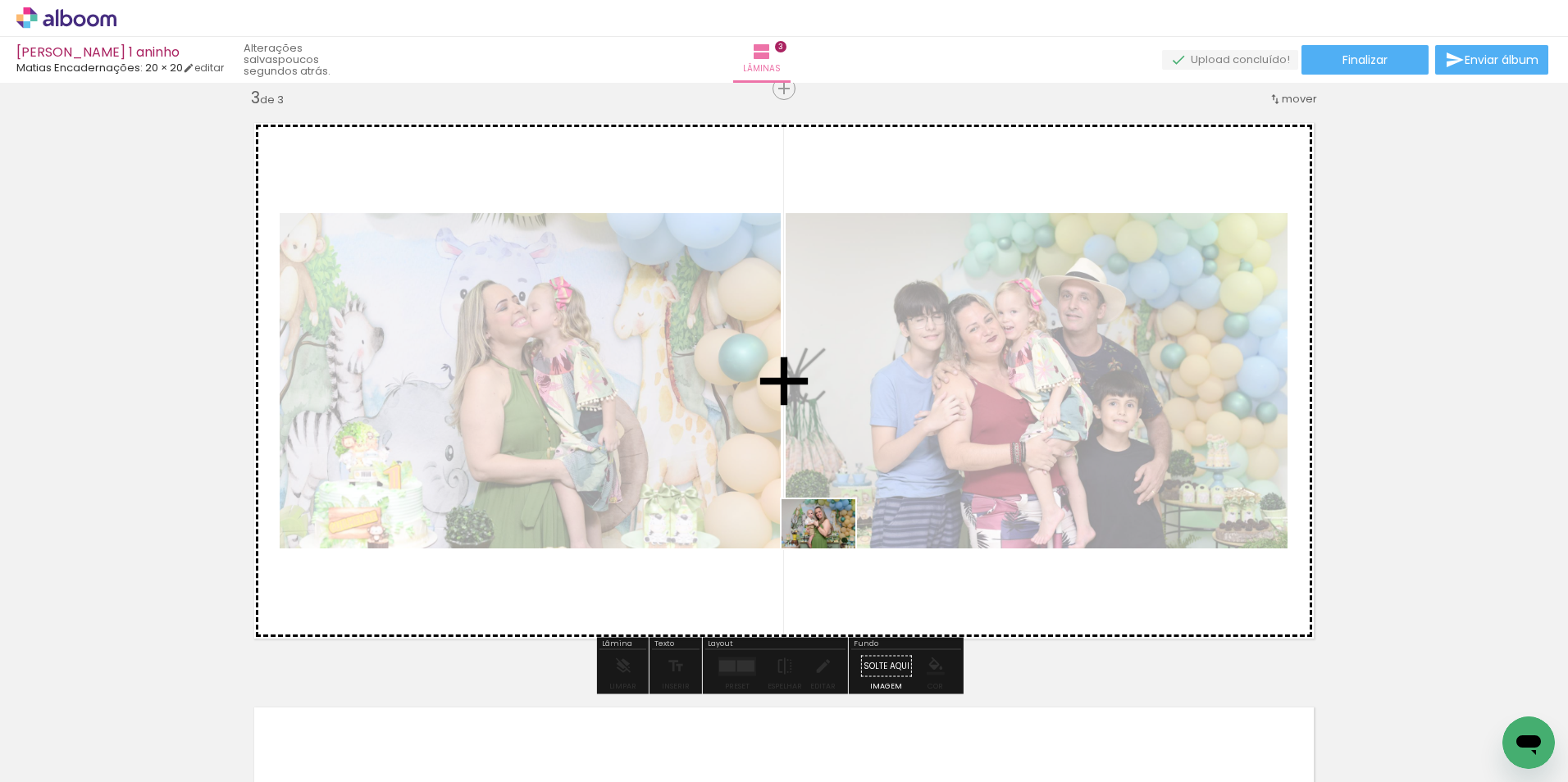
drag, startPoint x: 1305, startPoint y: 744, endPoint x: 800, endPoint y: 549, distance: 541.3
click at [800, 549] on quentale-workspace at bounding box center [784, 391] width 1568 height 782
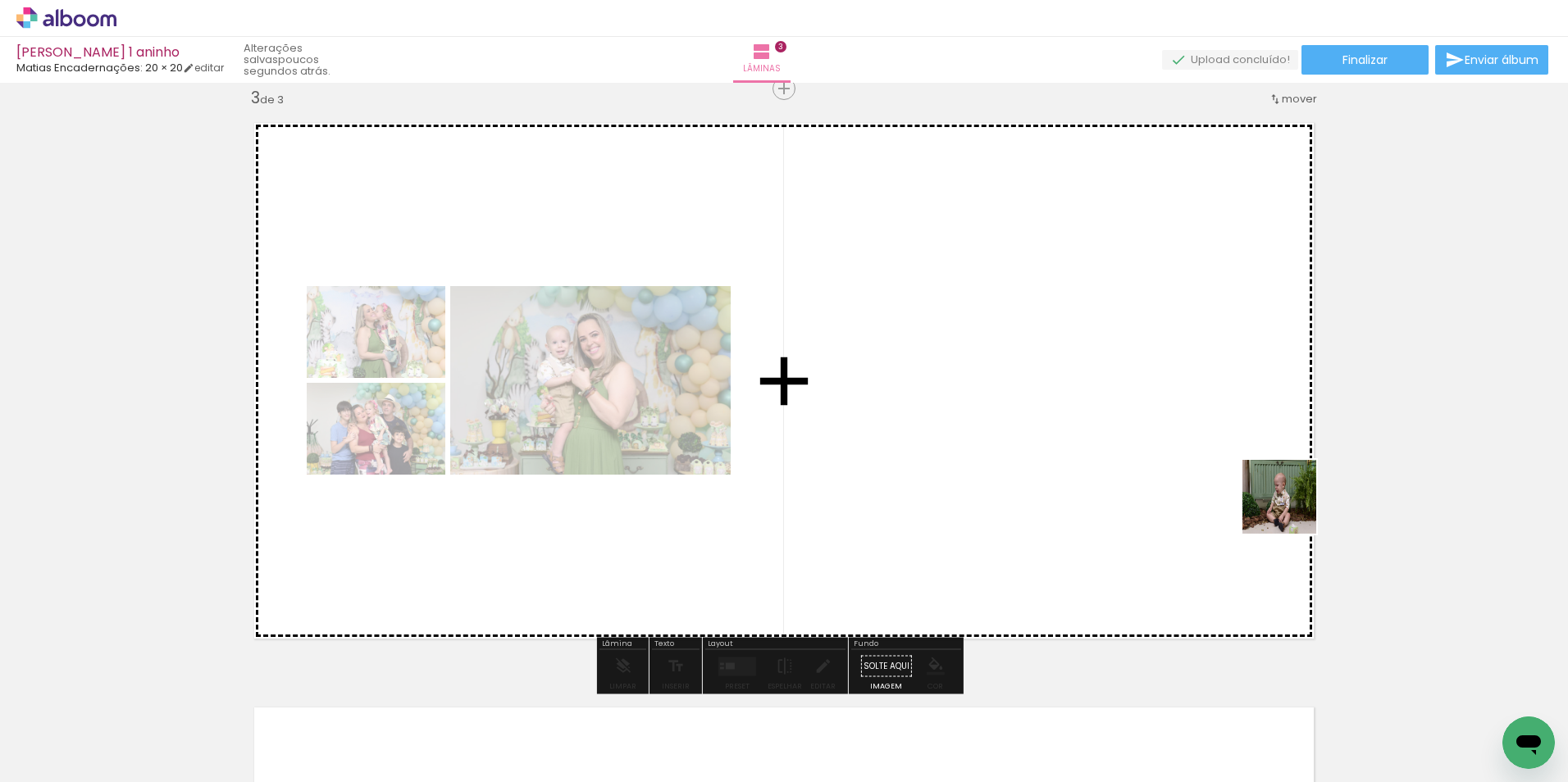
drag, startPoint x: 1398, startPoint y: 736, endPoint x: 1269, endPoint y: 475, distance: 291.1
click at [1271, 478] on quentale-workspace at bounding box center [784, 391] width 1568 height 782
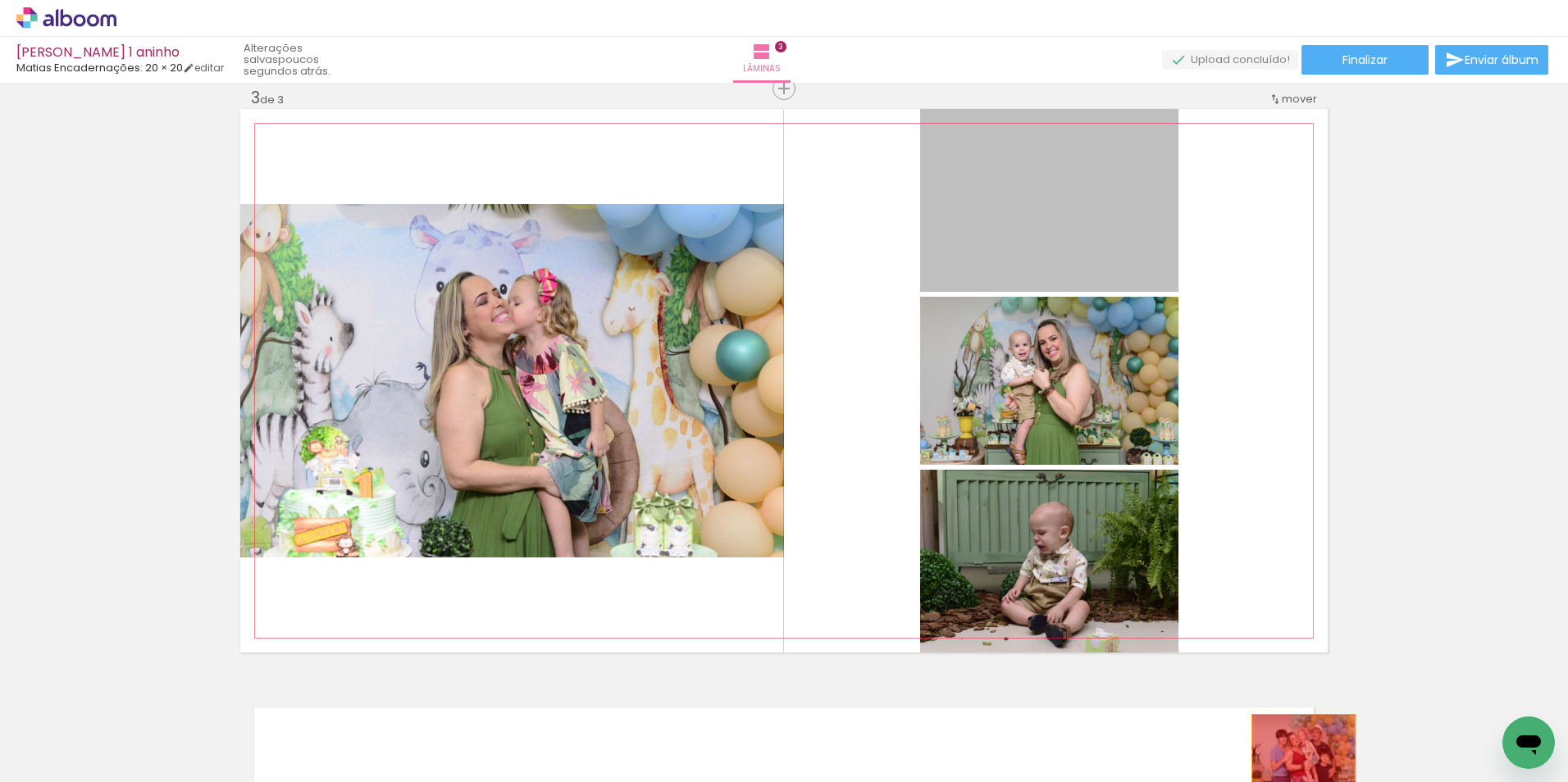
drag, startPoint x: 1093, startPoint y: 204, endPoint x: 1295, endPoint y: 744, distance: 576.5
click at [1297, 745] on quentale-workspace at bounding box center [784, 391] width 1568 height 782
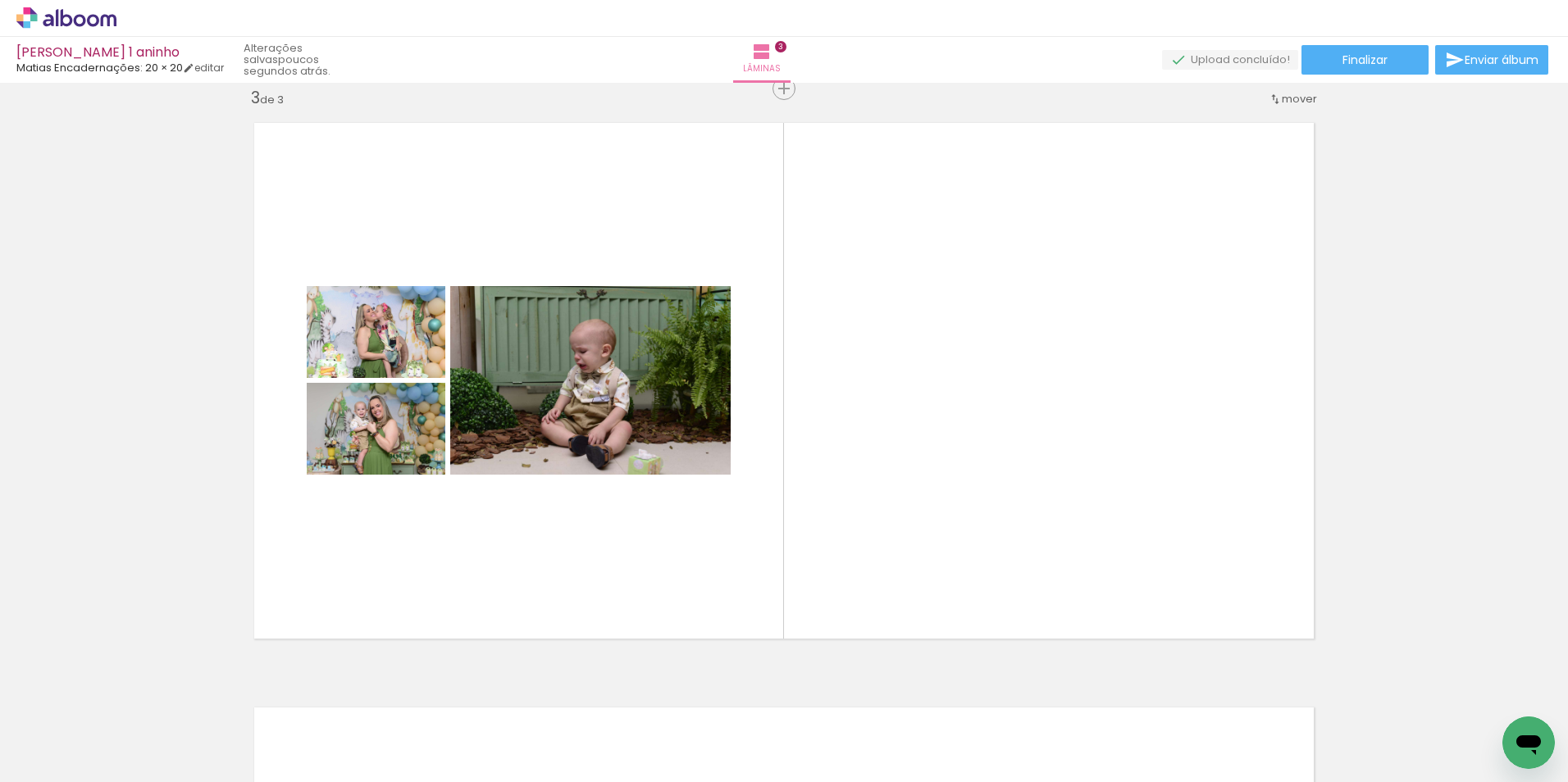
scroll to position [0, 2245]
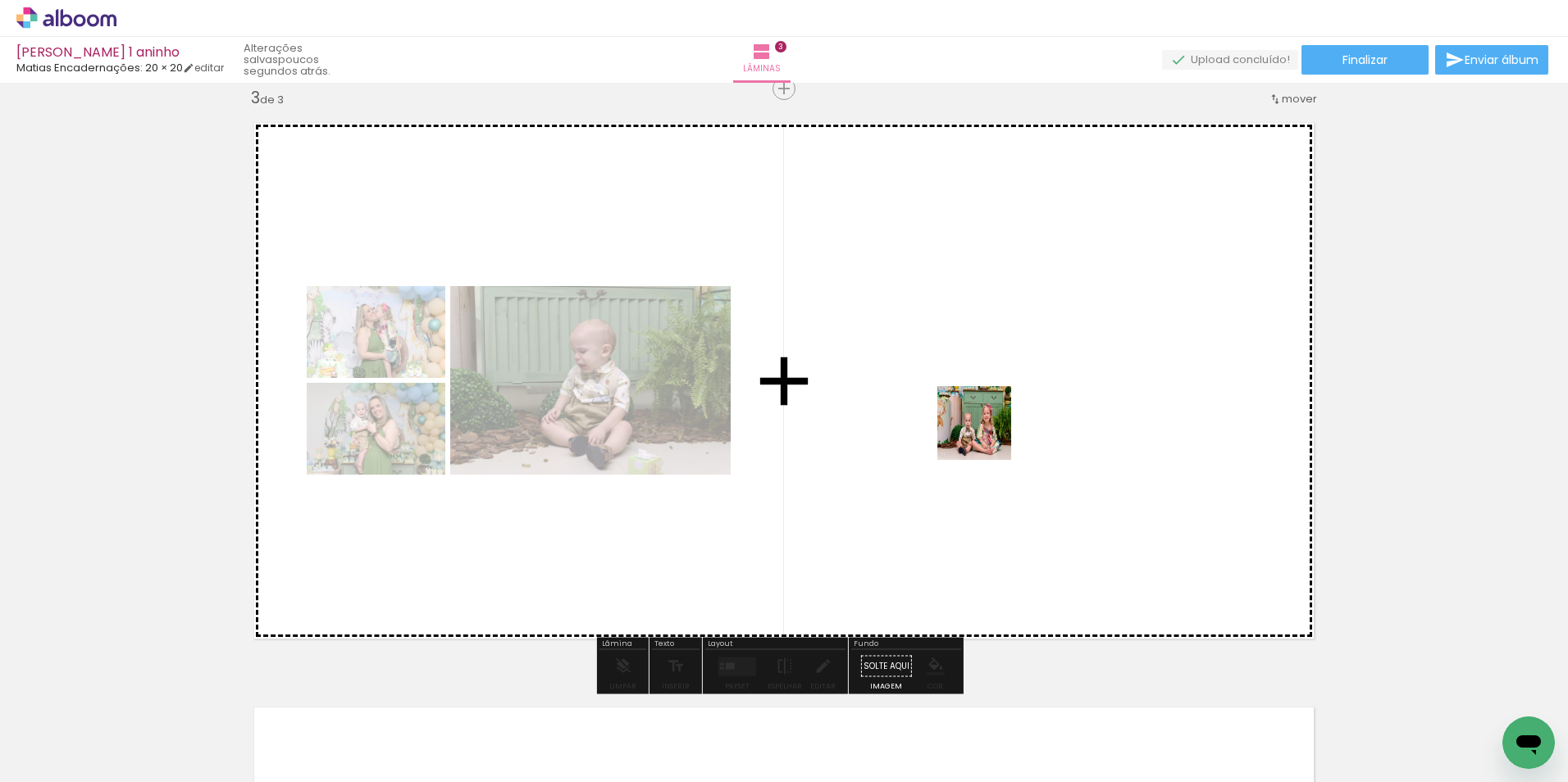
drag, startPoint x: 1054, startPoint y: 728, endPoint x: 992, endPoint y: 389, distance: 344.6
click at [986, 349] on quentale-workspace at bounding box center [784, 391] width 1568 height 782
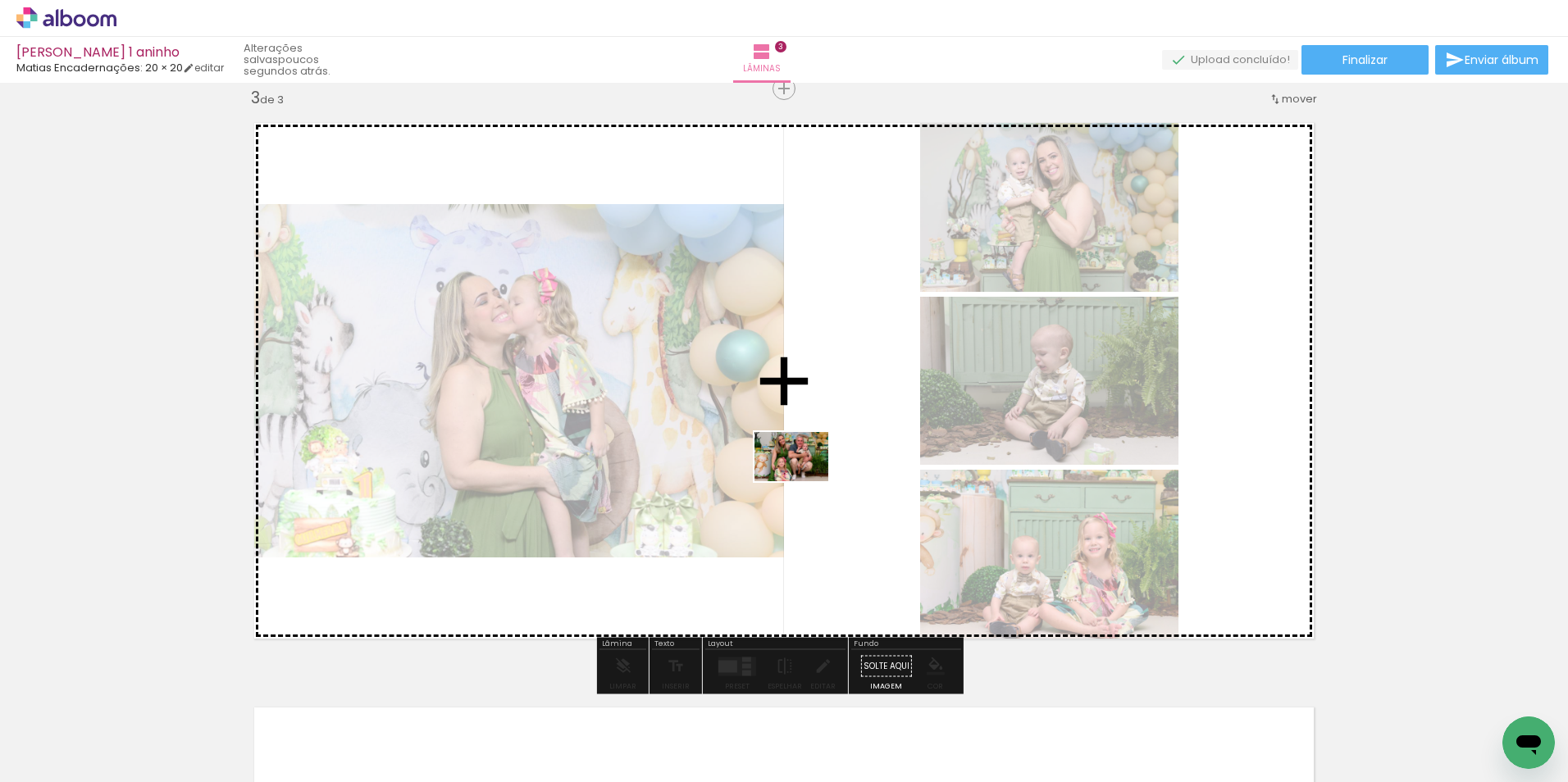
drag, startPoint x: 1104, startPoint y: 716, endPoint x: 794, endPoint y: 466, distance: 398.2
click at [794, 466] on quentale-workspace at bounding box center [784, 391] width 1568 height 782
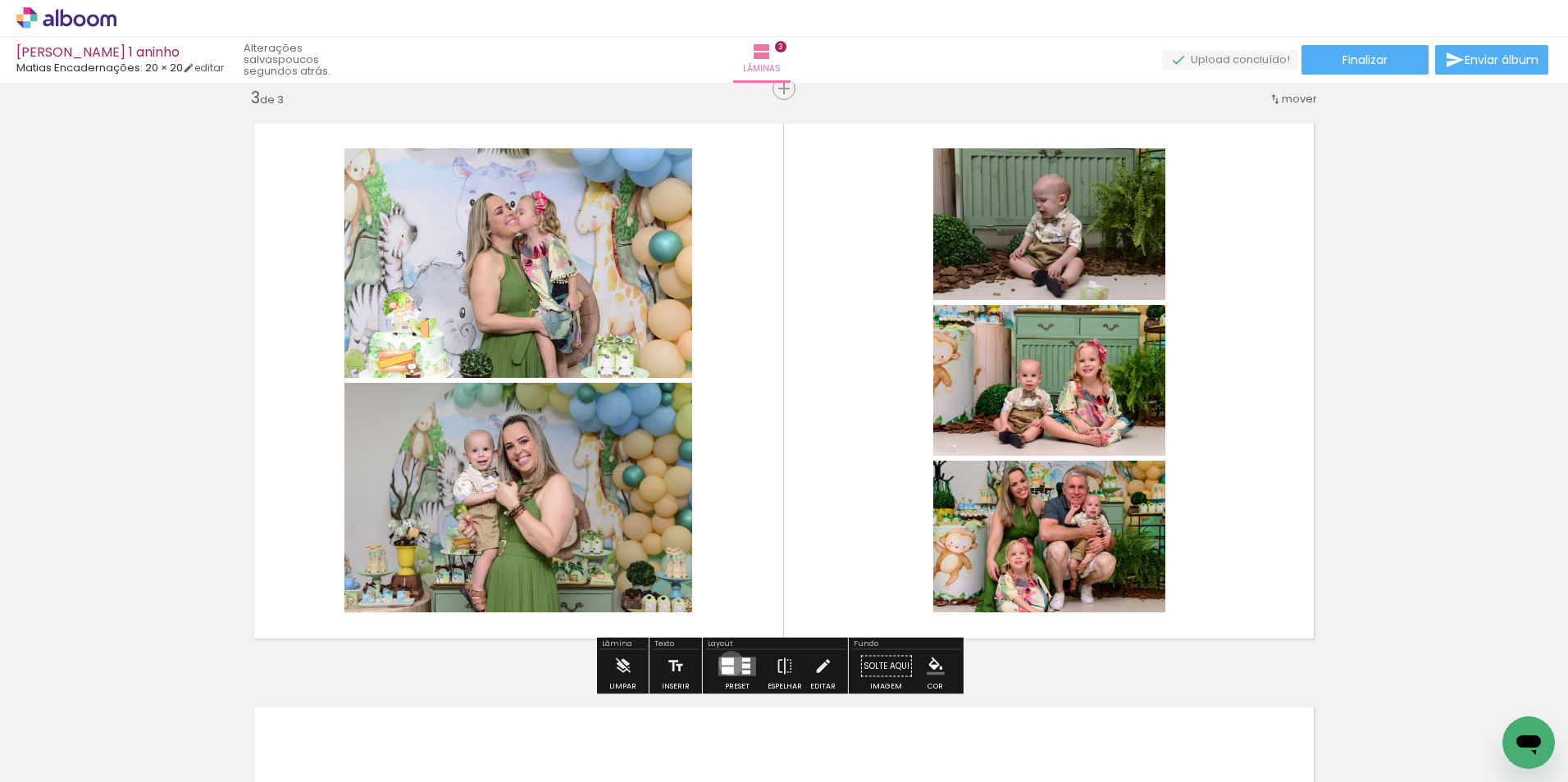
click at [727, 663] on div at bounding box center [728, 661] width 13 height 7
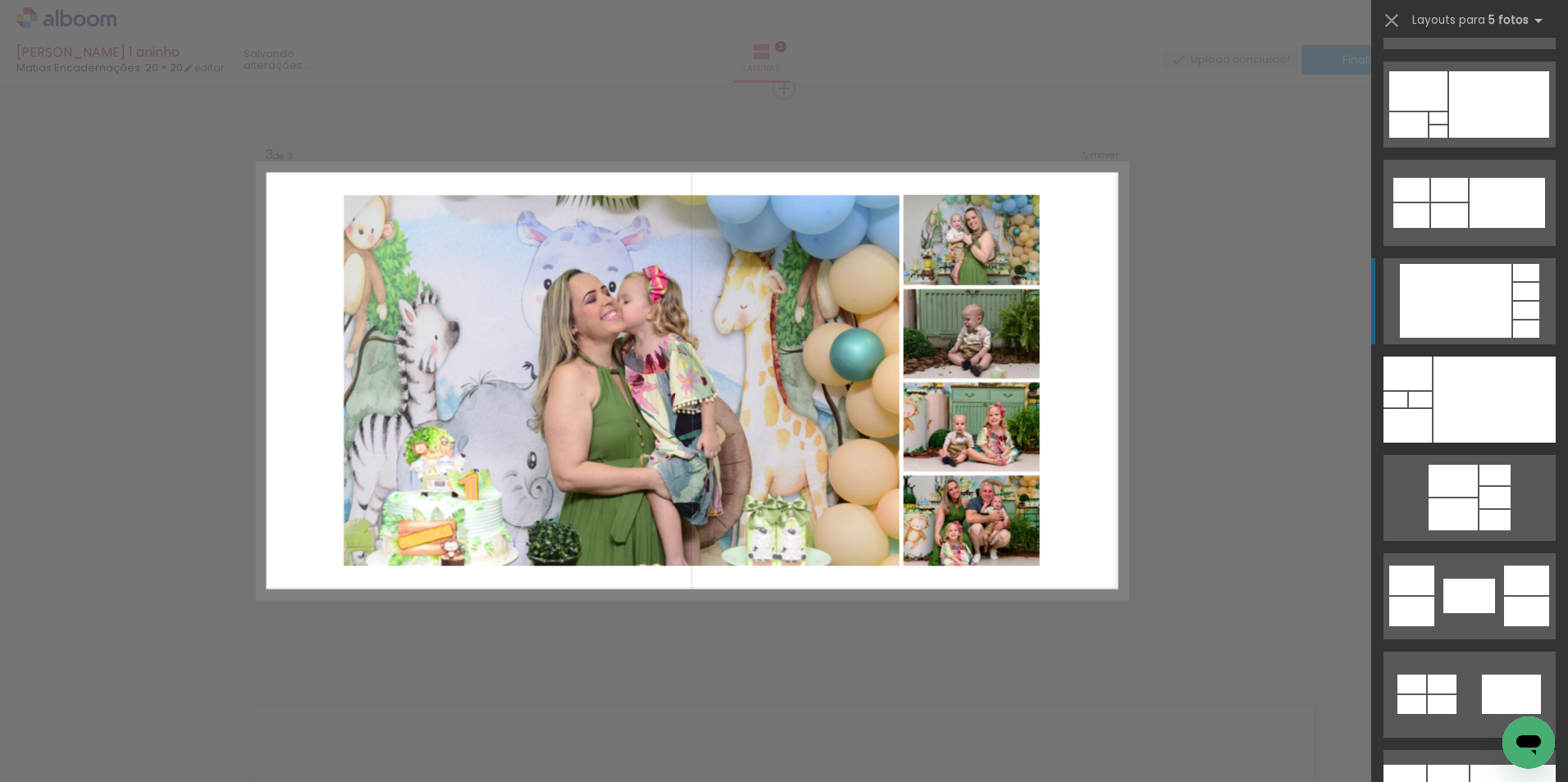
scroll to position [2213, 0]
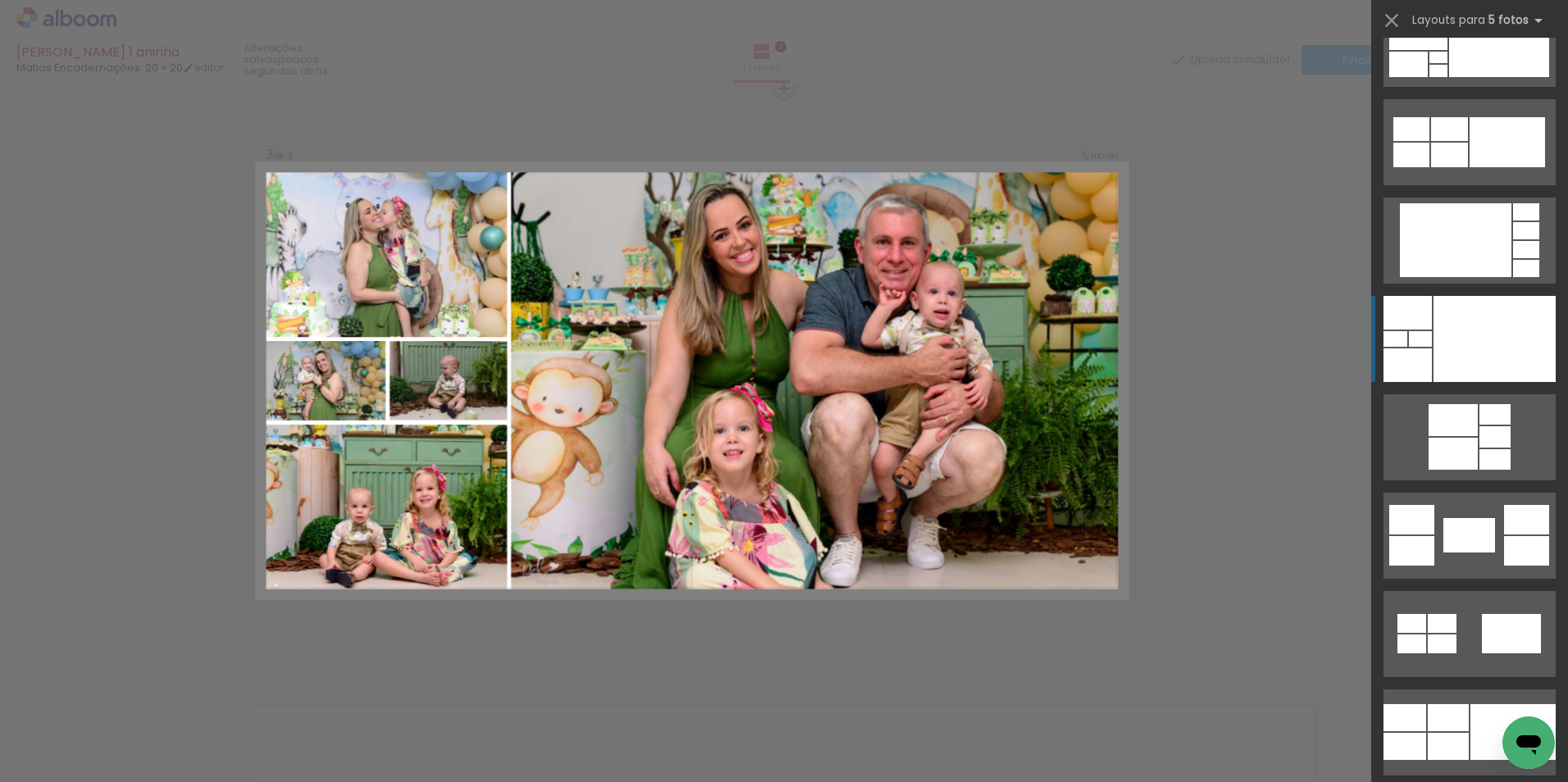
click at [1495, 355] on div at bounding box center [1494, 339] width 122 height 86
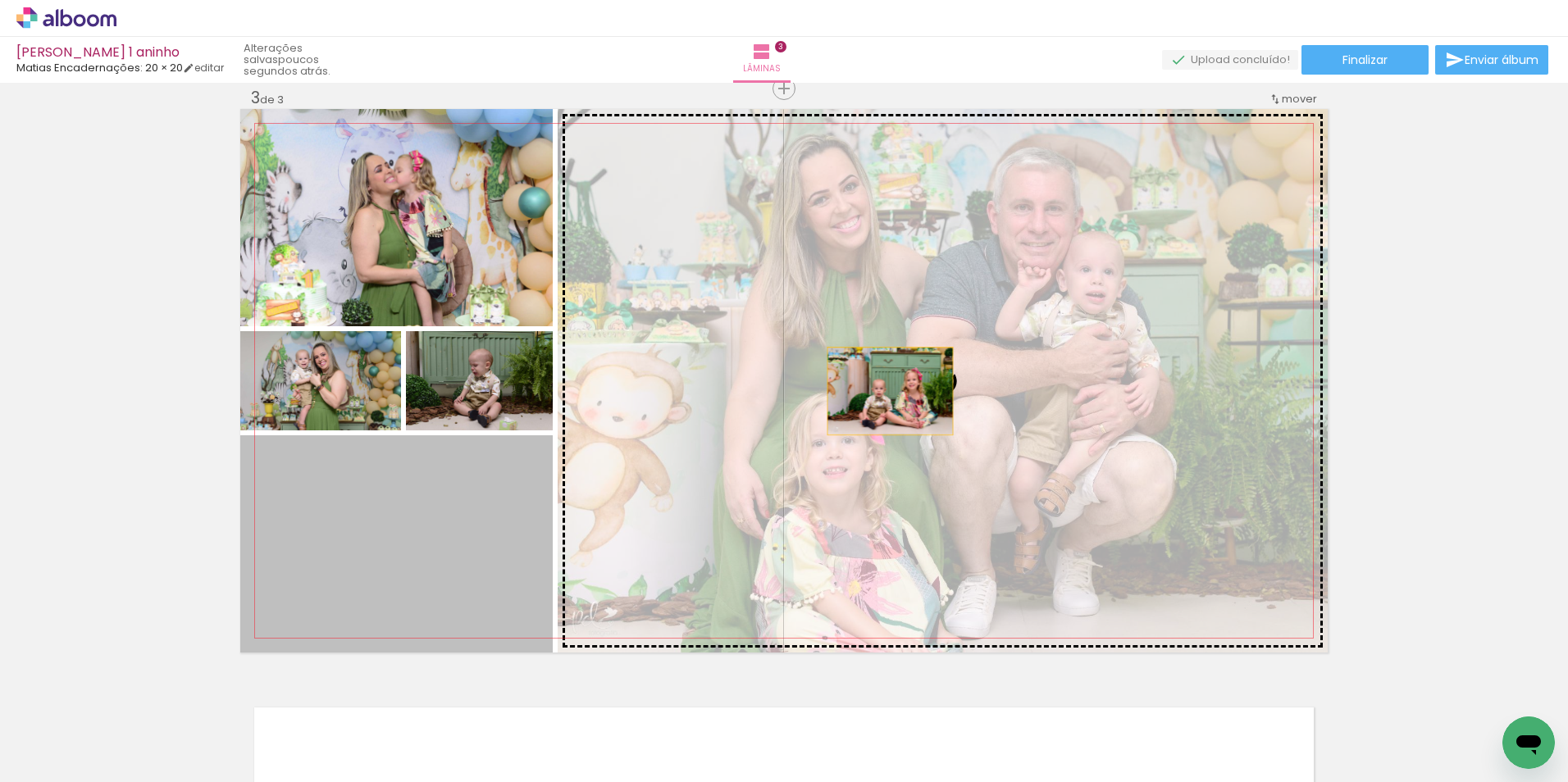
drag, startPoint x: 417, startPoint y: 568, endPoint x: 884, endPoint y: 391, distance: 499.4
click at [0, 0] on slot at bounding box center [0, 0] width 0 height 0
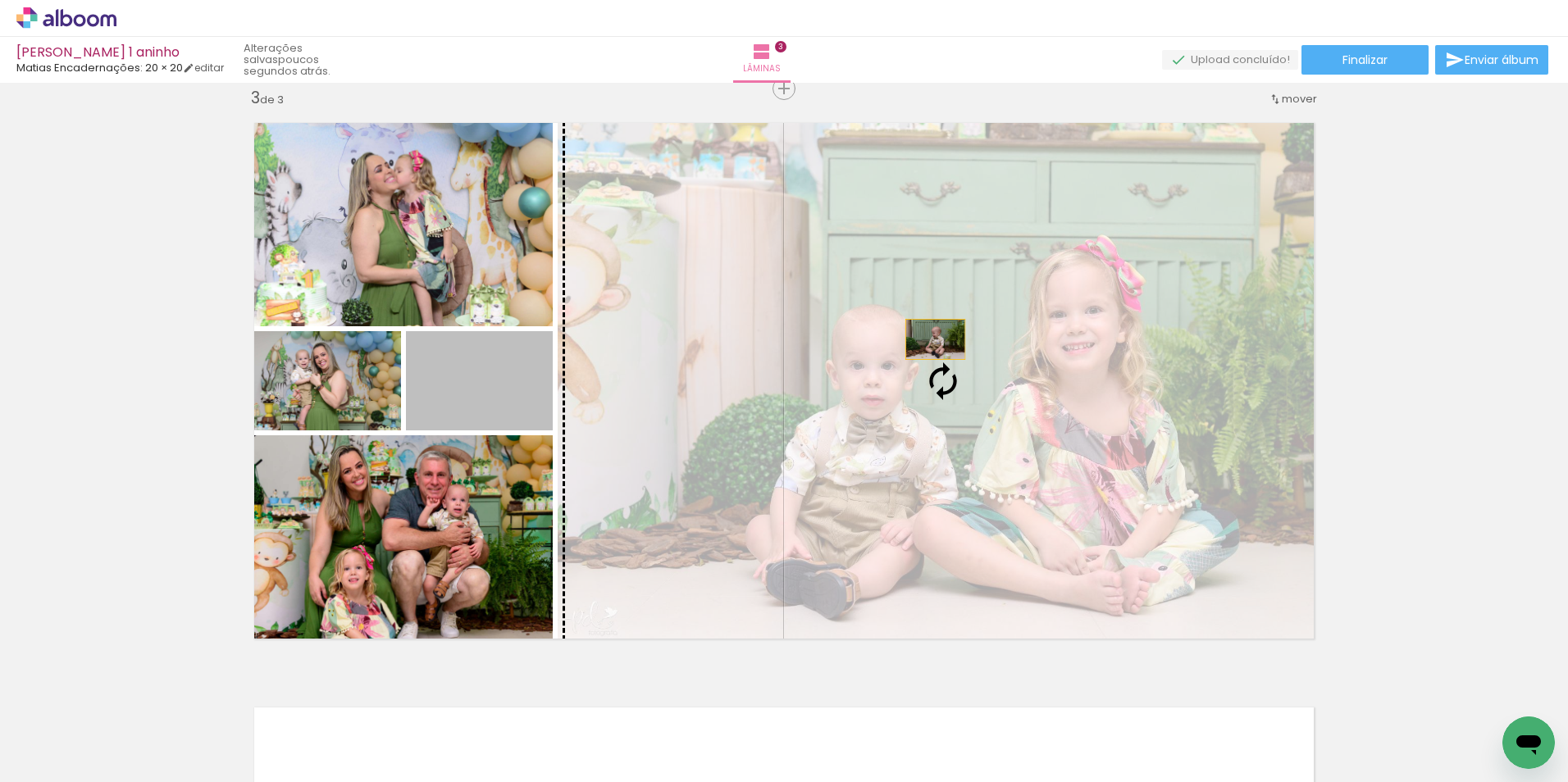
drag, startPoint x: 503, startPoint y: 391, endPoint x: 932, endPoint y: 338, distance: 432.3
click at [0, 0] on slot at bounding box center [0, 0] width 0 height 0
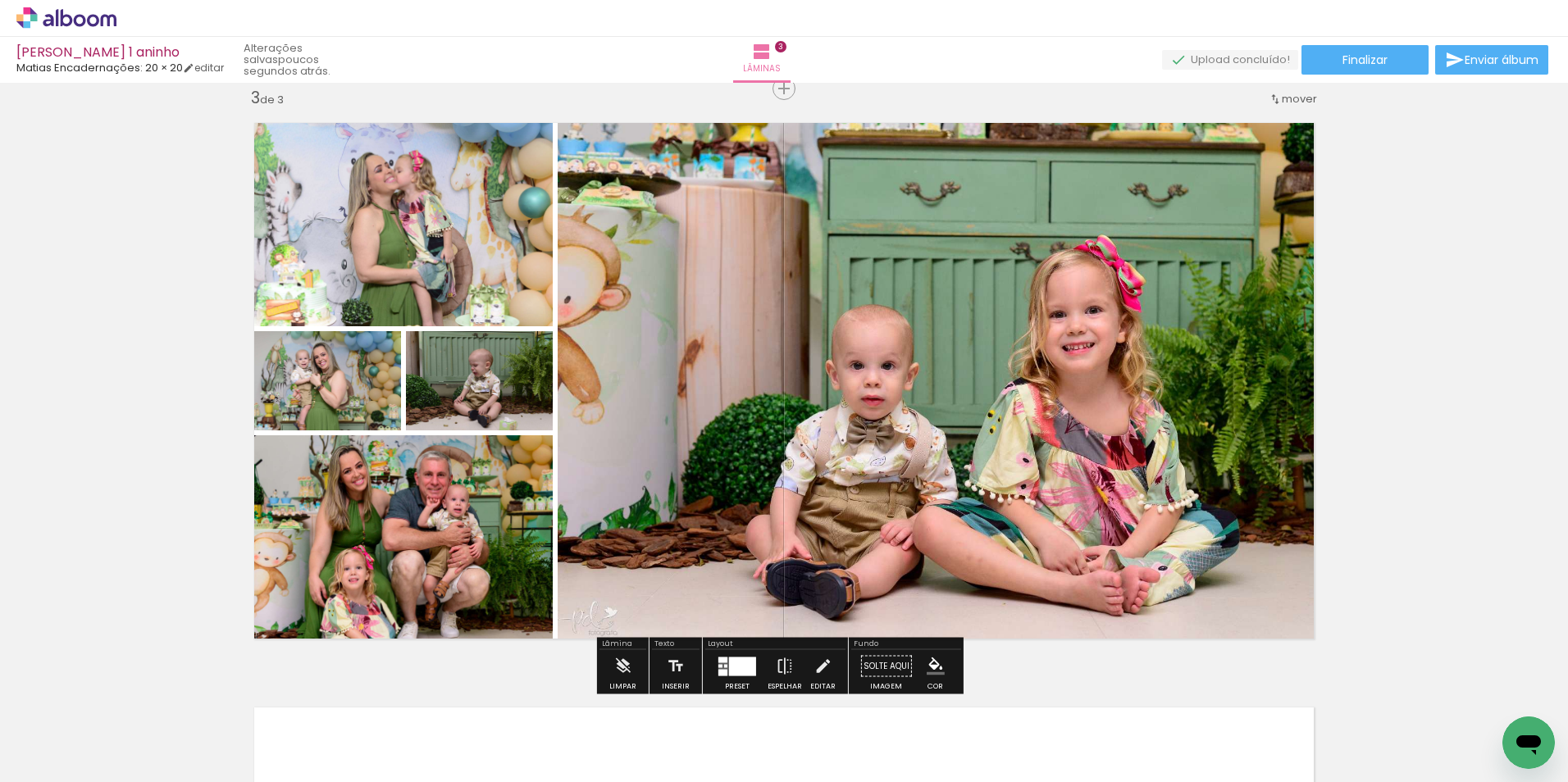
click at [1429, 368] on div "Inserir lâmina 1 de 3 Inserir lâmina 2 de 3 Inserir lâmina 3 de 3" at bounding box center [784, 67] width 1568 height 2339
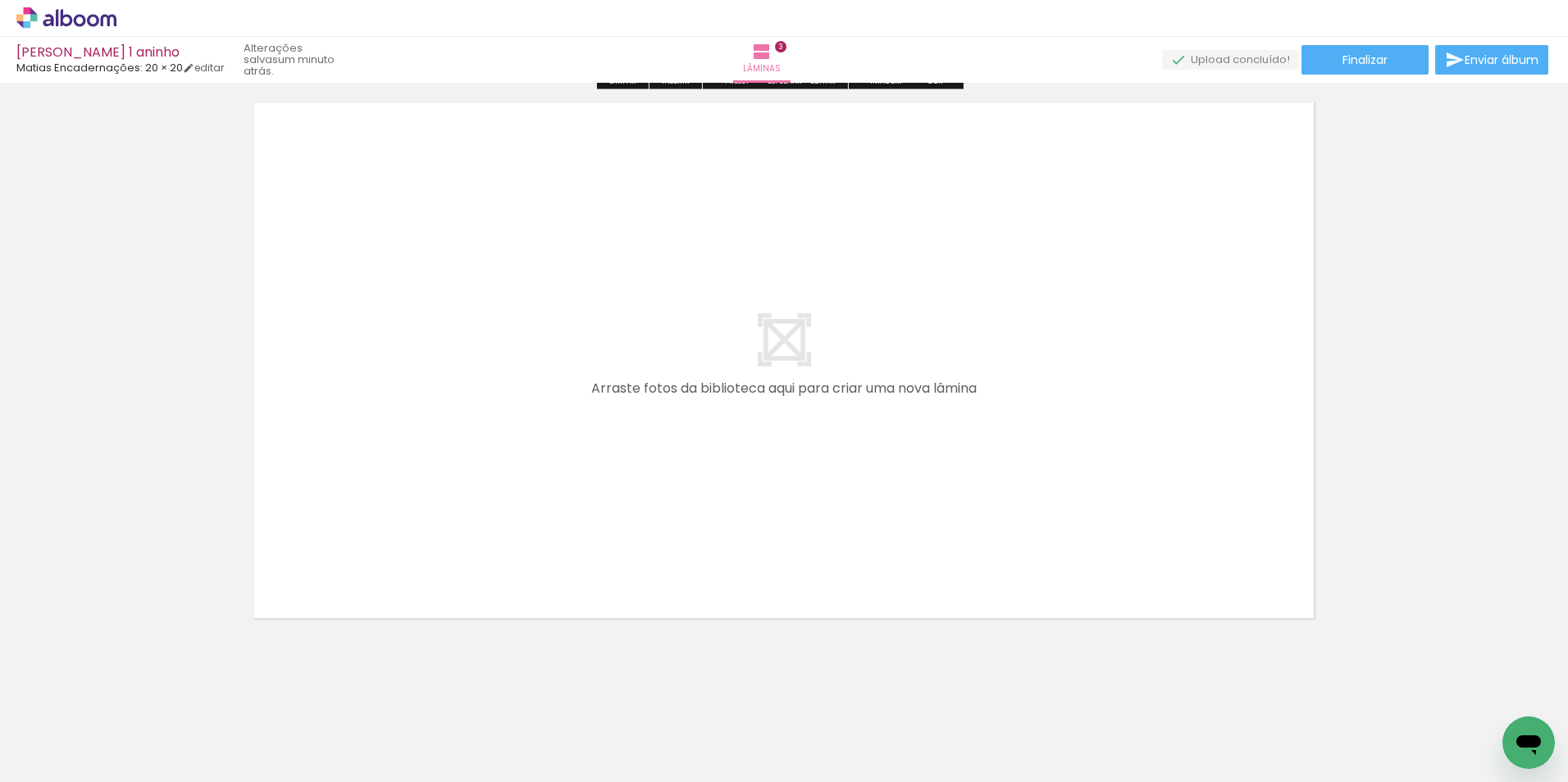
scroll to position [1805, 0]
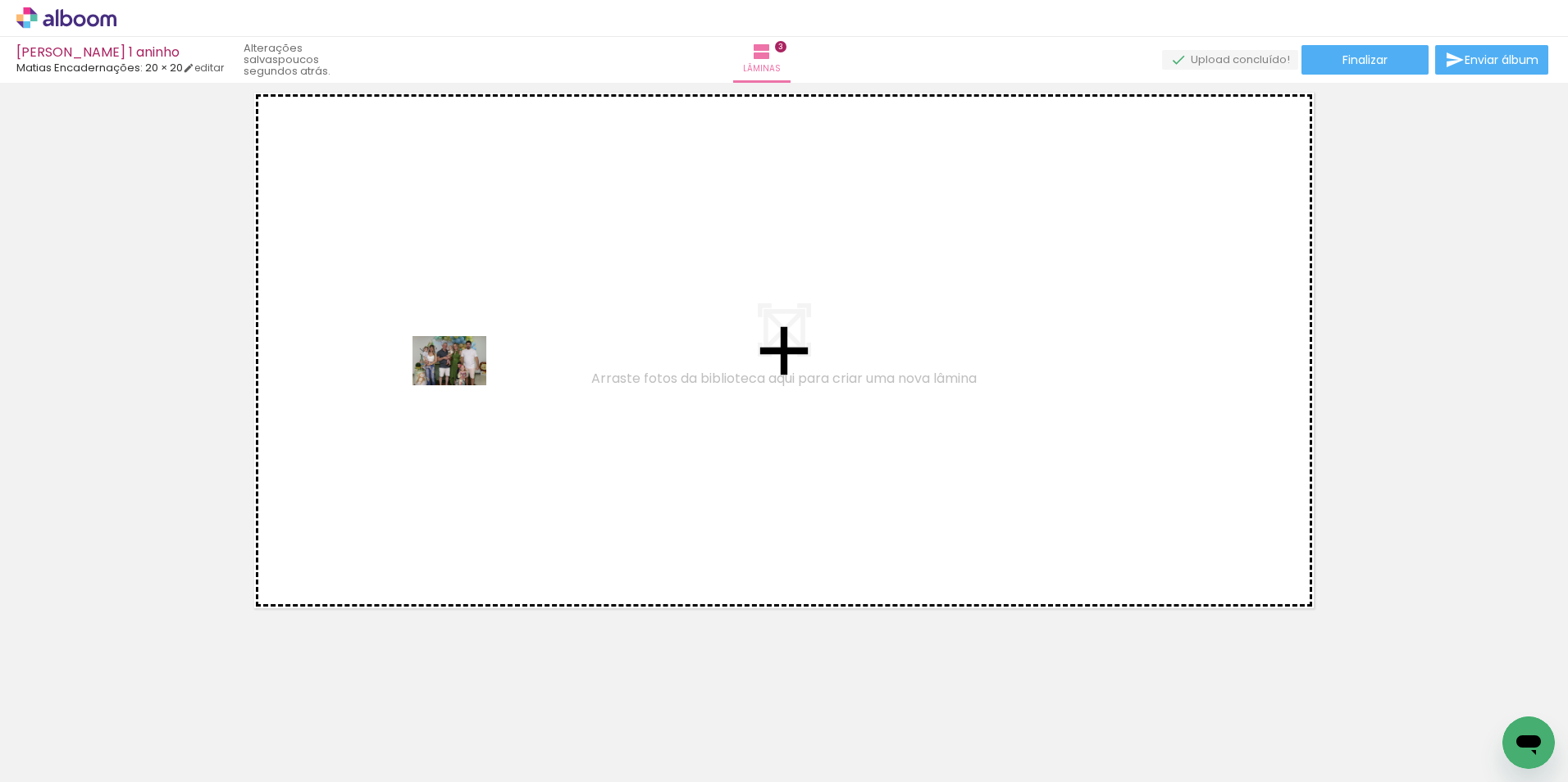
drag, startPoint x: 138, startPoint y: 732, endPoint x: 463, endPoint y: 384, distance: 476.2
click at [463, 384] on quentale-workspace at bounding box center [784, 391] width 1568 height 782
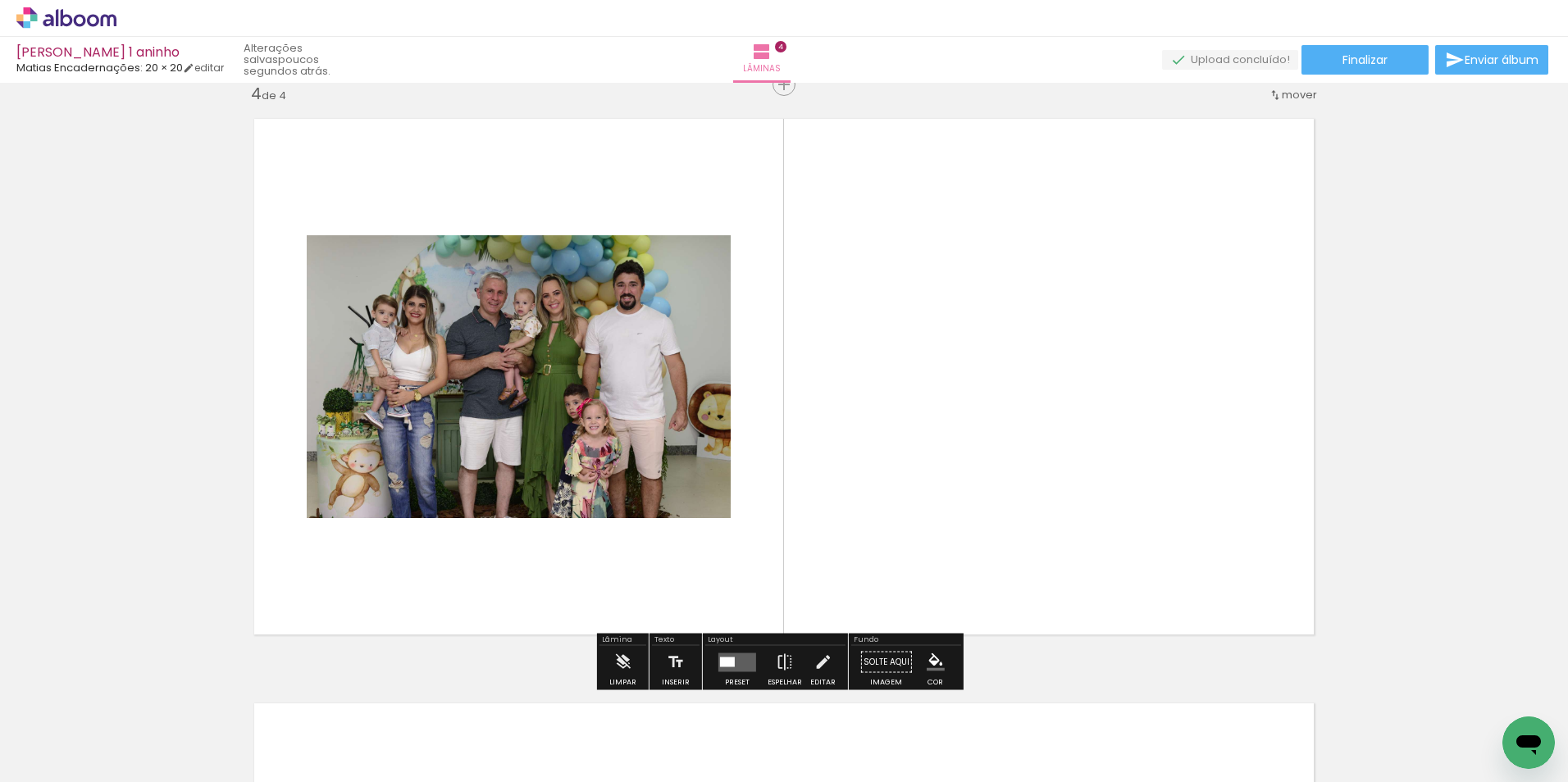
scroll to position [1775, 0]
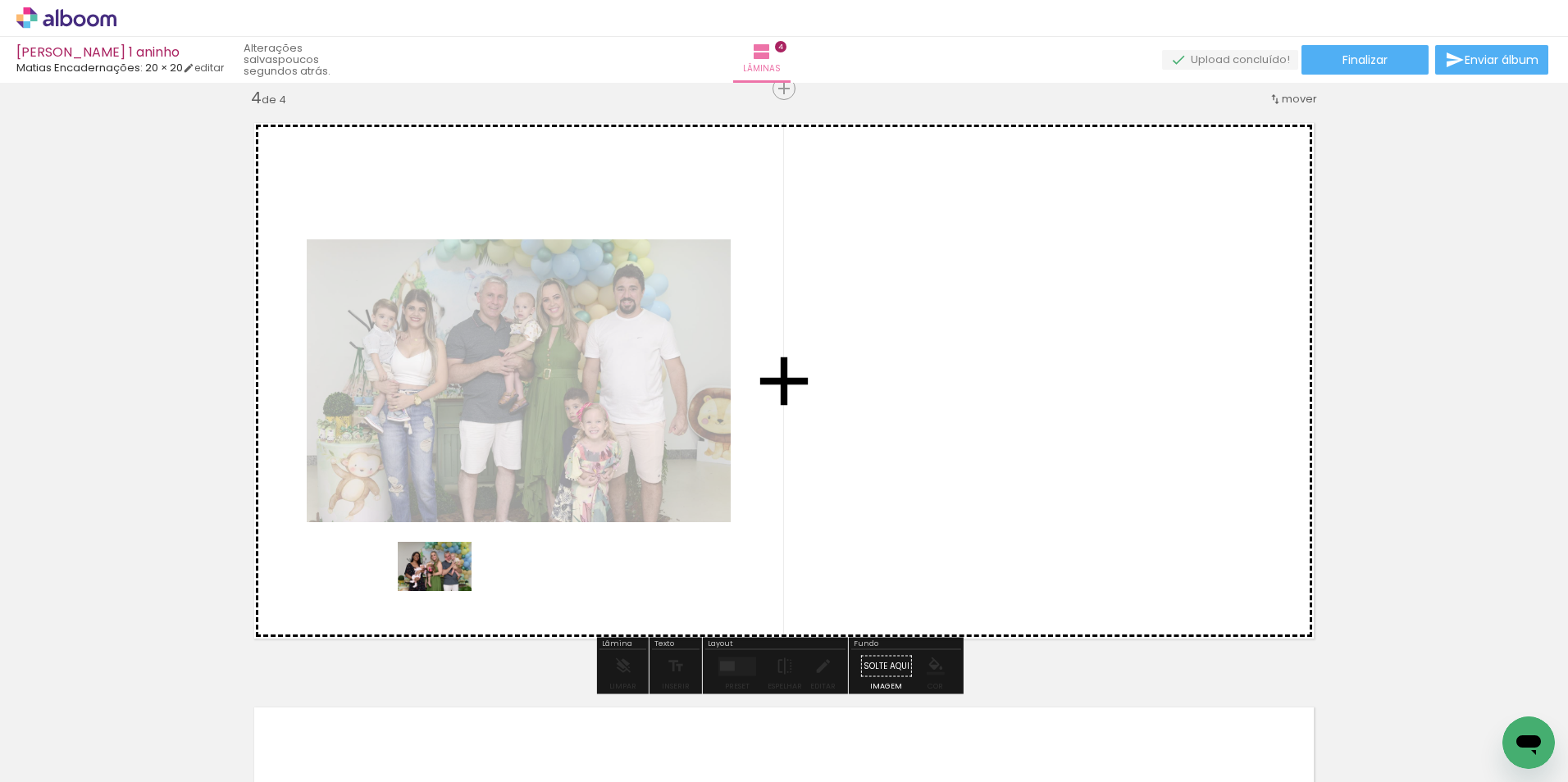
drag, startPoint x: 231, startPoint y: 732, endPoint x: 480, endPoint y: 563, distance: 300.9
click at [480, 563] on quentale-workspace at bounding box center [784, 391] width 1568 height 782
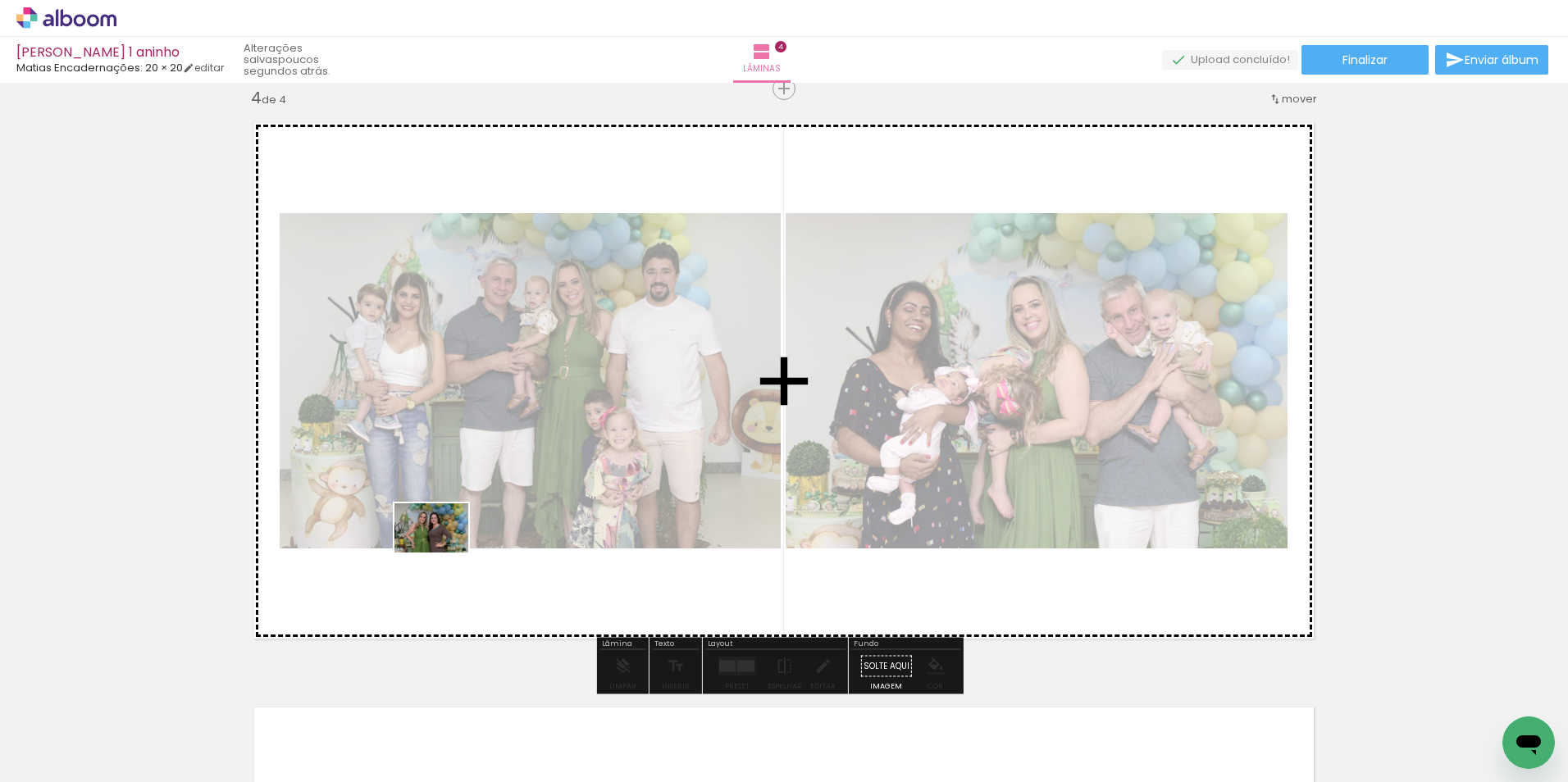
drag, startPoint x: 332, startPoint y: 744, endPoint x: 460, endPoint y: 586, distance: 203.3
click at [448, 546] on quentale-workspace at bounding box center [784, 391] width 1568 height 782
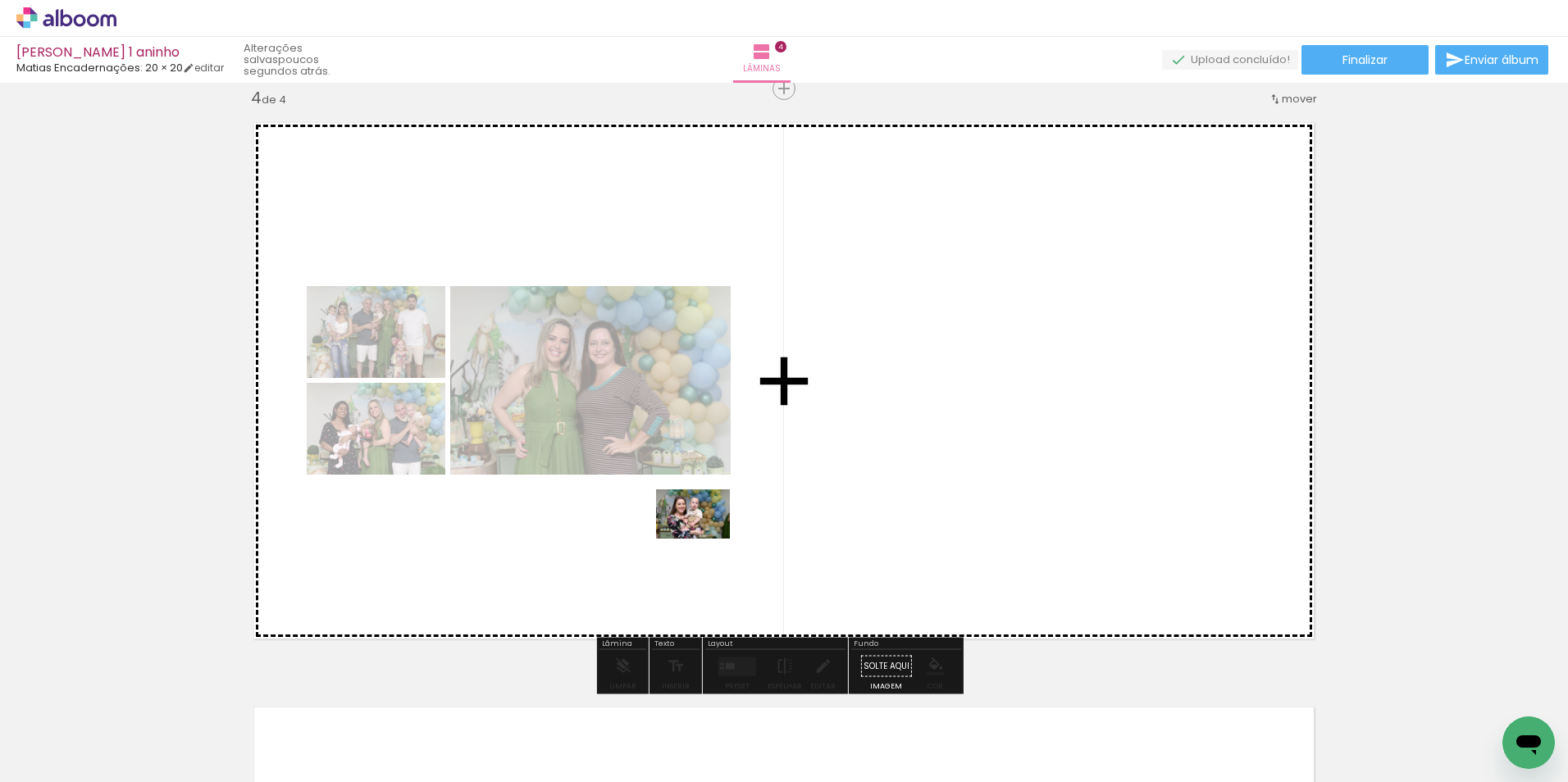
drag, startPoint x: 603, startPoint y: 737, endPoint x: 718, endPoint y: 527, distance: 239.4
click at [715, 525] on quentale-workspace at bounding box center [784, 391] width 1568 height 782
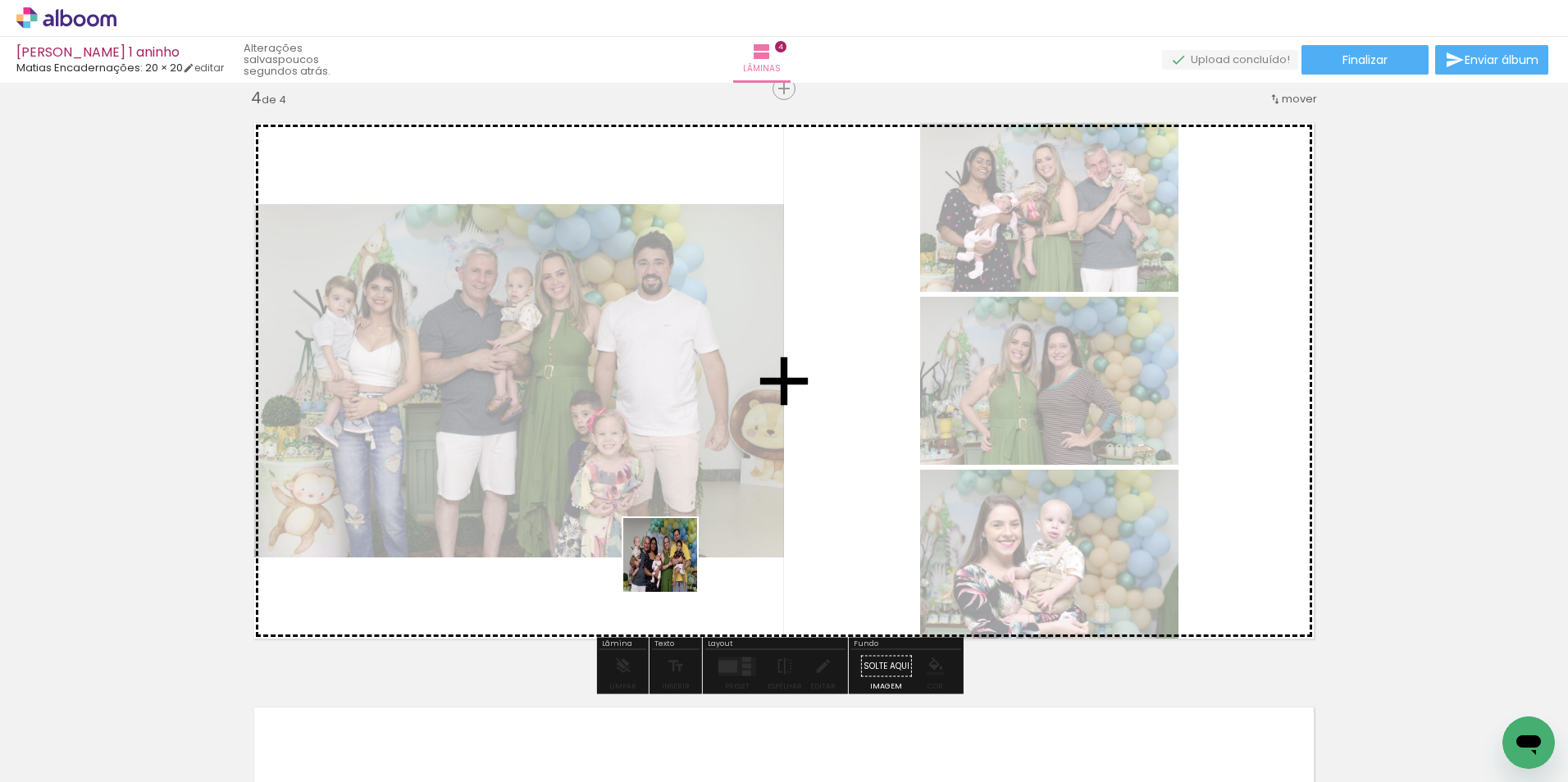
drag, startPoint x: 687, startPoint y: 739, endPoint x: 678, endPoint y: 564, distance: 175.2
click at [678, 549] on quentale-workspace at bounding box center [784, 391] width 1568 height 782
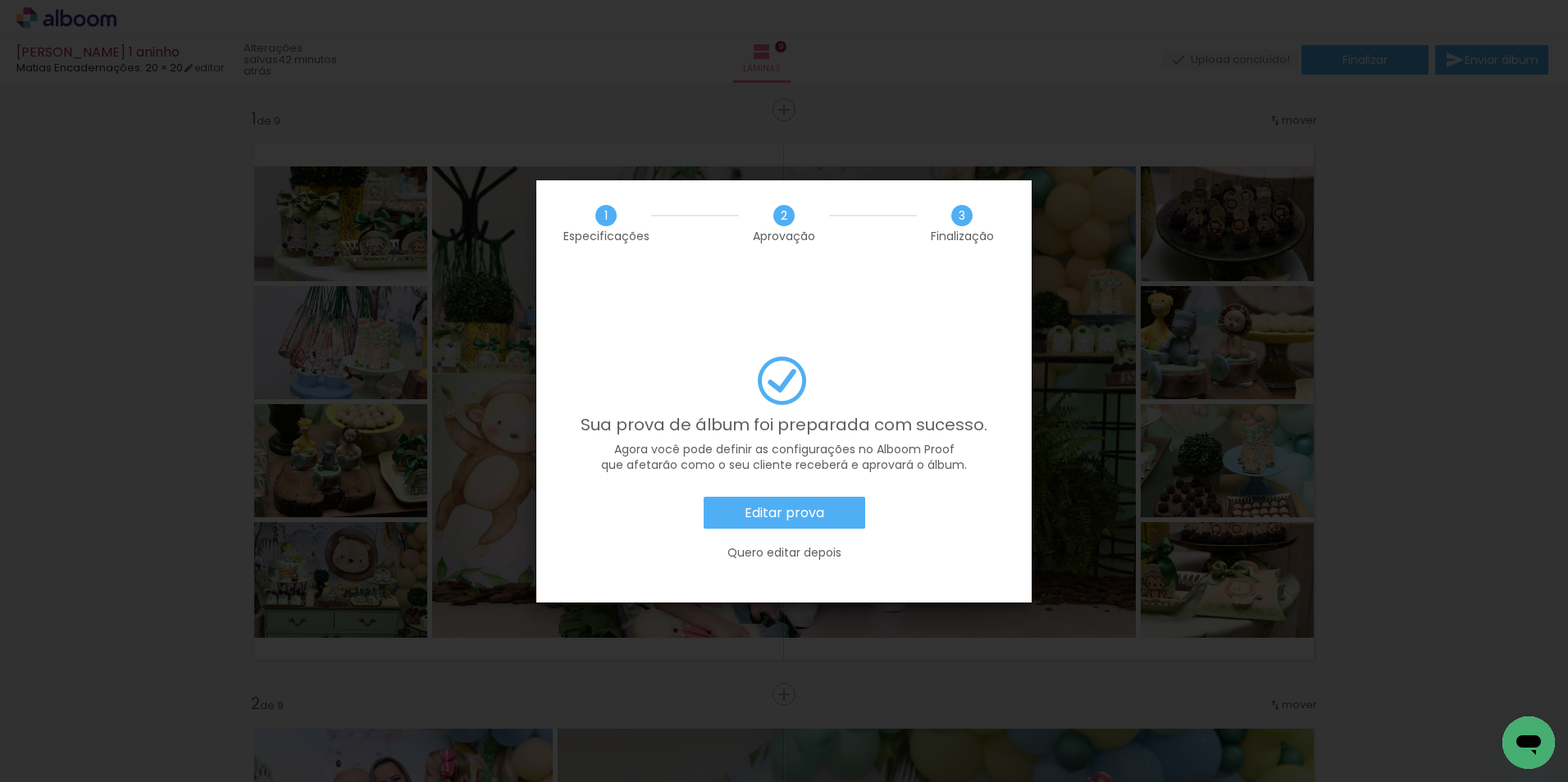
scroll to position [0, 1218]
drag, startPoint x: 1425, startPoint y: 316, endPoint x: 1323, endPoint y: 275, distance: 109.9
click at [1423, 315] on iron-overlay-backdrop at bounding box center [784, 391] width 1568 height 782
